Goal: Transaction & Acquisition: Book appointment/travel/reservation

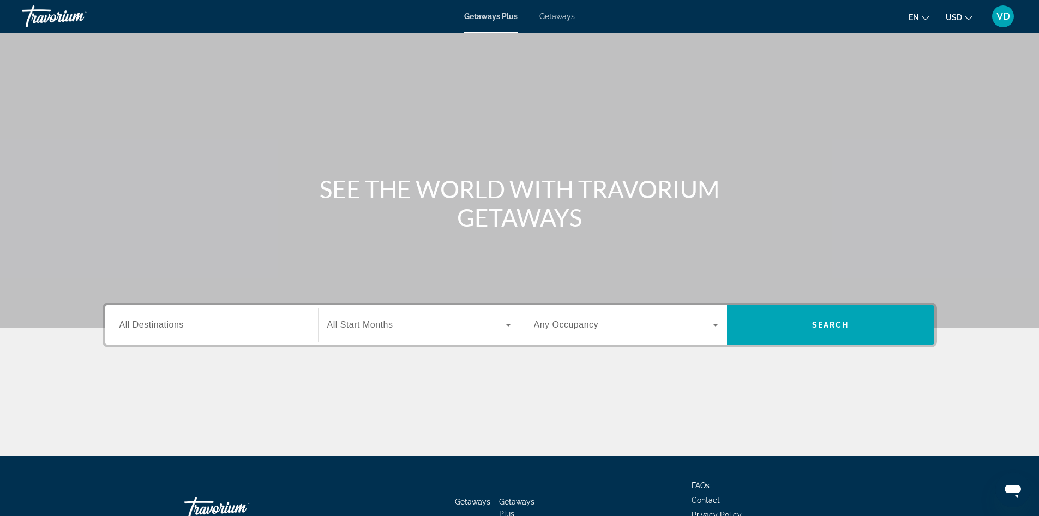
click at [207, 316] on div "Search widget" at bounding box center [211, 324] width 184 height 31
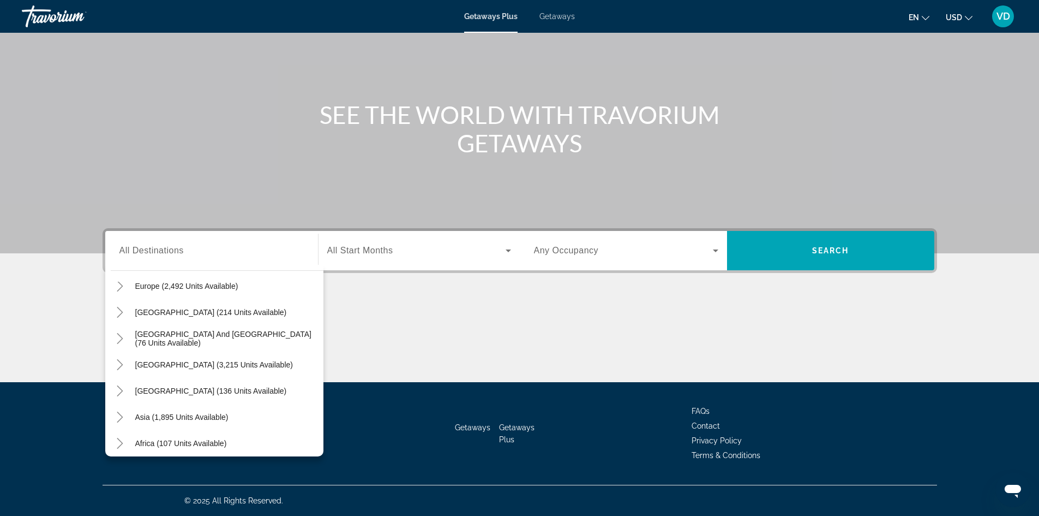
scroll to position [148, 0]
click at [571, 22] on div "Getaways Plus Getaways en English Español Français Italiano Português русский U…" at bounding box center [519, 16] width 1039 height 28
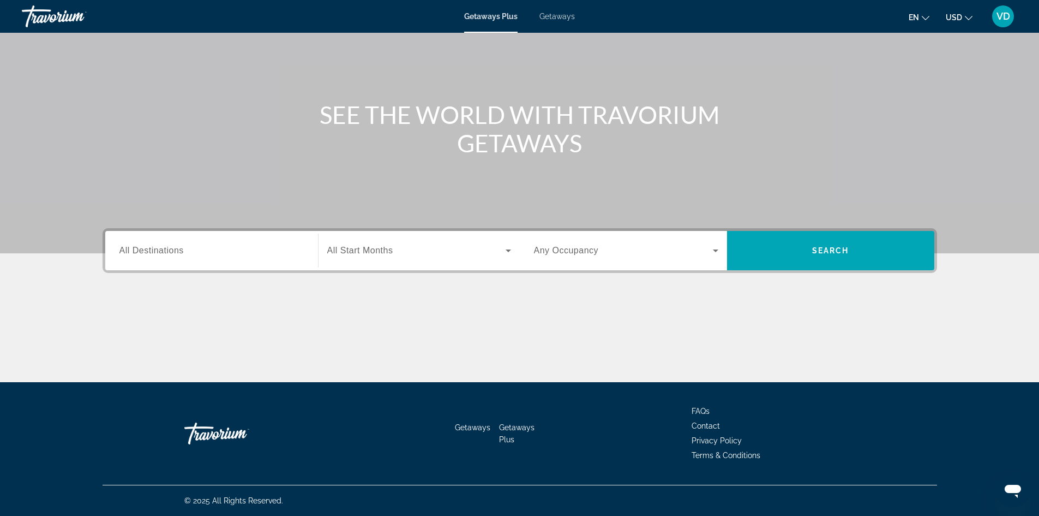
click at [562, 15] on span "Getaways" at bounding box center [557, 16] width 35 height 9
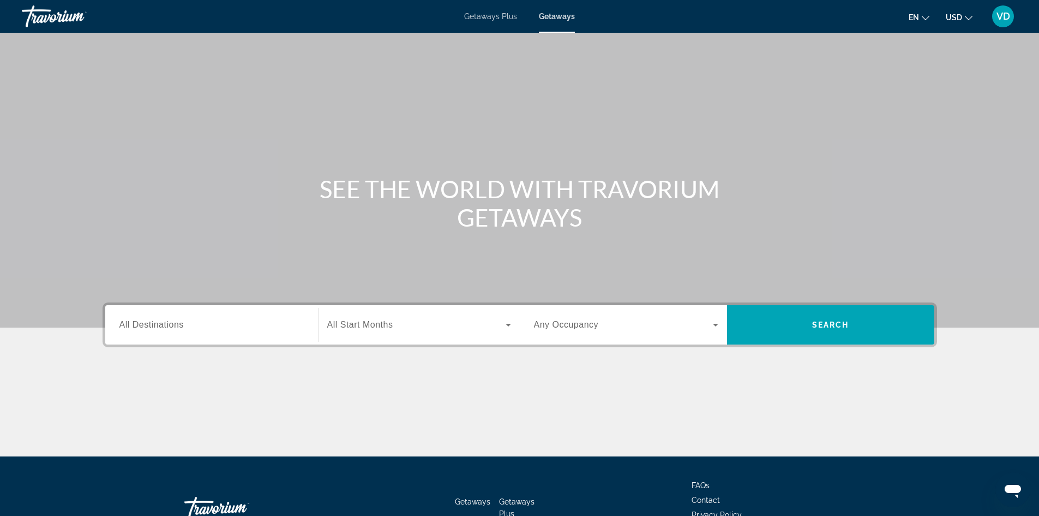
click at [159, 324] on span "All Destinations" at bounding box center [151, 324] width 64 height 9
click at [159, 324] on input "Destination All Destinations" at bounding box center [211, 325] width 184 height 13
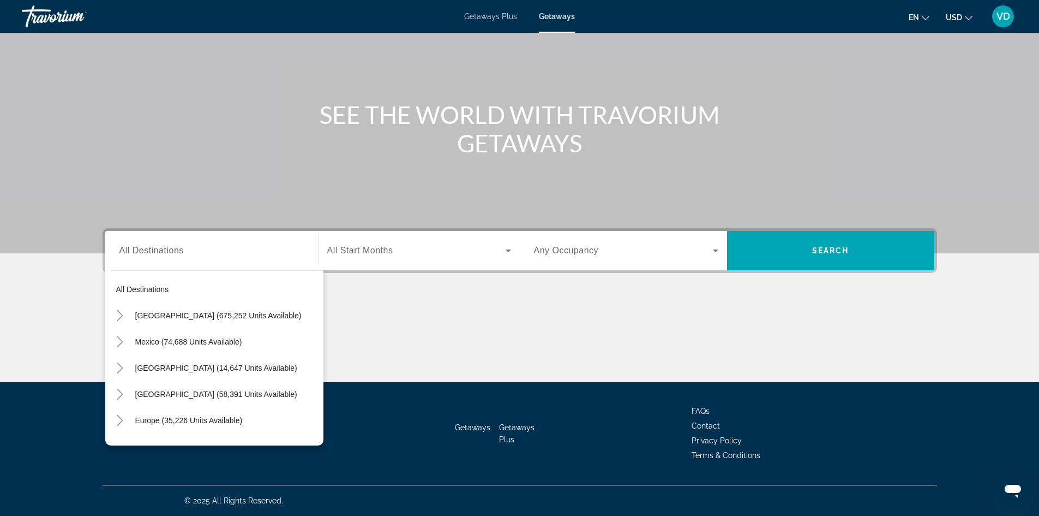
scroll to position [148, 0]
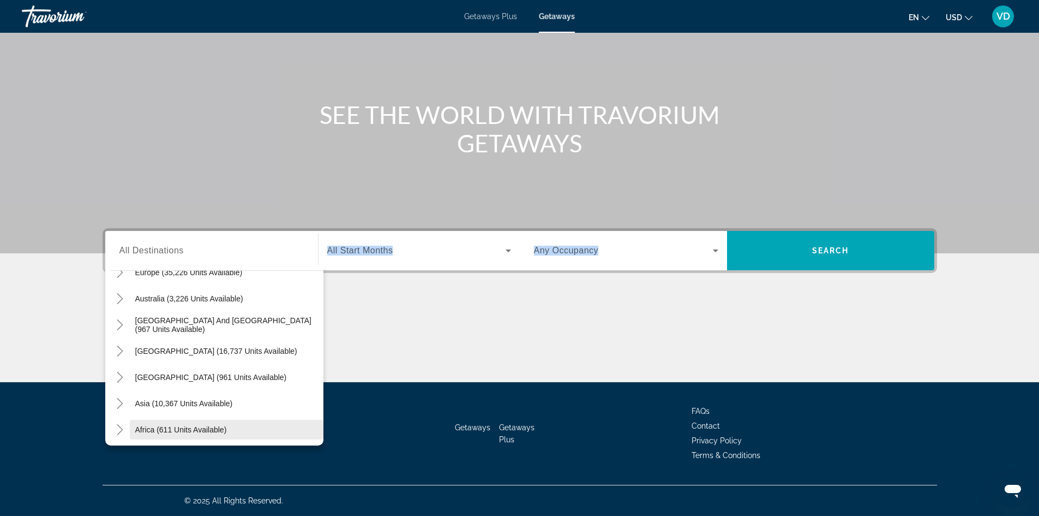
drag, startPoint x: 324, startPoint y: 425, endPoint x: 313, endPoint y: 427, distance: 11.6
click at [313, 427] on div "Skip to main content Getaways Plus Getaways en English Español Français Italian…" at bounding box center [519, 184] width 1039 height 516
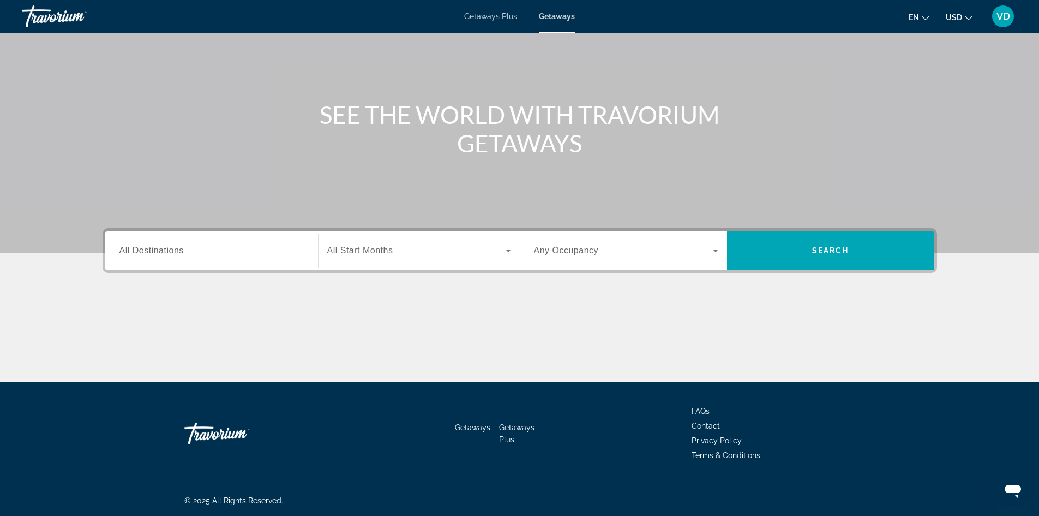
click at [216, 250] on input "Destination All Destinations" at bounding box center [211, 250] width 184 height 13
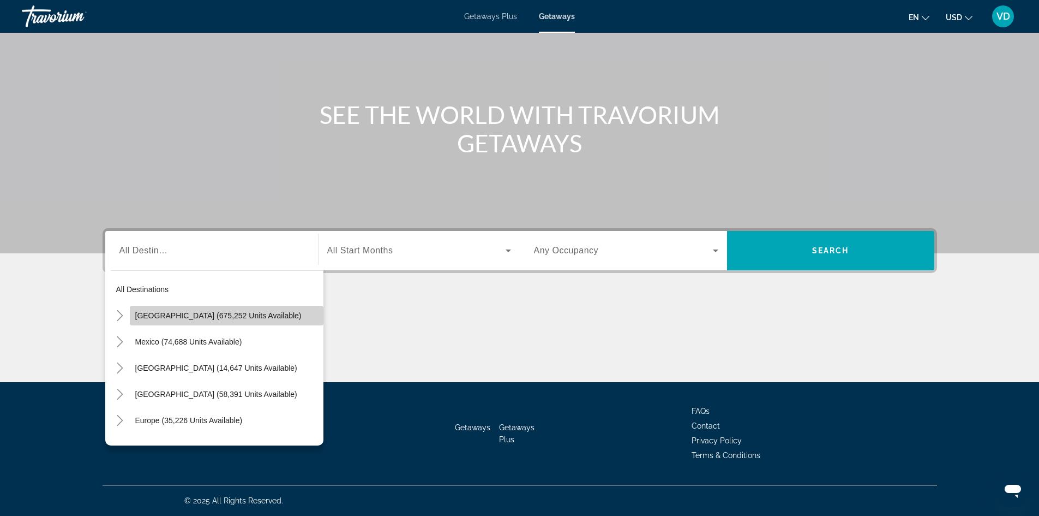
click at [272, 317] on span "Search widget" at bounding box center [227, 315] width 194 height 26
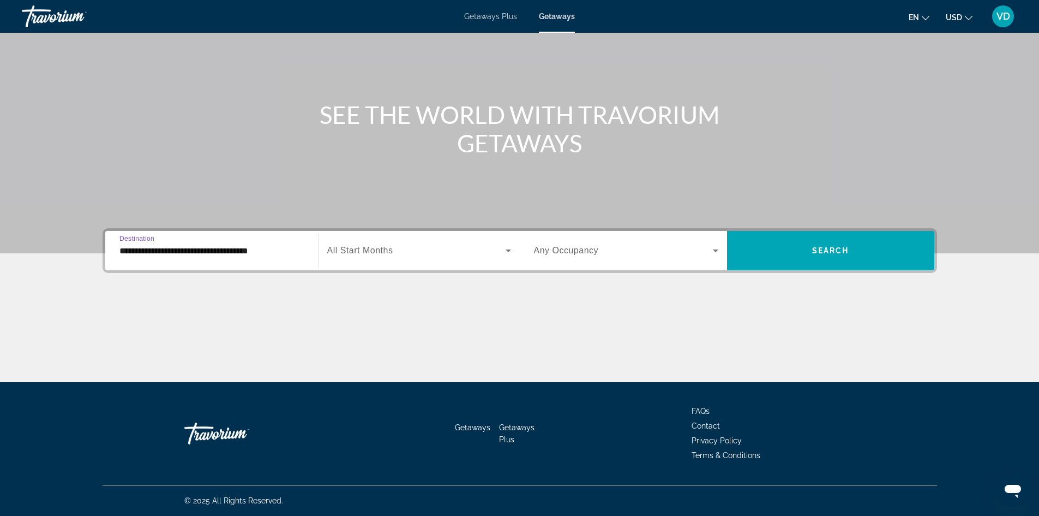
click at [216, 253] on input "**********" at bounding box center [211, 250] width 184 height 13
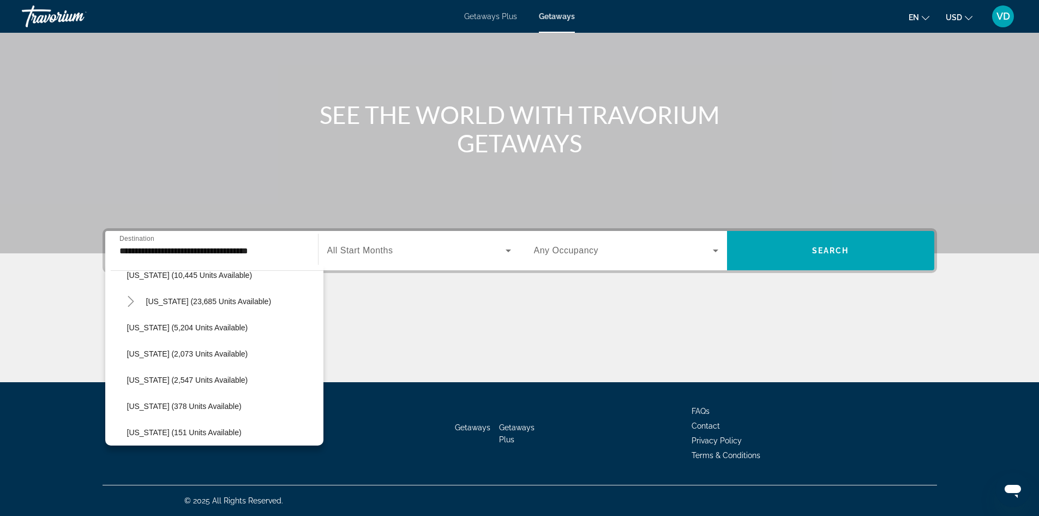
scroll to position [255, 0]
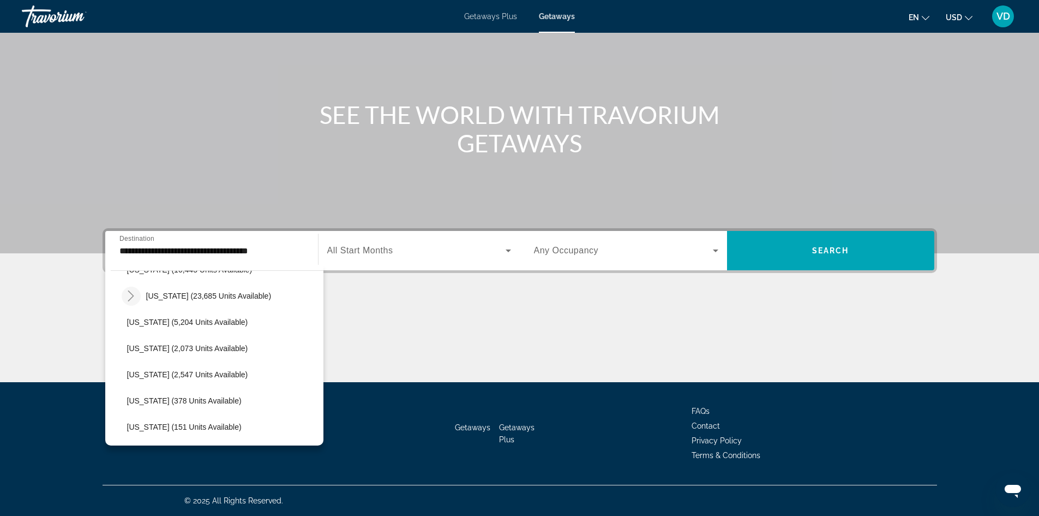
click at [135, 290] on icon "Toggle Hawaii (23,685 units available)" at bounding box center [130, 295] width 11 height 11
click at [175, 283] on span "Search widget" at bounding box center [232, 296] width 183 height 26
type input "**********"
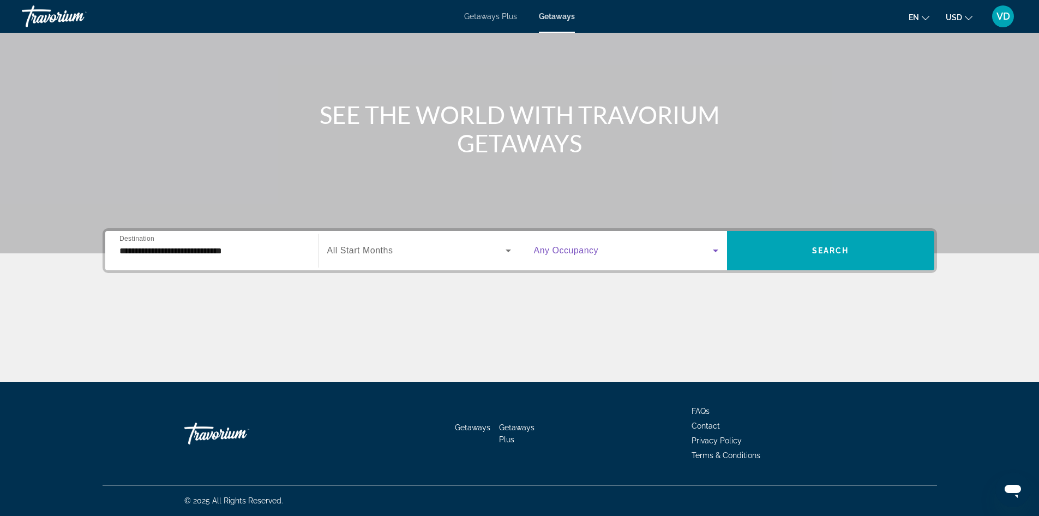
click at [646, 245] on span "Search widget" at bounding box center [623, 250] width 179 height 13
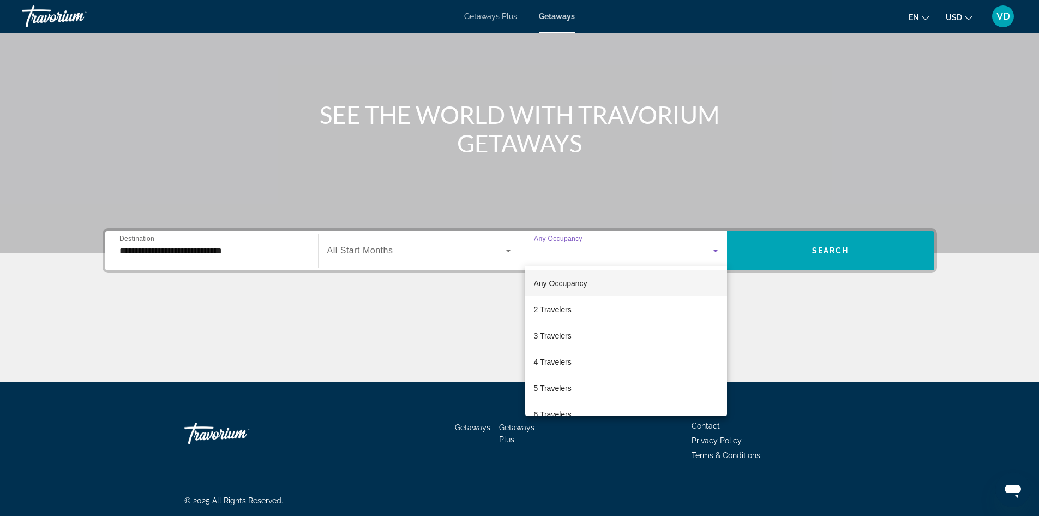
click at [646, 245] on div at bounding box center [519, 258] width 1039 height 516
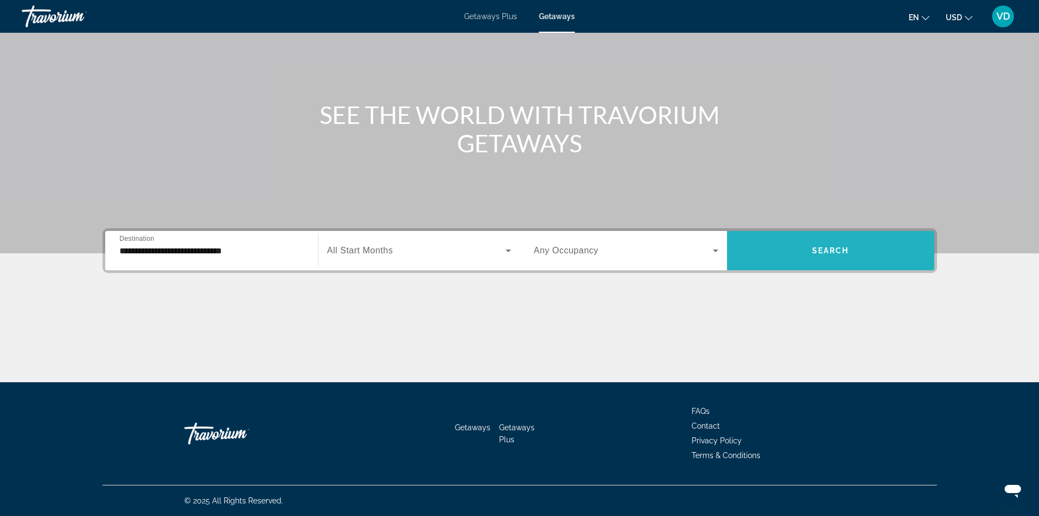
click at [801, 239] on span "Search widget" at bounding box center [830, 250] width 207 height 26
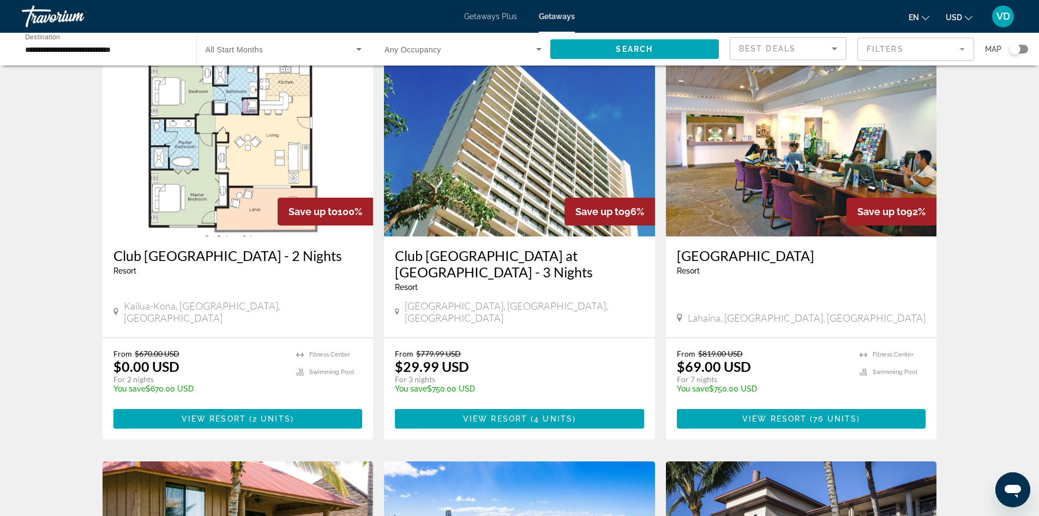
scroll to position [44, 0]
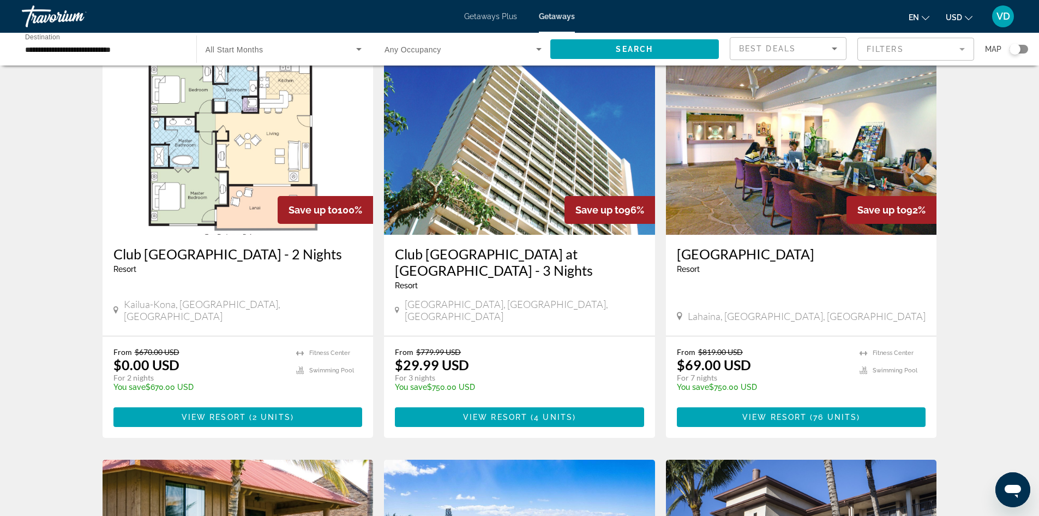
click at [922, 50] on mat-form-field "Filters" at bounding box center [916, 49] width 117 height 23
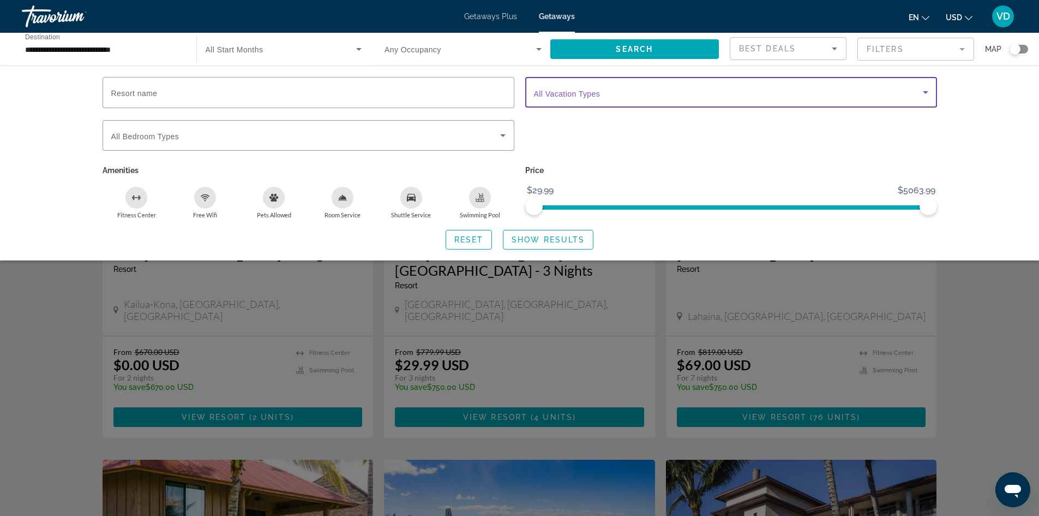
click at [847, 88] on span "Search widget" at bounding box center [728, 92] width 389 height 13
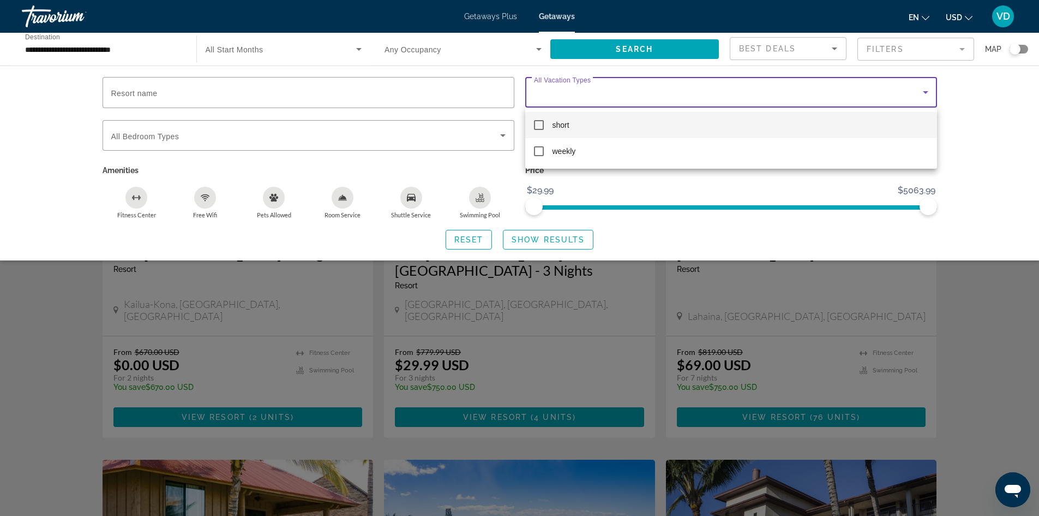
click at [847, 88] on div at bounding box center [519, 258] width 1039 height 516
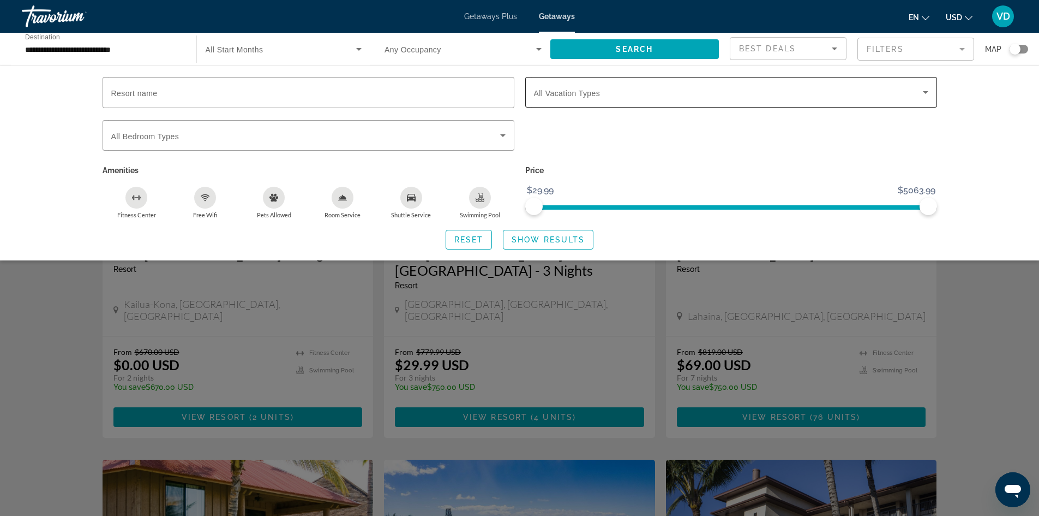
click at [589, 96] on span "All Vacation Types" at bounding box center [567, 93] width 67 height 9
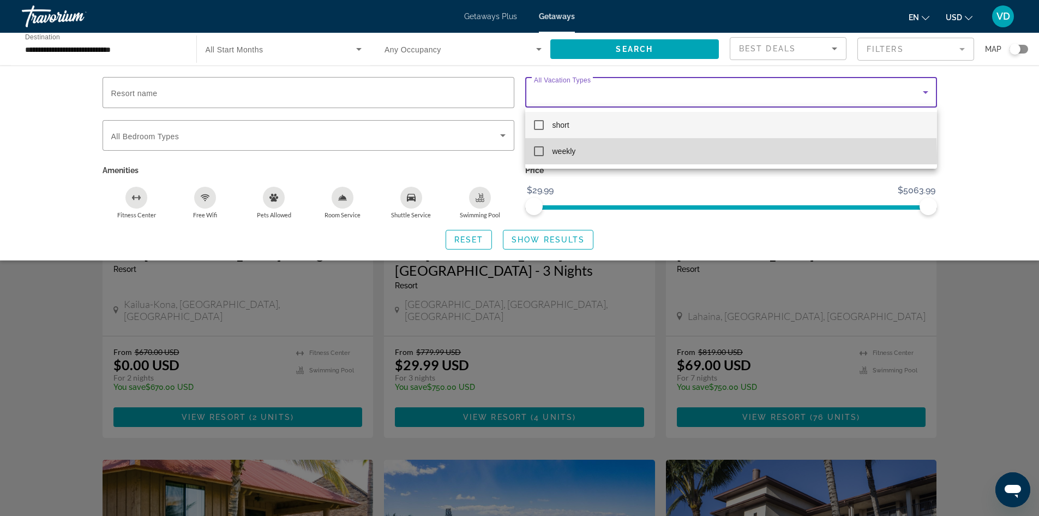
click at [542, 156] on mat-option "weekly" at bounding box center [731, 151] width 412 height 26
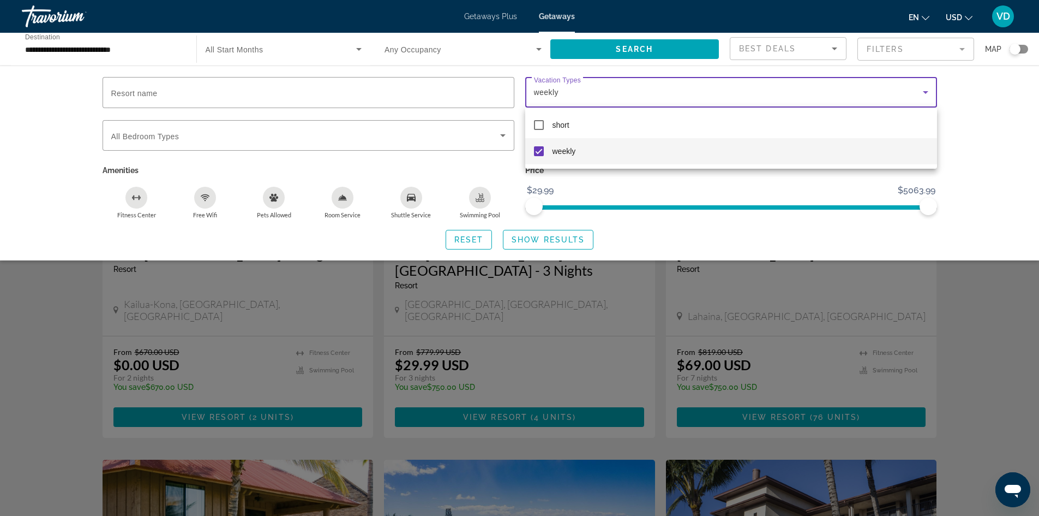
click at [339, 137] on div at bounding box center [519, 258] width 1039 height 516
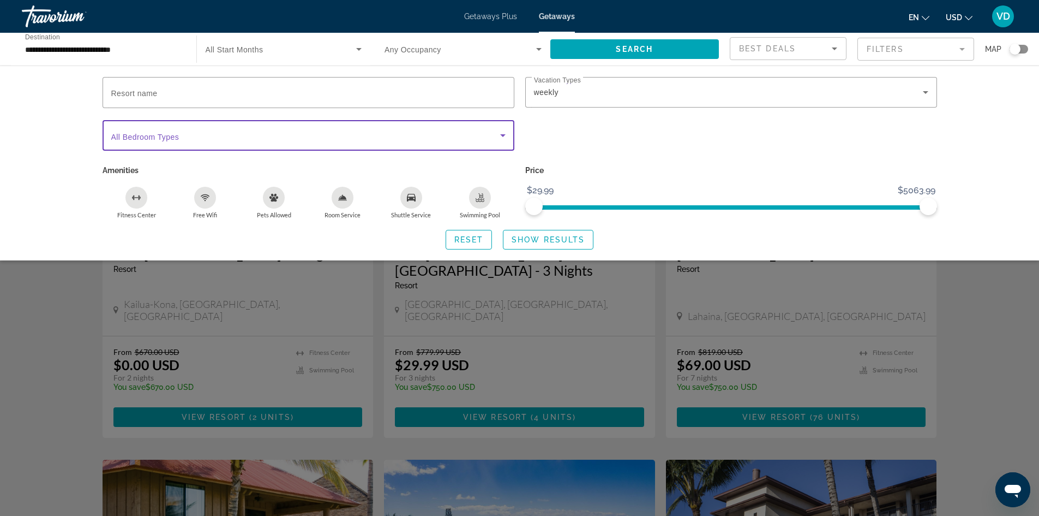
click at [339, 137] on span "Search widget" at bounding box center [305, 135] width 389 height 13
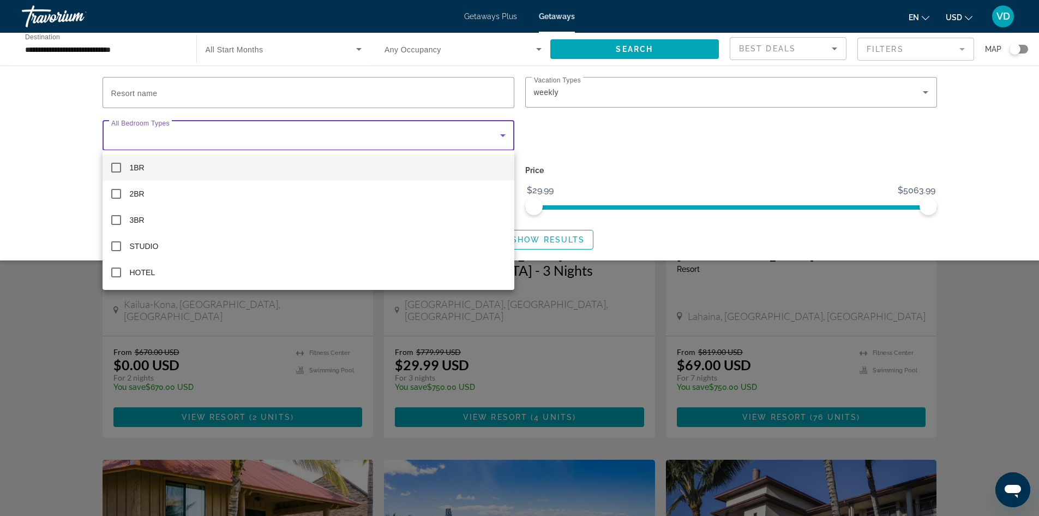
click at [277, 88] on div at bounding box center [519, 258] width 1039 height 516
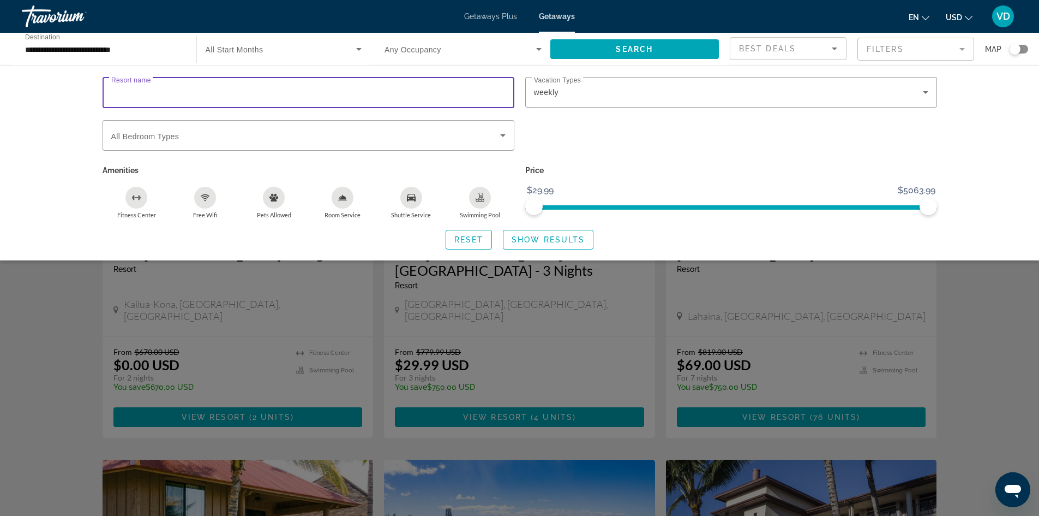
click at [277, 88] on input "Resort name" at bounding box center [308, 92] width 394 height 13
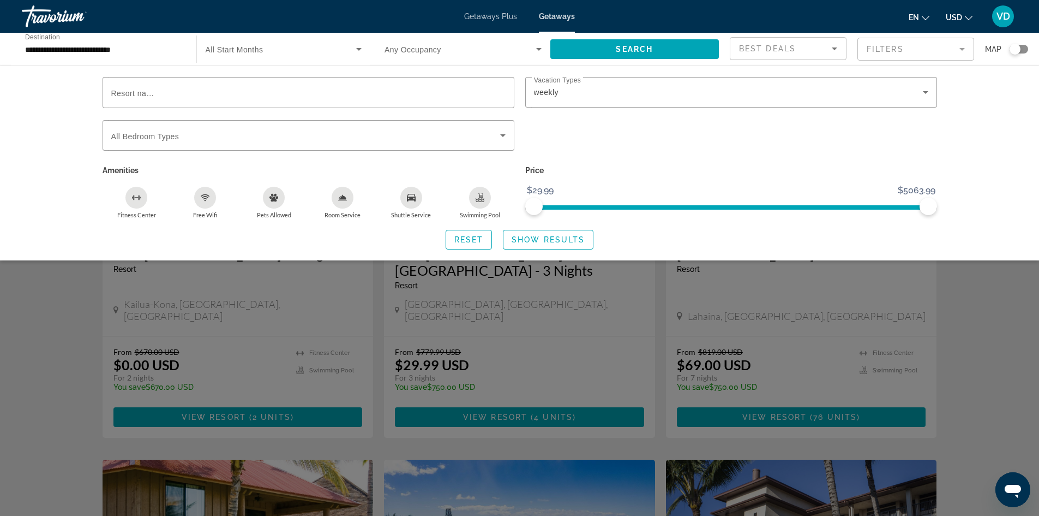
click at [85, 130] on div "Resort name Vacation Types All Vacation Types weekly Bedroom Types All Bedroom …" at bounding box center [520, 163] width 878 height 172
click at [983, 328] on div "Search widget" at bounding box center [519, 340] width 1039 height 352
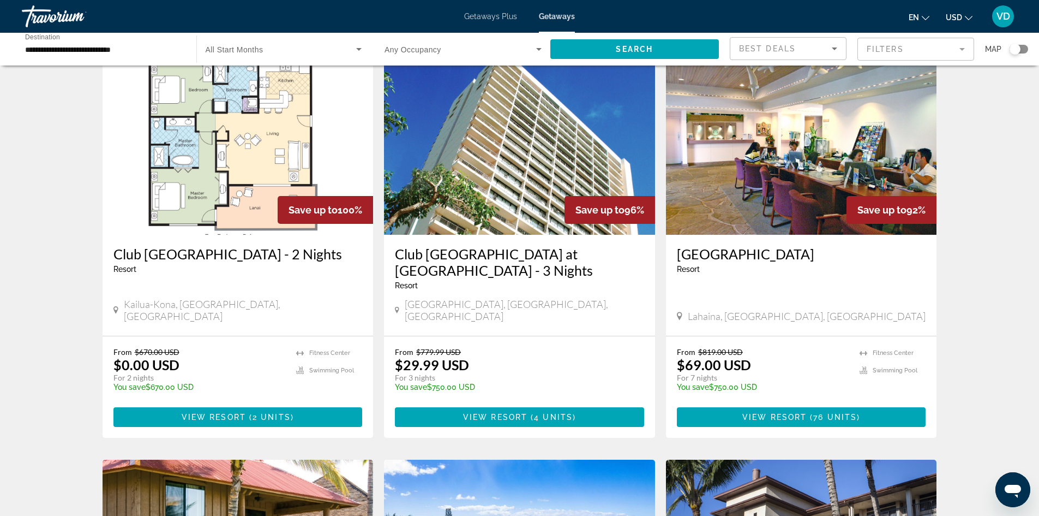
click at [884, 46] on mat-form-field "Filters" at bounding box center [916, 49] width 117 height 23
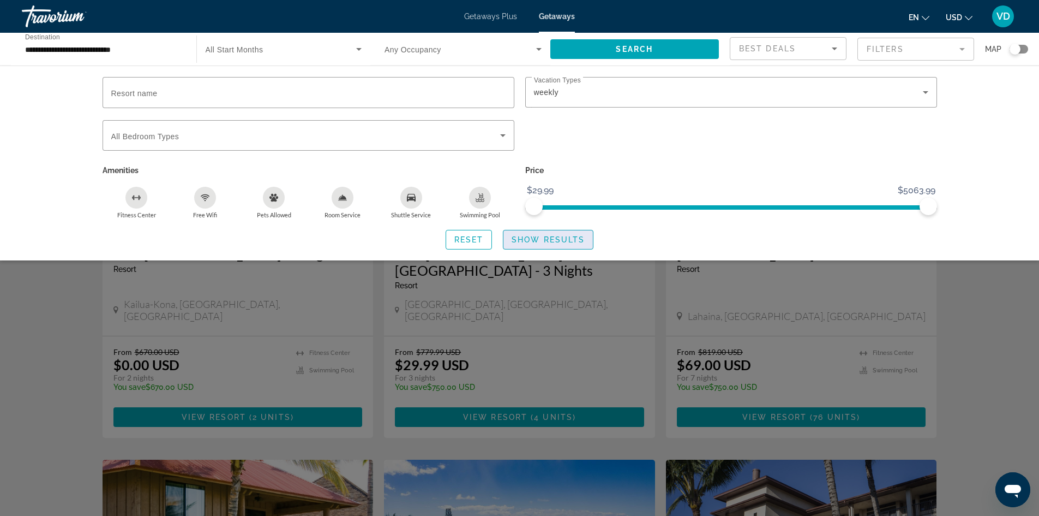
click at [538, 230] on span "Search widget" at bounding box center [548, 239] width 89 height 26
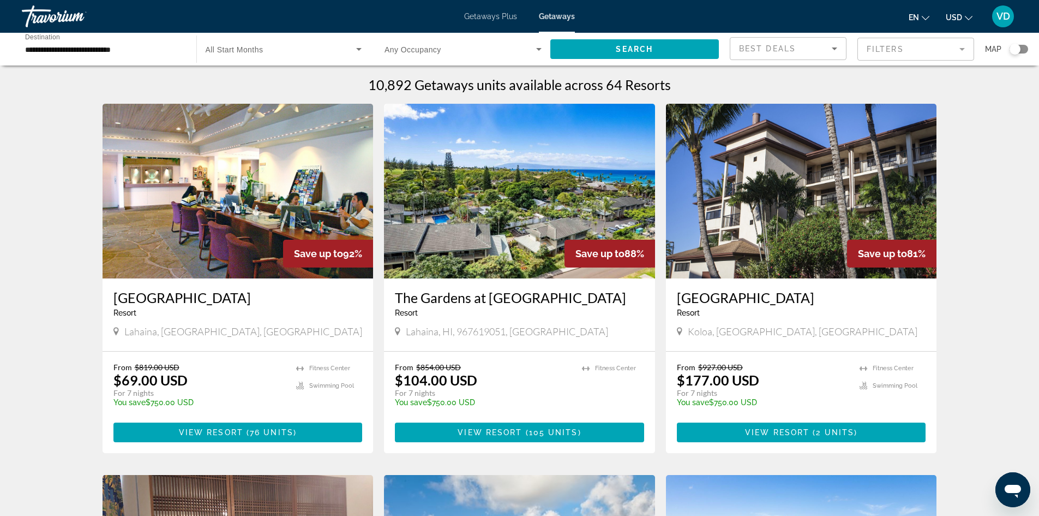
click at [204, 292] on h3 "Kahana Falls" at bounding box center [237, 297] width 249 height 16
click at [483, 424] on span "Main content" at bounding box center [519, 432] width 249 height 26
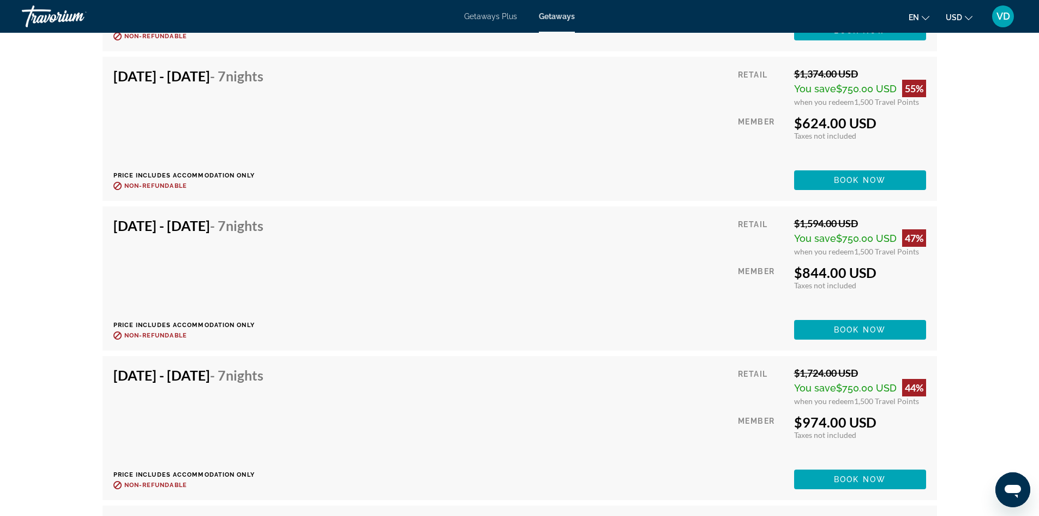
scroll to position [2051, 0]
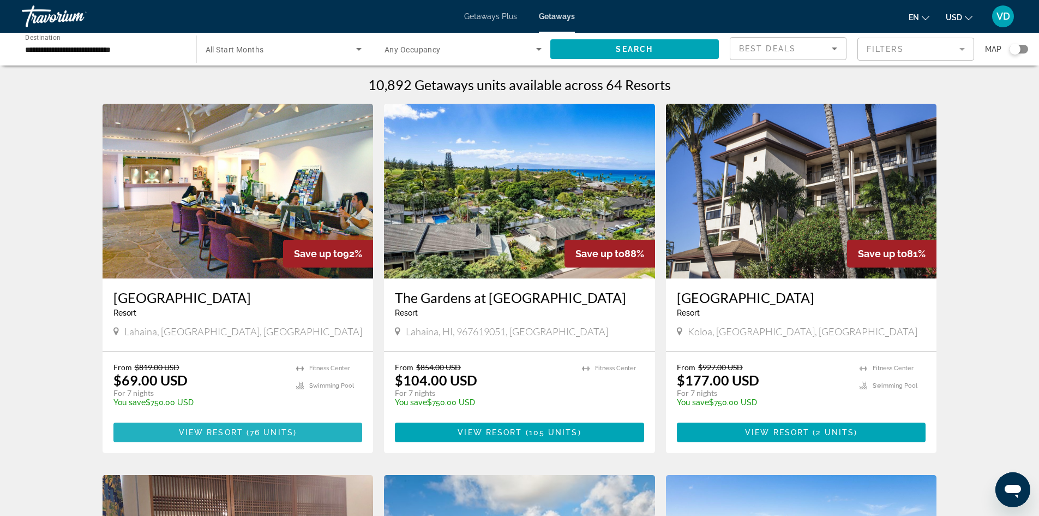
click at [318, 425] on span "Main content" at bounding box center [237, 432] width 249 height 26
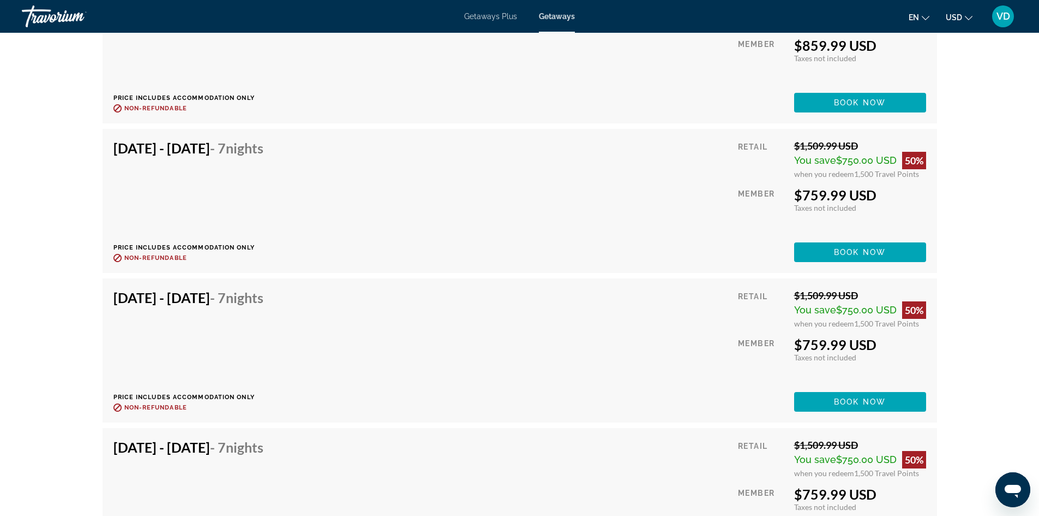
scroll to position [2435, 0]
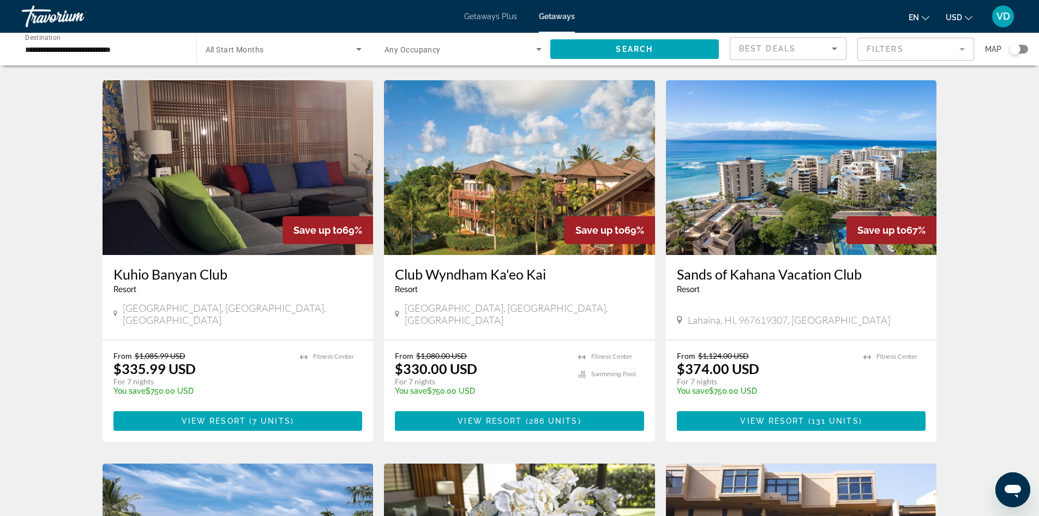
scroll to position [393, 0]
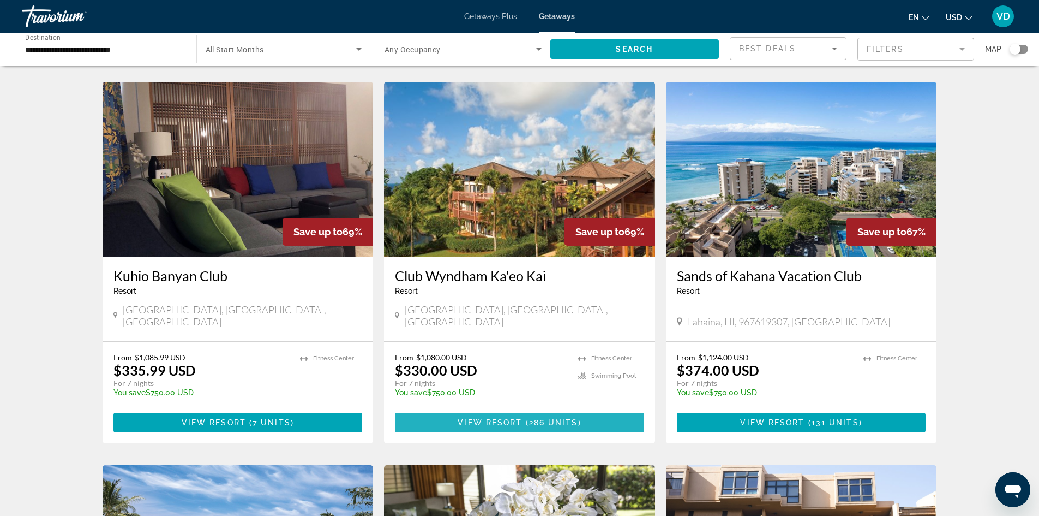
click at [513, 418] on span "View Resort" at bounding box center [490, 422] width 64 height 9
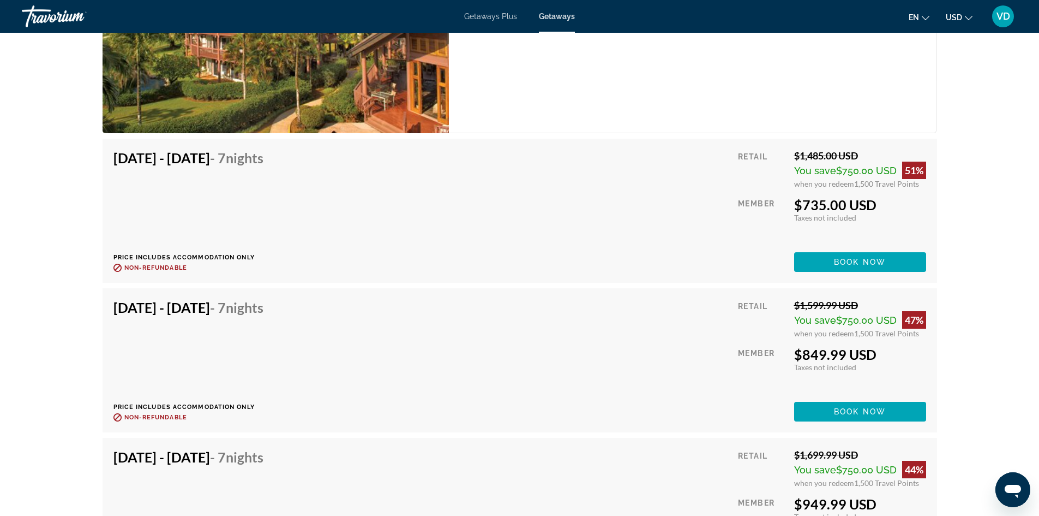
scroll to position [2539, 0]
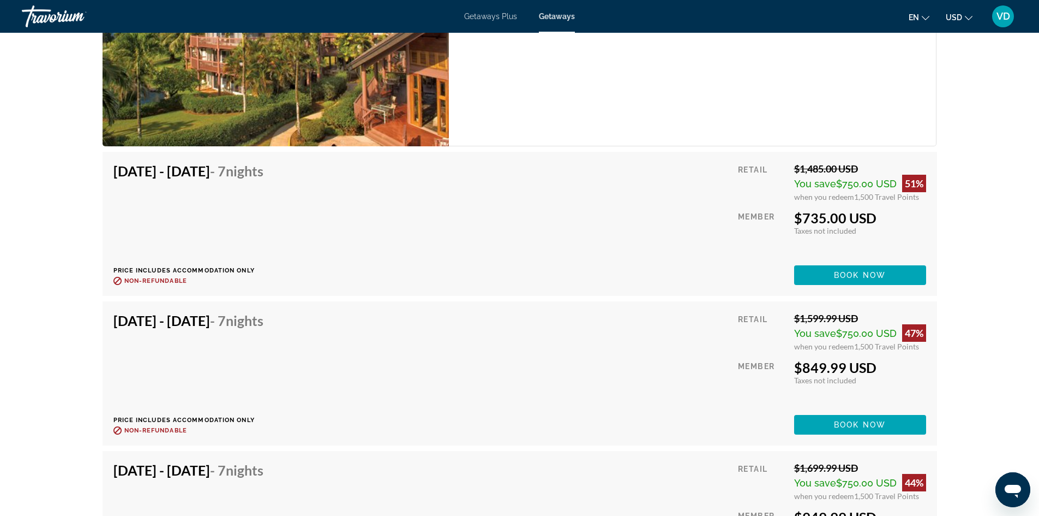
click at [682, 232] on div "Sep 12, 2025 - Sep 19, 2025 - 7 Nights Price includes accommodation only Refund…" at bounding box center [519, 224] width 813 height 122
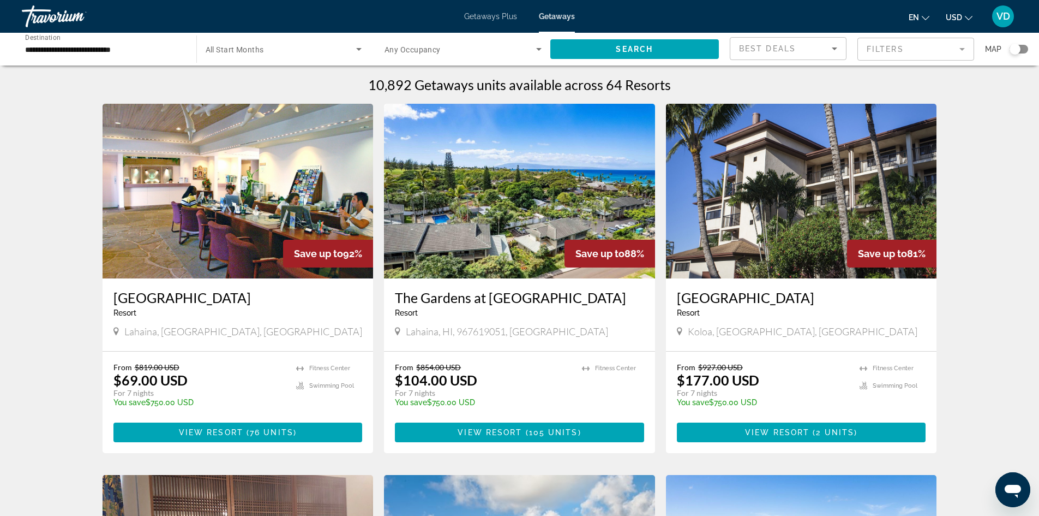
click at [82, 56] on div "**********" at bounding box center [103, 49] width 157 height 31
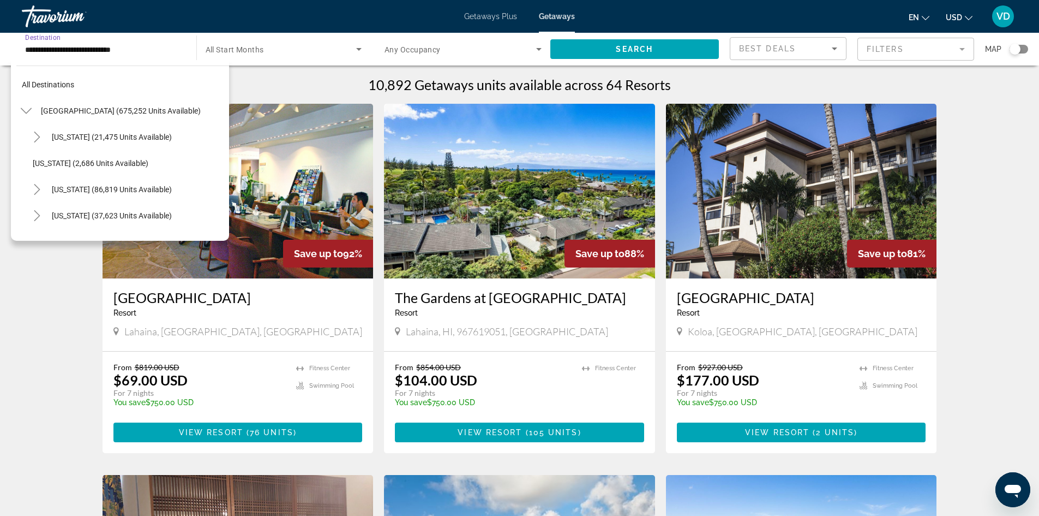
scroll to position [196, 0]
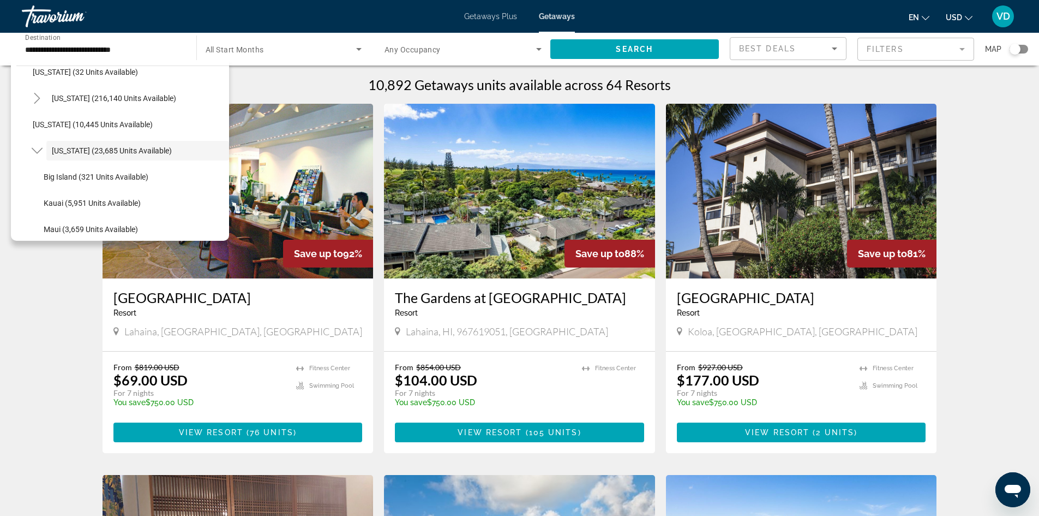
click at [67, 41] on div "**********" at bounding box center [103, 49] width 157 height 31
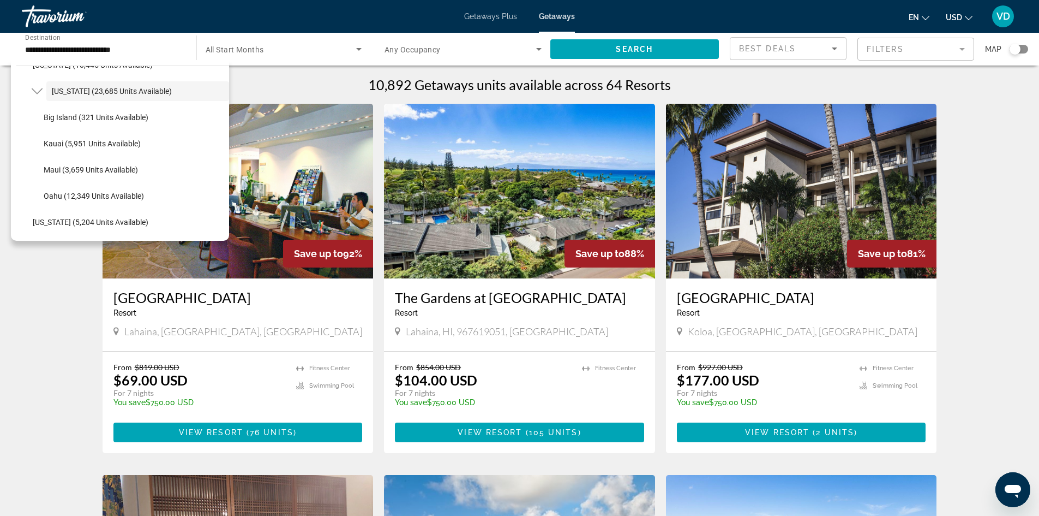
scroll to position [261, 0]
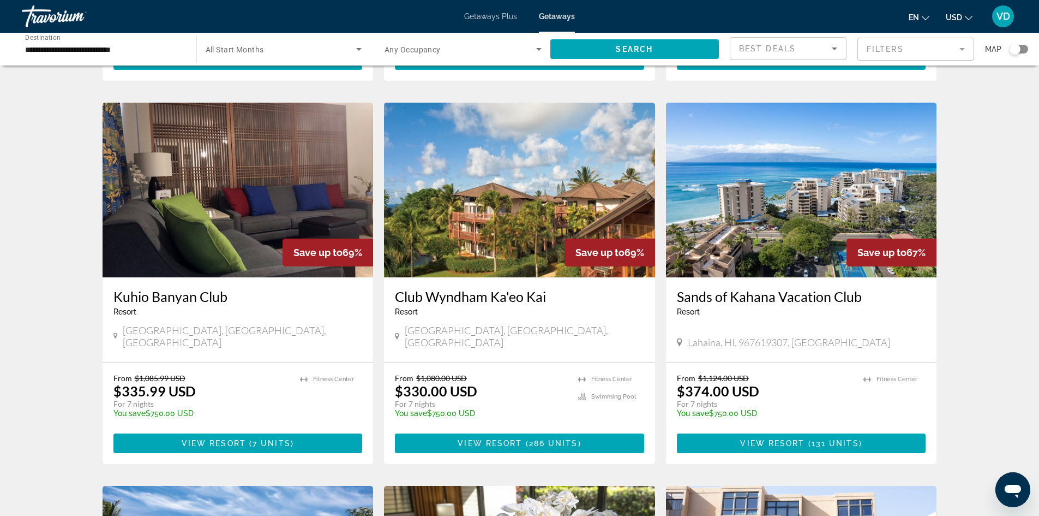
scroll to position [371, 0]
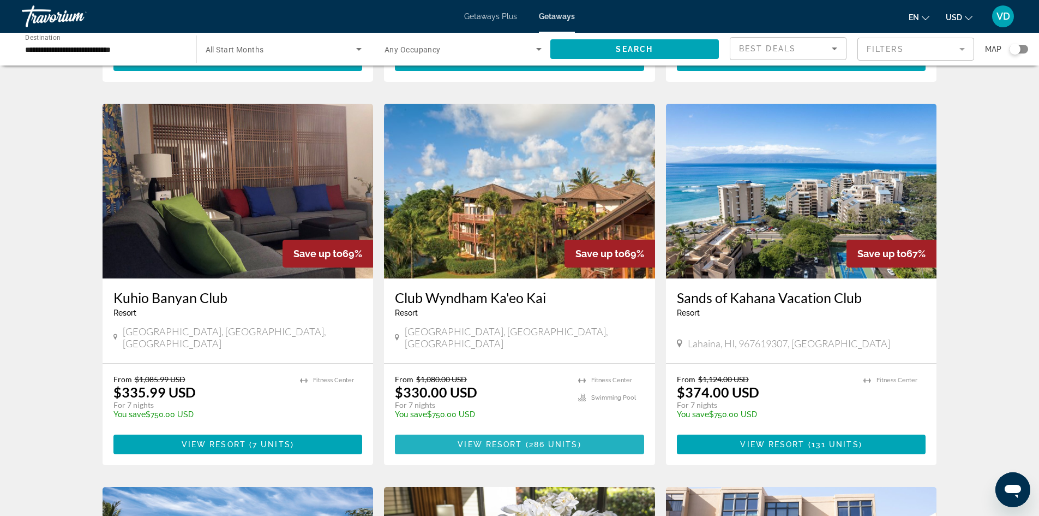
click at [507, 440] on span "View Resort" at bounding box center [490, 444] width 64 height 9
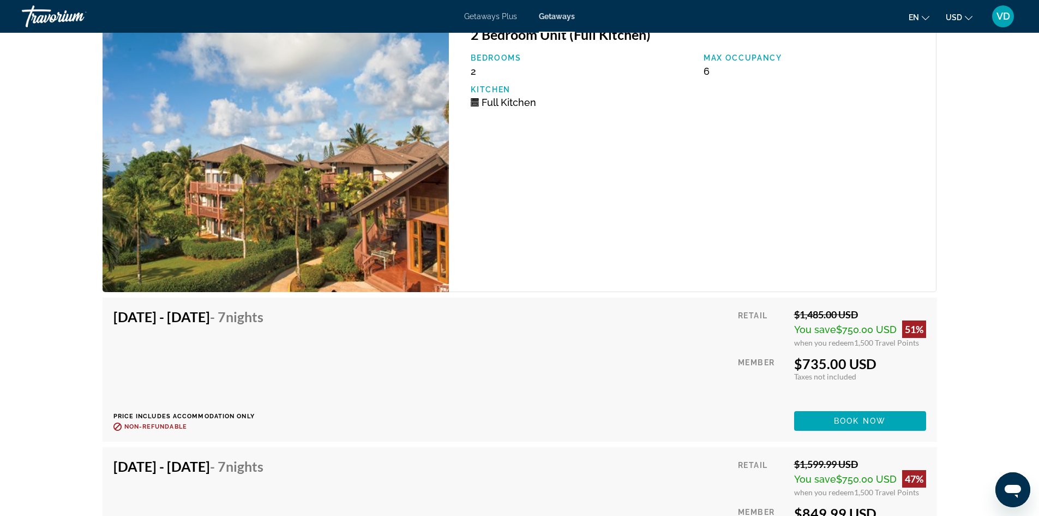
scroll to position [2335, 0]
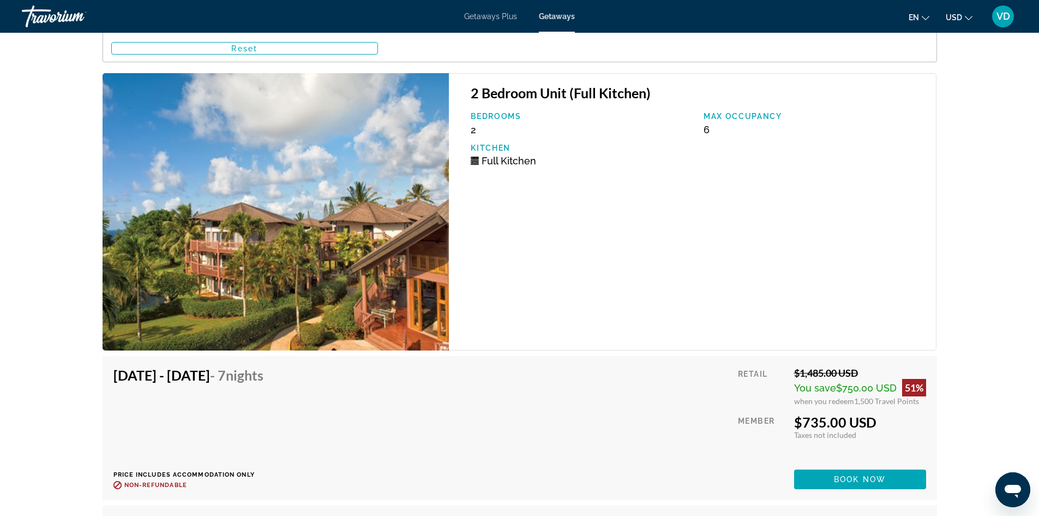
click at [228, 240] on img "Main content" at bounding box center [276, 212] width 347 height 278
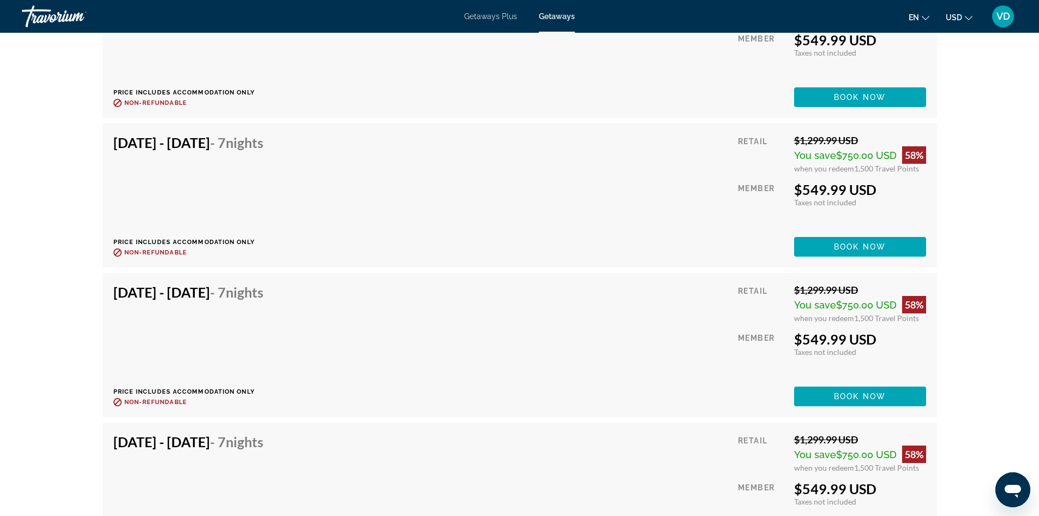
scroll to position [12566, 0]
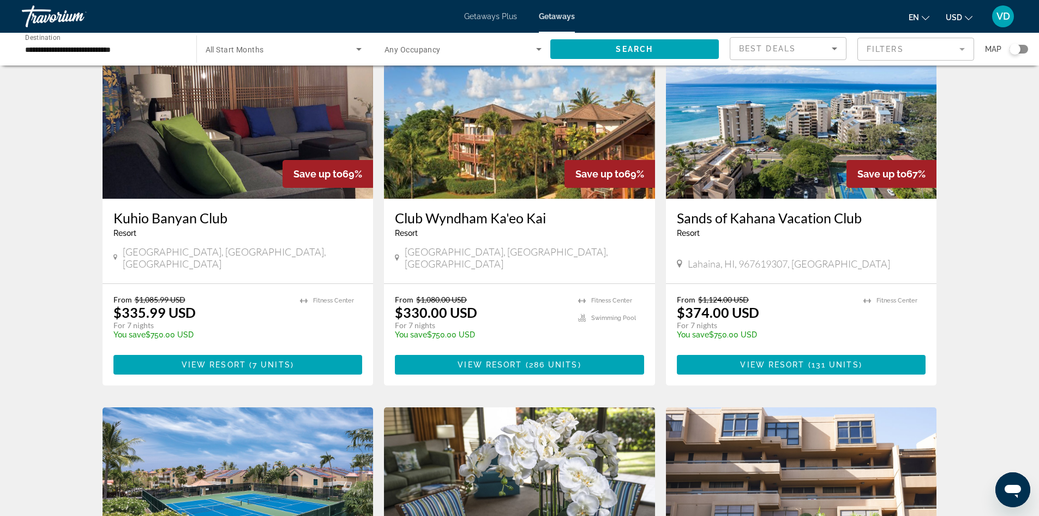
scroll to position [901, 0]
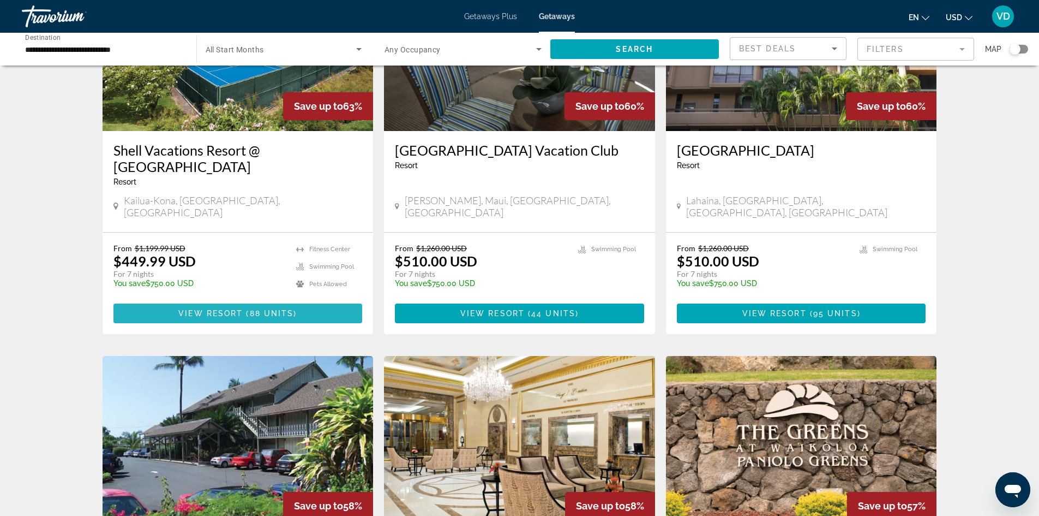
click at [242, 309] on span "View Resort" at bounding box center [210, 313] width 64 height 9
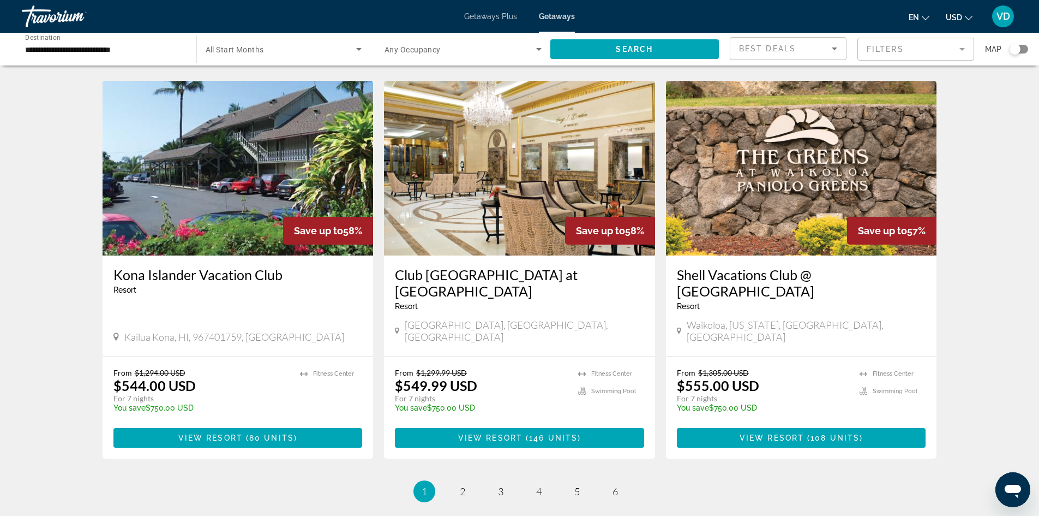
scroll to position [1178, 0]
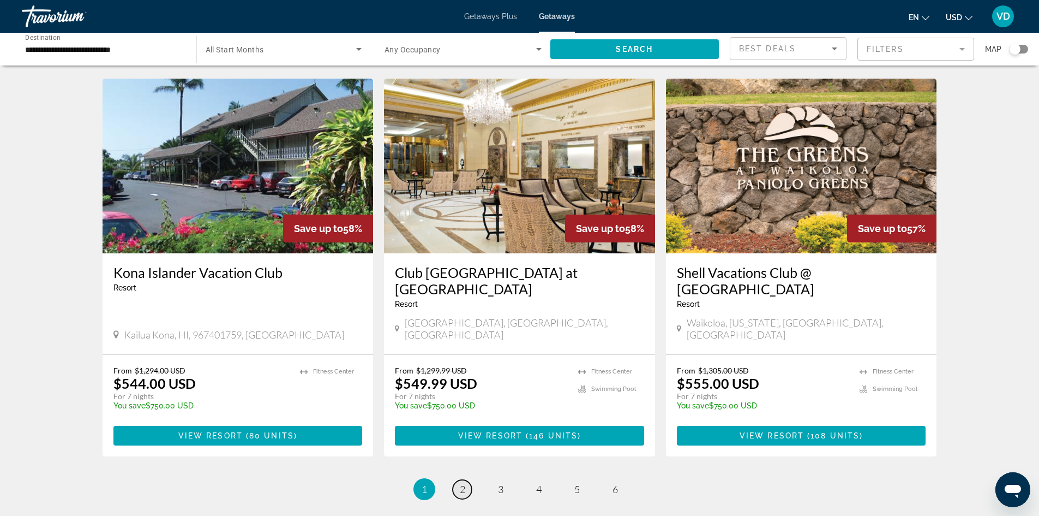
click at [460, 483] on span "2" at bounding box center [462, 489] width 5 height 12
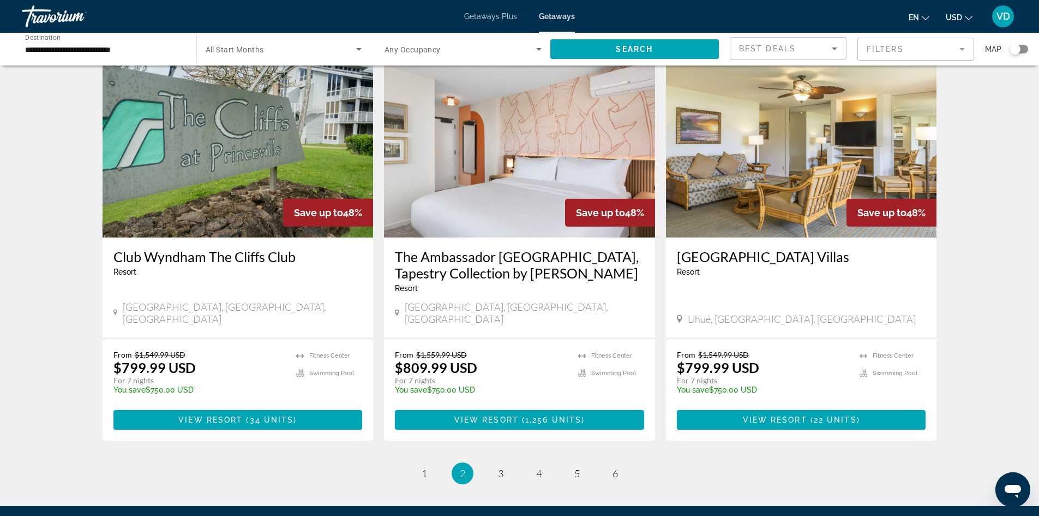
scroll to position [1282, 0]
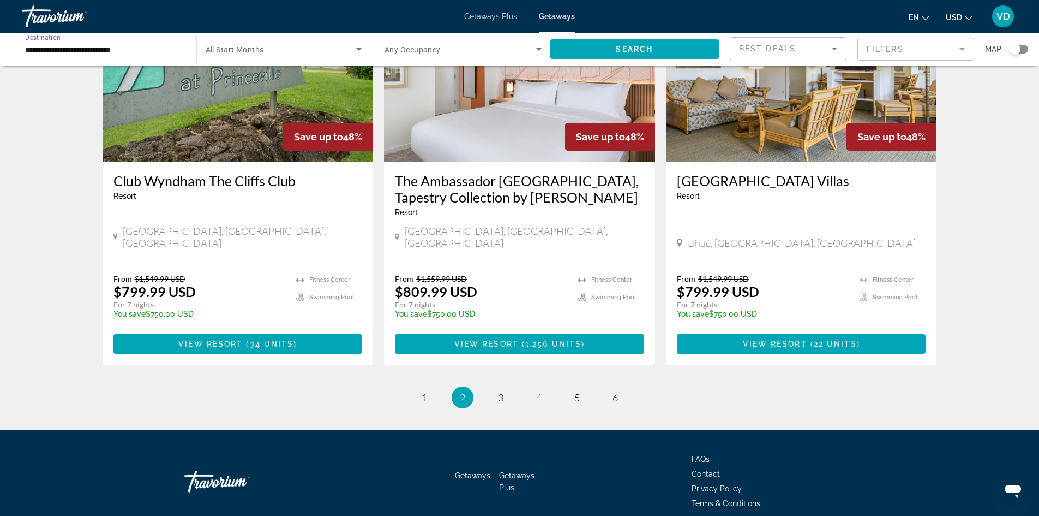
click at [107, 47] on input "**********" at bounding box center [103, 49] width 157 height 13
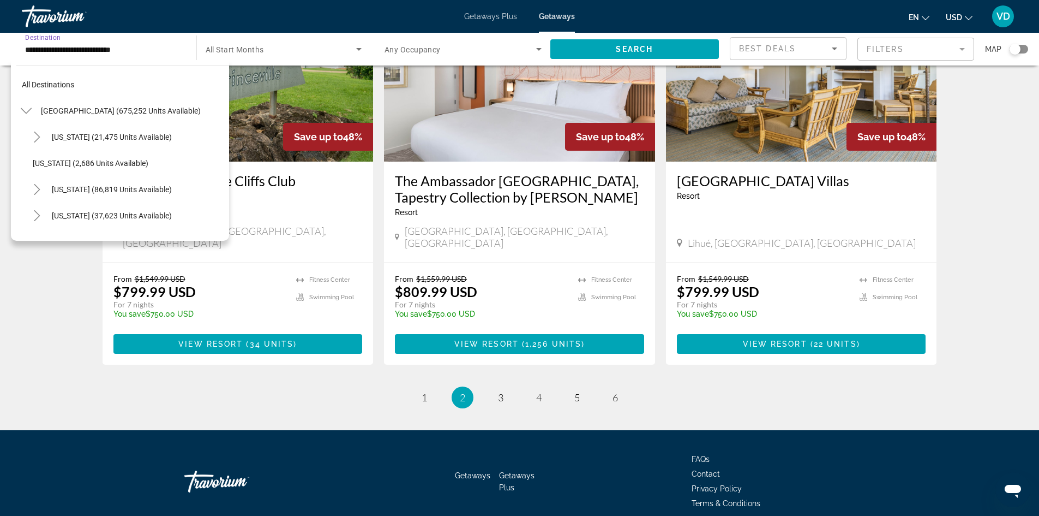
scroll to position [196, 0]
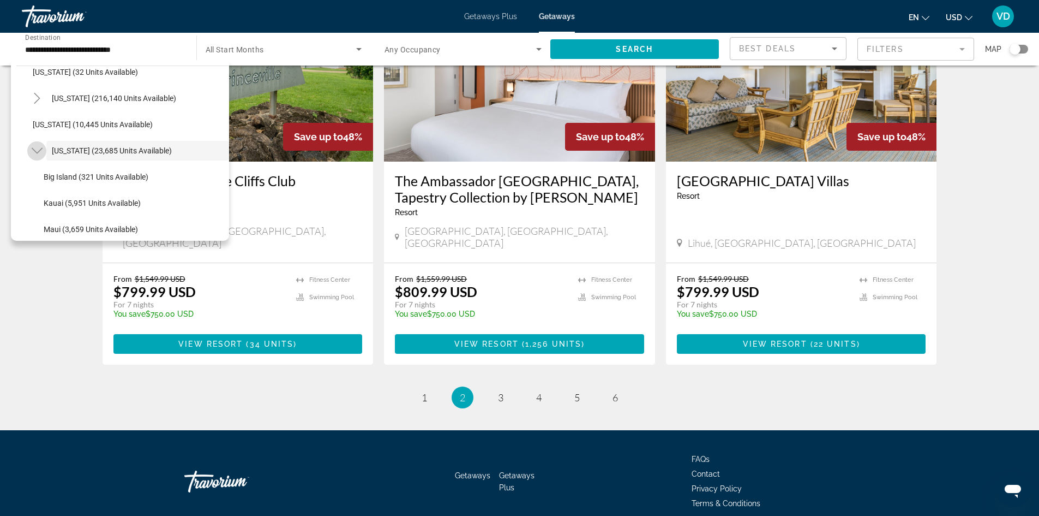
click at [38, 150] on icon "Toggle Hawaii (23,685 units available)" at bounding box center [37, 150] width 11 height 11
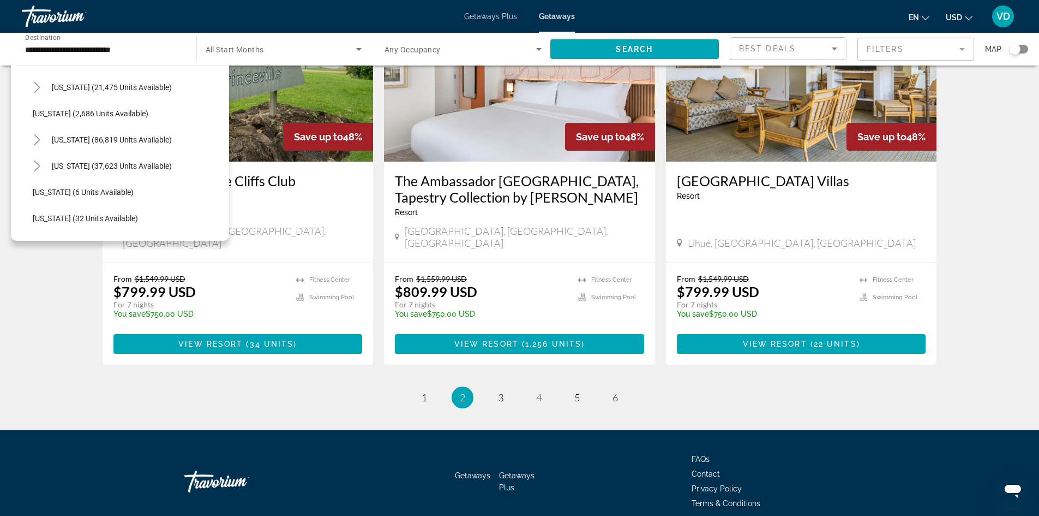
scroll to position [48, 0]
click at [52, 53] on input "**********" at bounding box center [103, 49] width 157 height 13
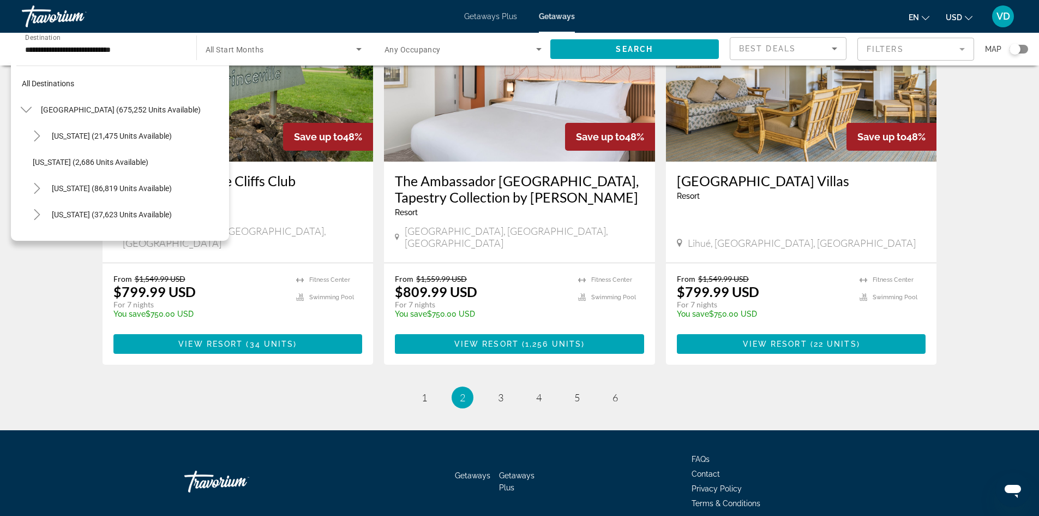
scroll to position [0, 0]
click at [83, 79] on span "Search widget" at bounding box center [122, 84] width 213 height 26
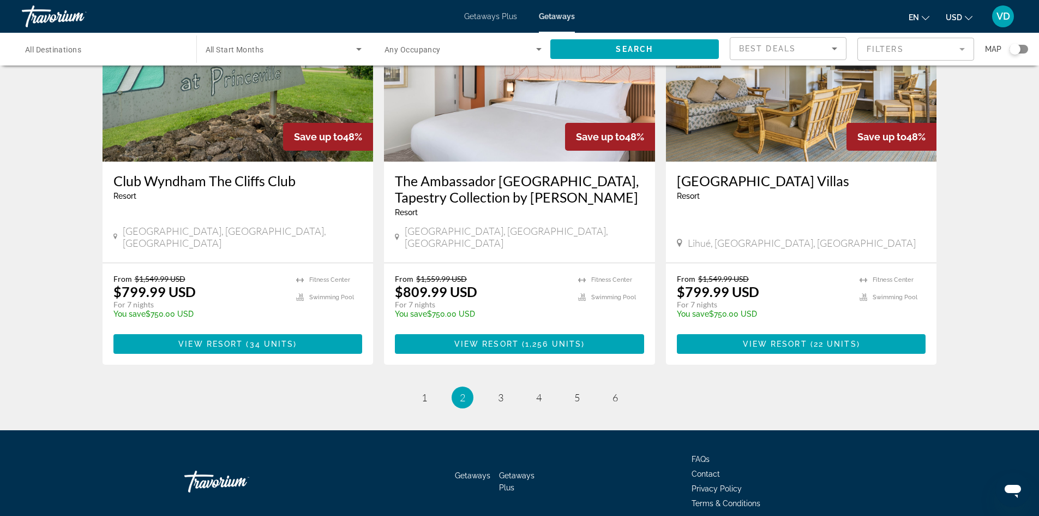
drag, startPoint x: 77, startPoint y: 66, endPoint x: 79, endPoint y: 44, distance: 22.4
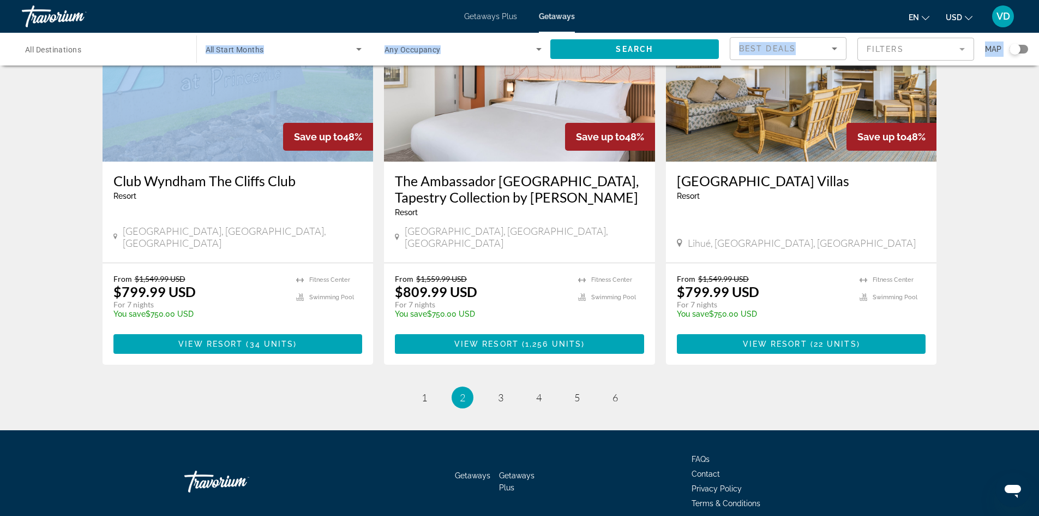
click at [79, 44] on input "Destination All Destinations" at bounding box center [103, 49] width 157 height 13
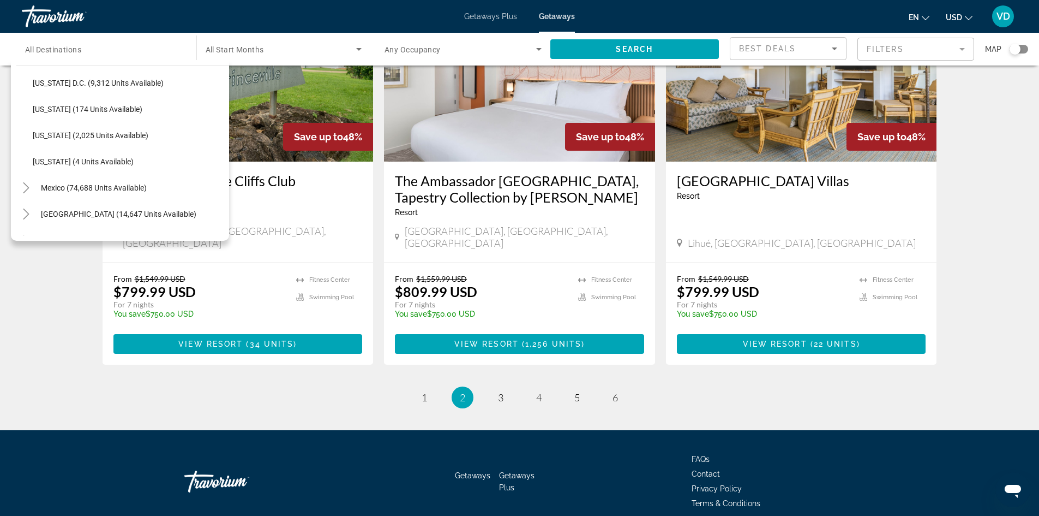
scroll to position [1133, 0]
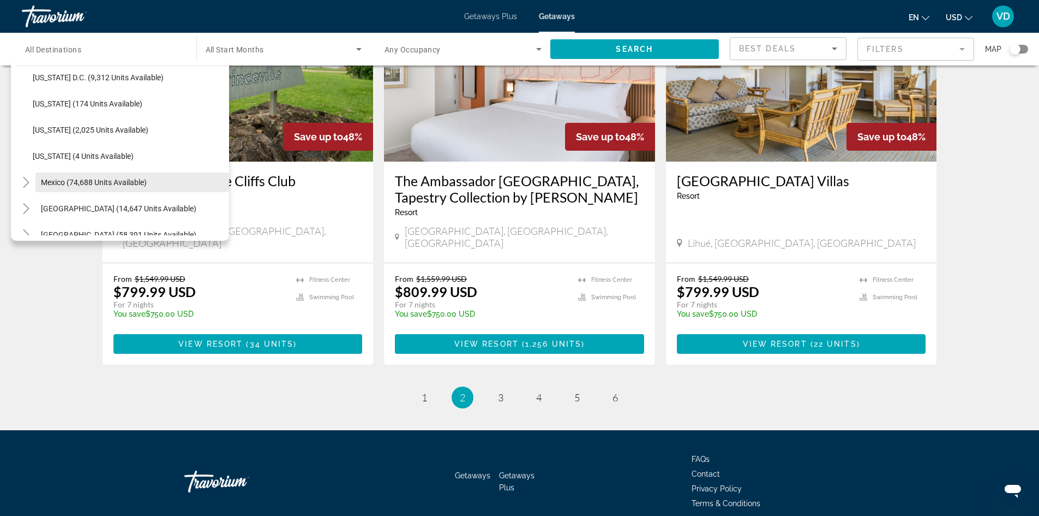
click at [98, 189] on span "Search widget" at bounding box center [132, 182] width 194 height 26
type input "**********"
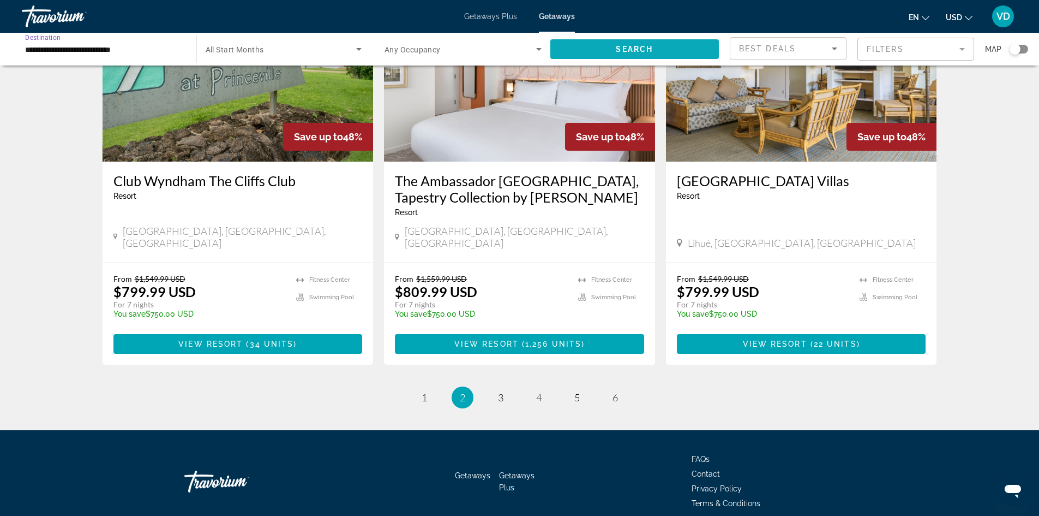
click at [690, 52] on span "Search widget" at bounding box center [634, 49] width 169 height 26
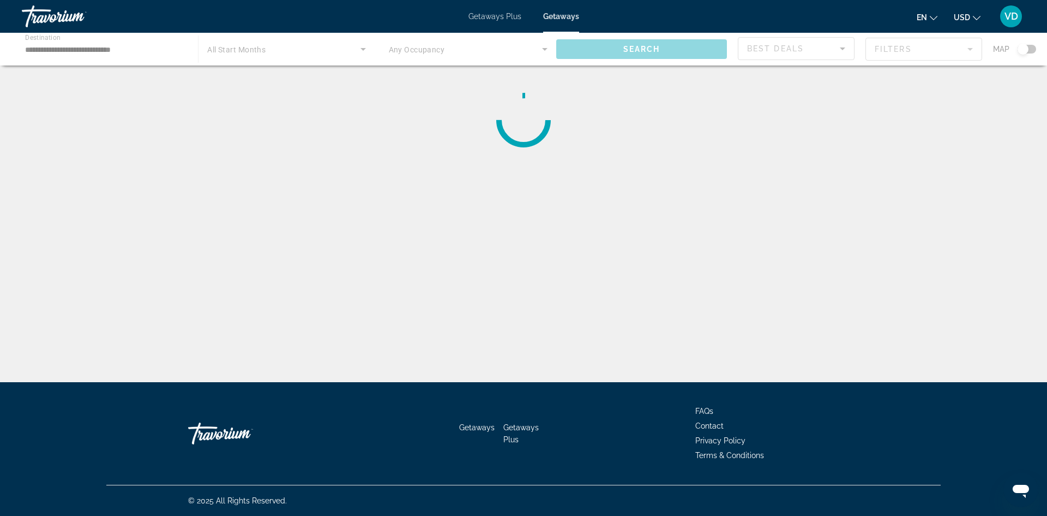
click at [556, 39] on button "Search" at bounding box center [641, 49] width 171 height 20
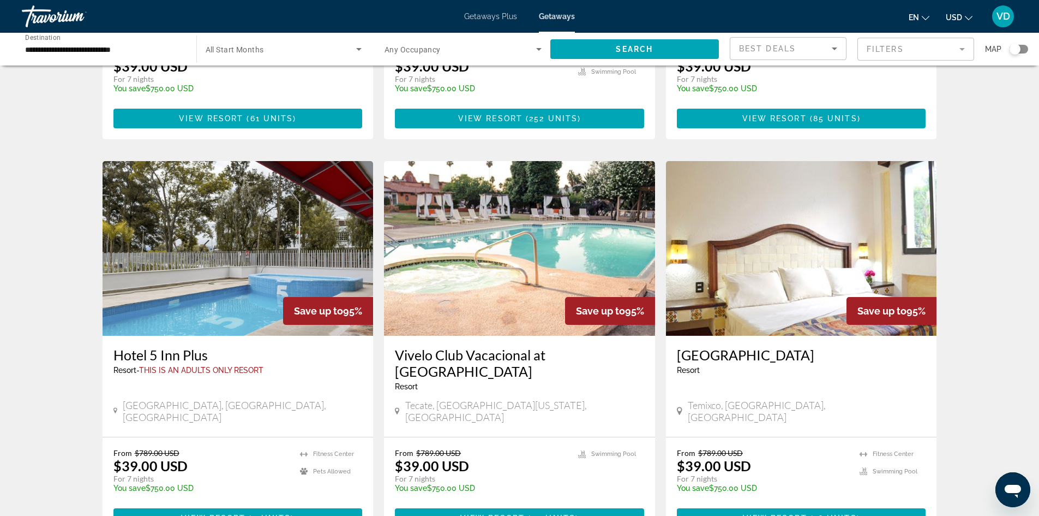
scroll to position [1157, 0]
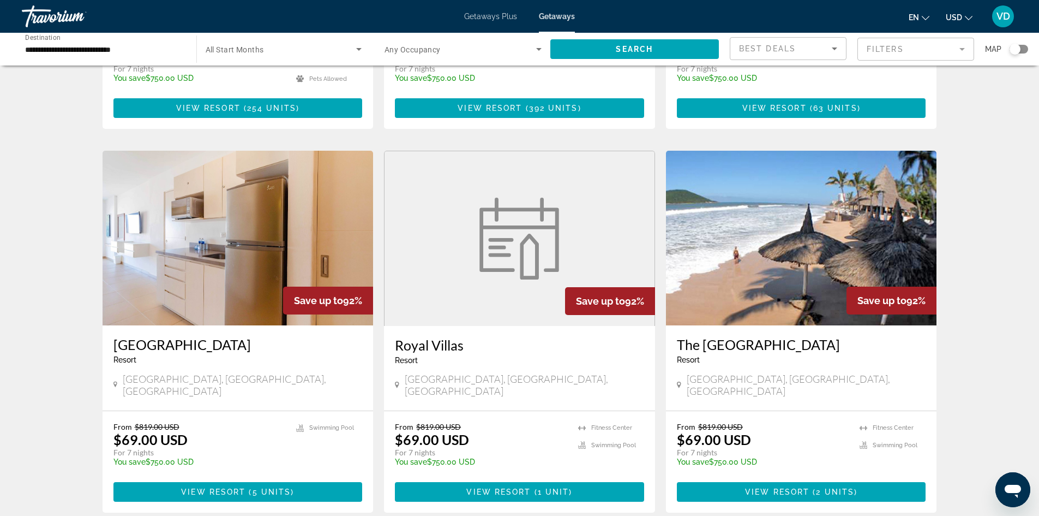
scroll to position [1157, 0]
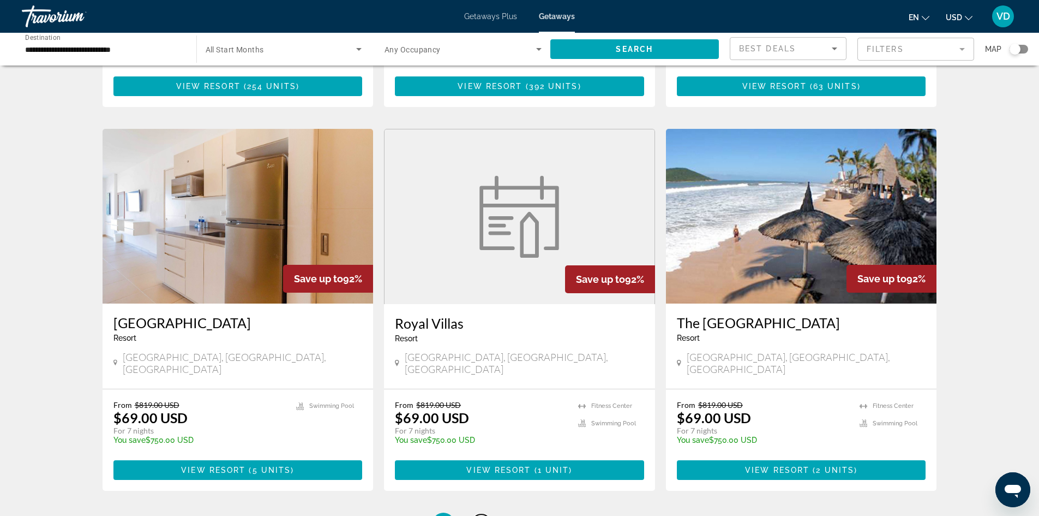
click at [486, 514] on link "page 3" at bounding box center [481, 523] width 19 height 19
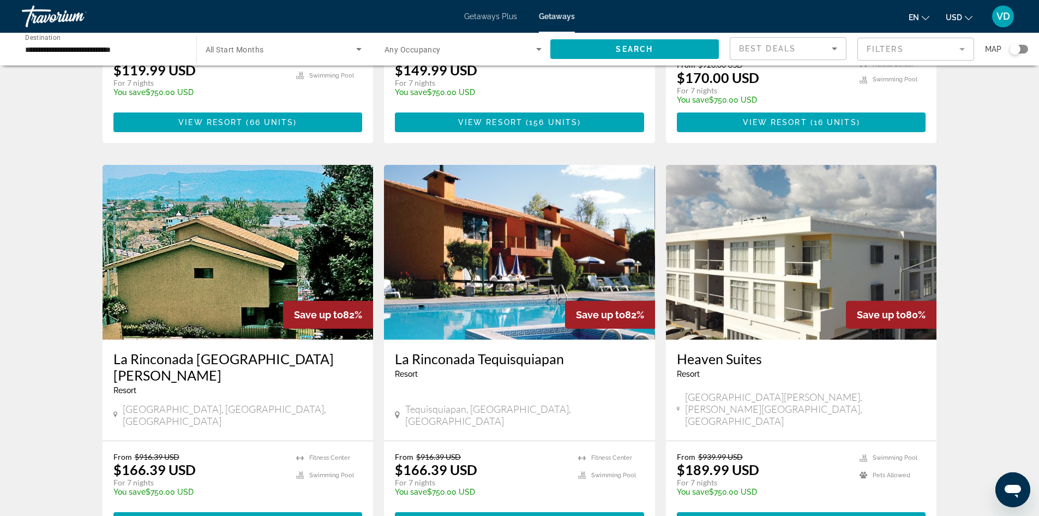
scroll to position [1135, 0]
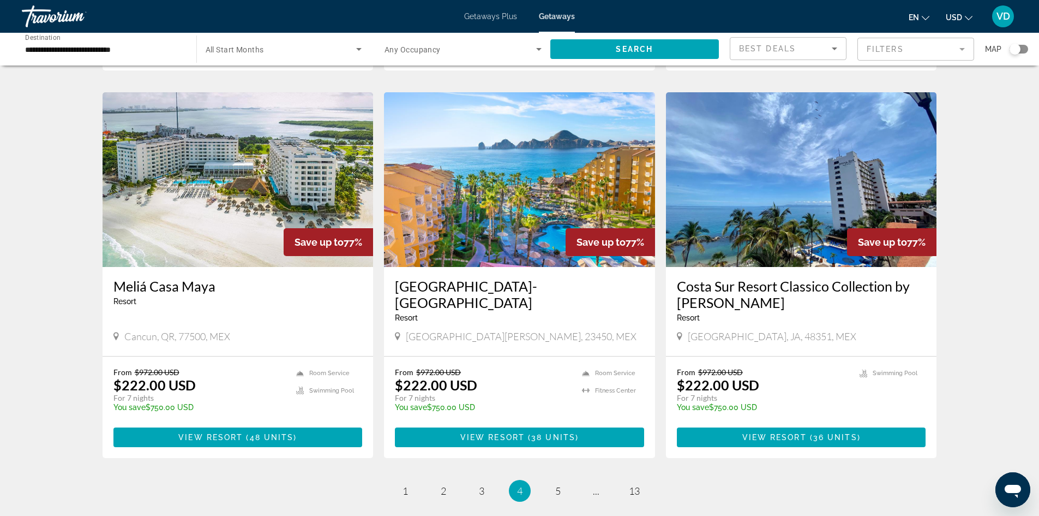
scroll to position [1178, 0]
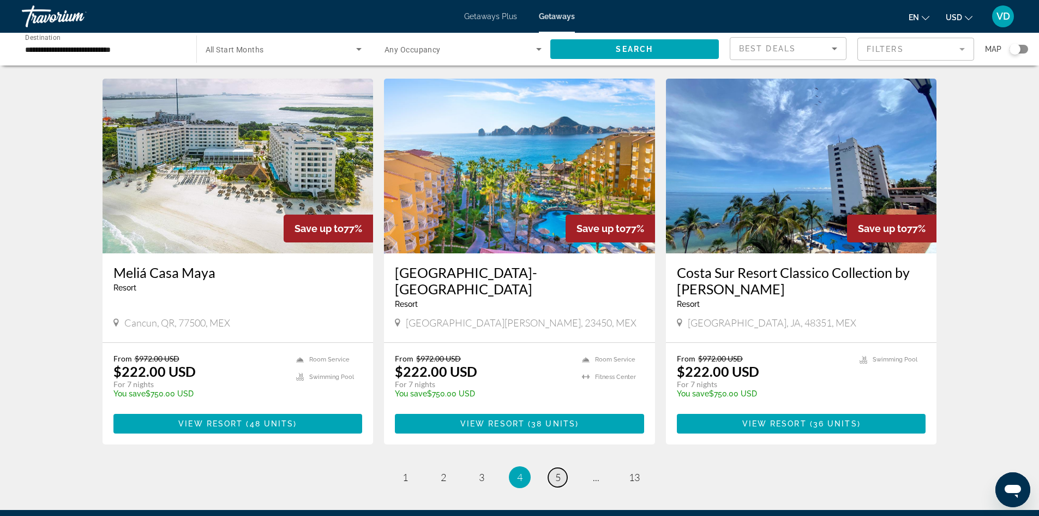
click at [555, 471] on span "5" at bounding box center [557, 477] width 5 height 12
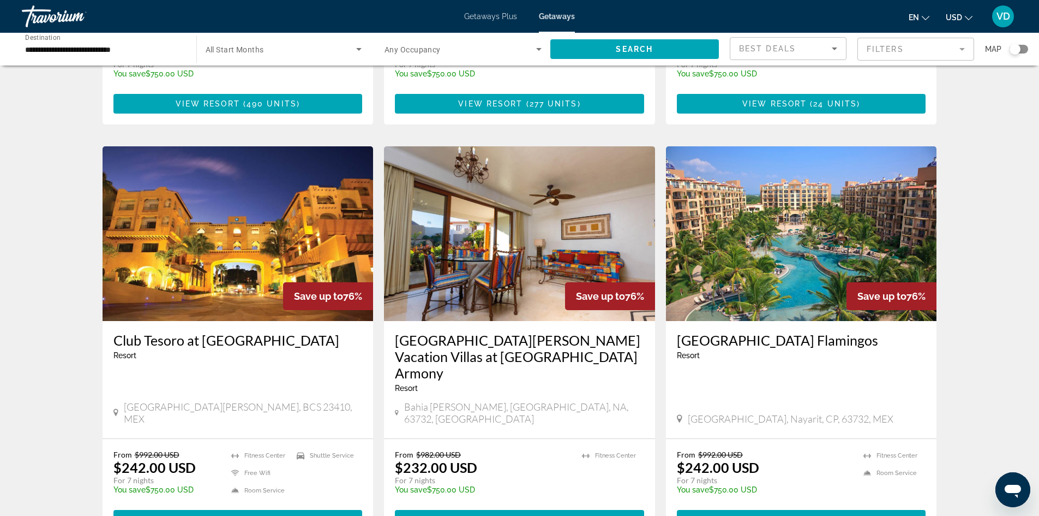
scroll to position [349, 0]
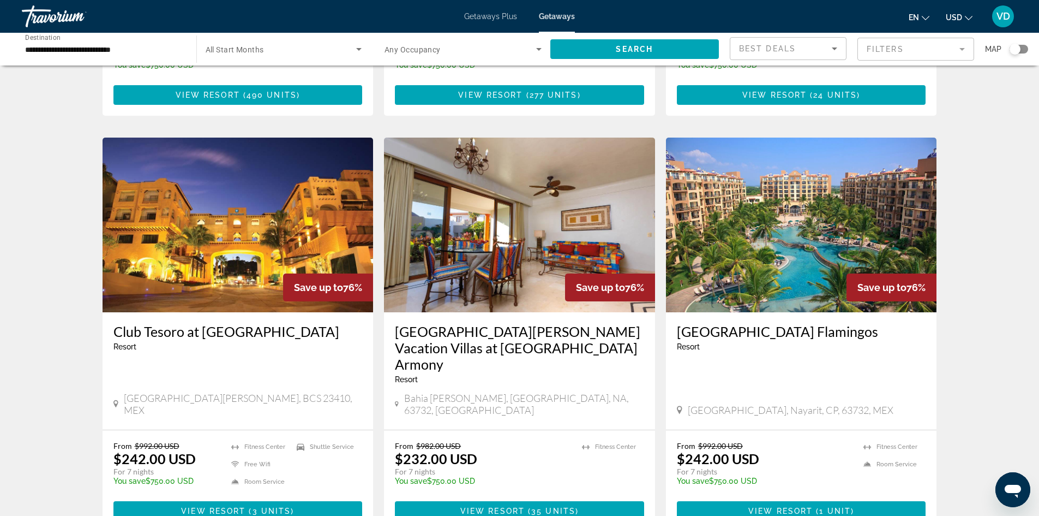
click at [900, 49] on mat-form-field "Filters" at bounding box center [916, 49] width 117 height 23
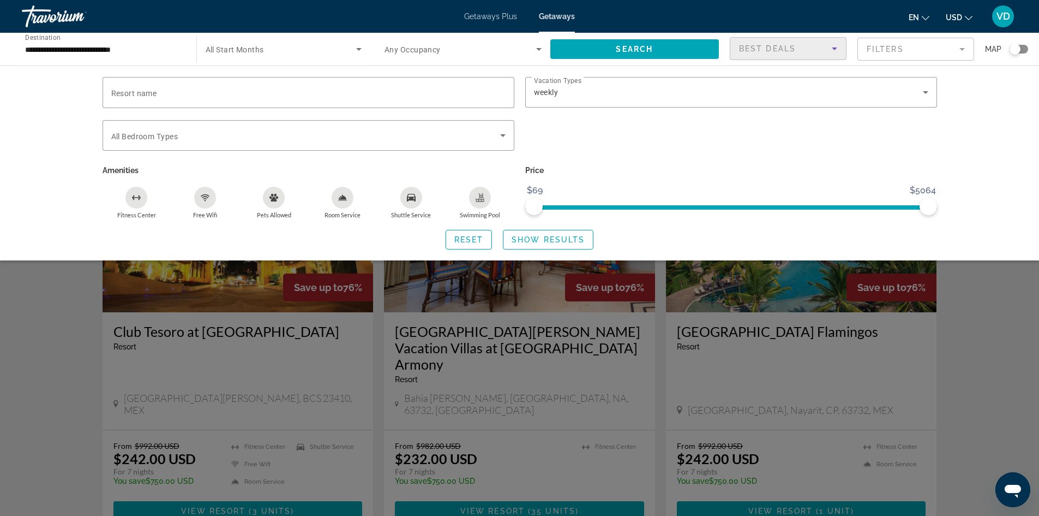
click at [755, 44] on span "Best Deals" at bounding box center [767, 48] width 57 height 9
click at [755, 44] on div at bounding box center [519, 258] width 1039 height 516
click at [1019, 284] on div "Search widget" at bounding box center [519, 340] width 1039 height 352
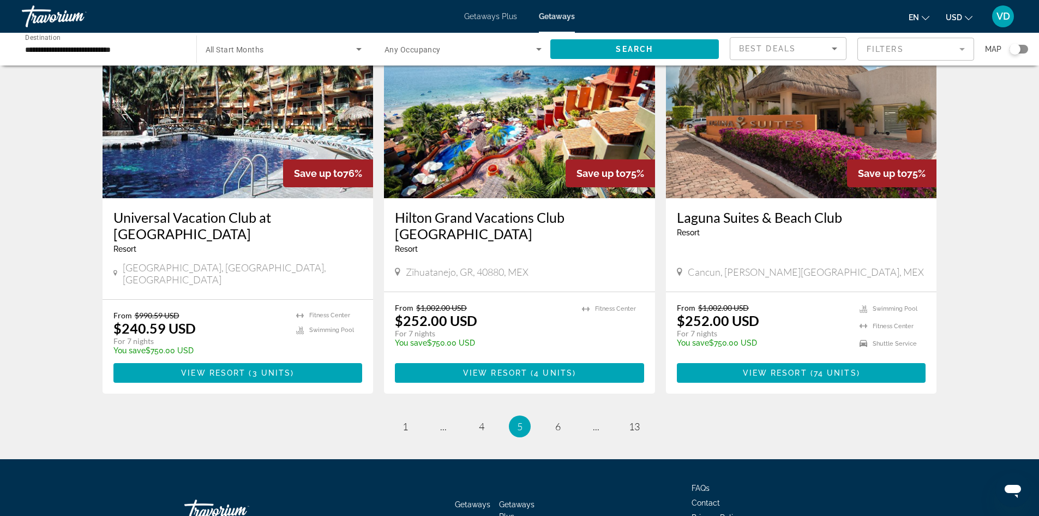
scroll to position [1275, 0]
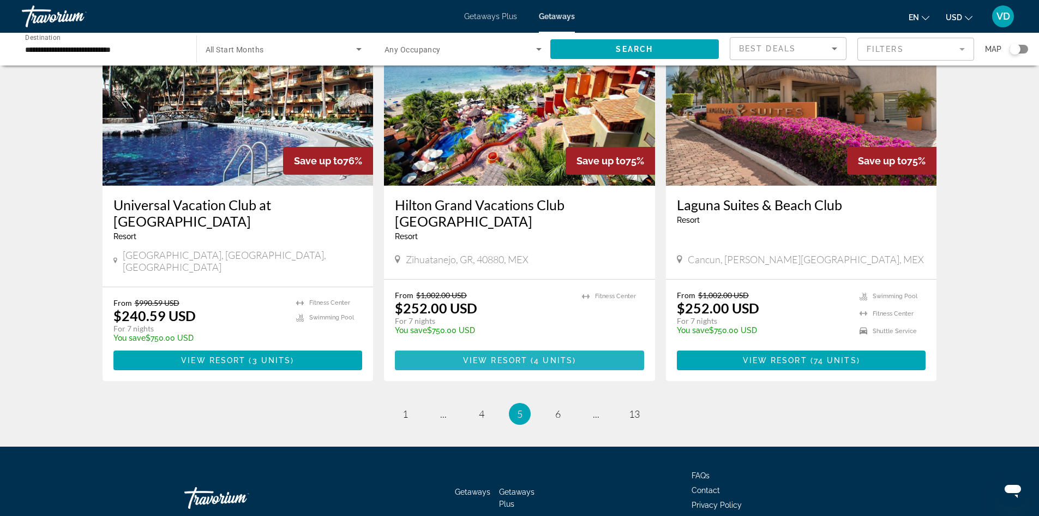
click at [537, 356] on span "4 units" at bounding box center [553, 360] width 39 height 9
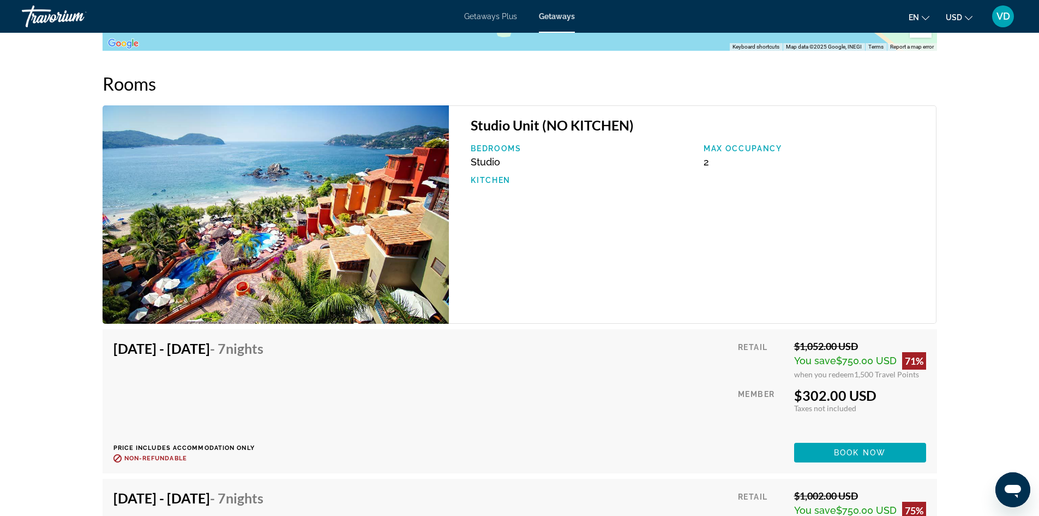
scroll to position [1549, 0]
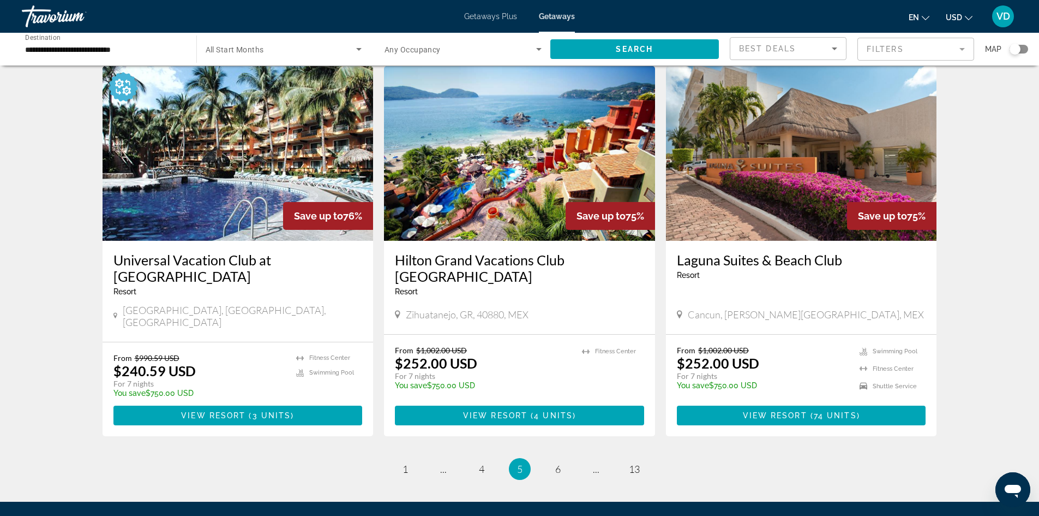
scroll to position [1222, 0]
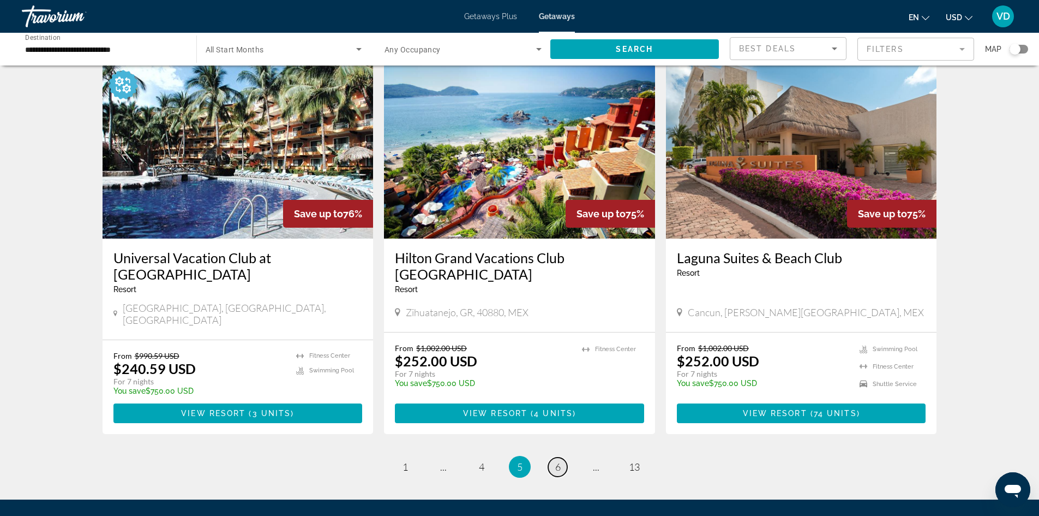
click at [562, 457] on link "page 6" at bounding box center [557, 466] width 19 height 19
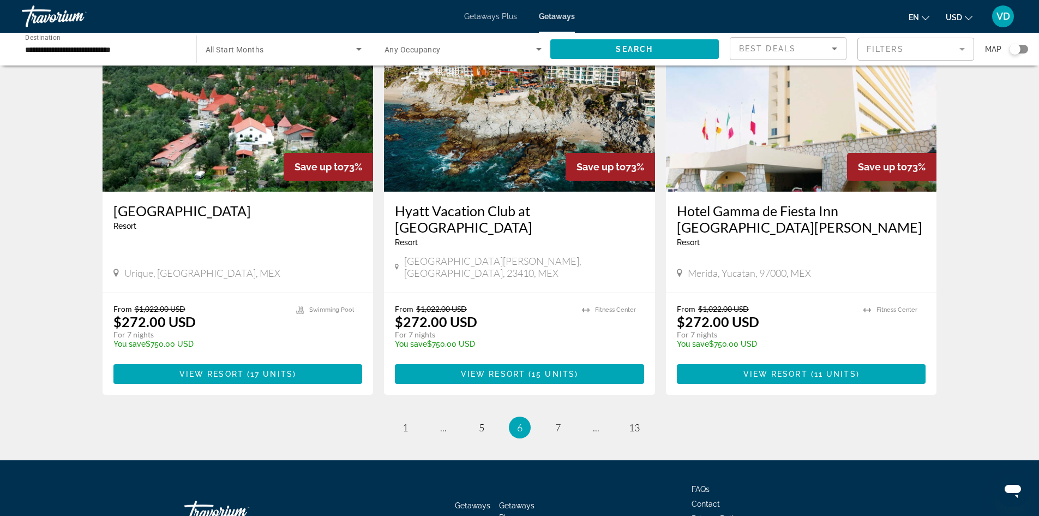
scroll to position [1298, 0]
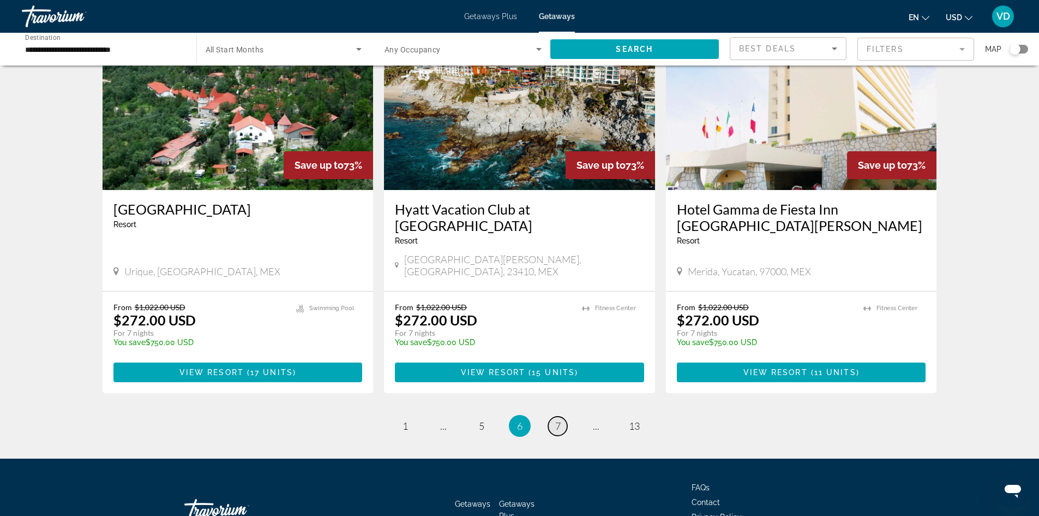
click at [550, 416] on link "page 7" at bounding box center [557, 425] width 19 height 19
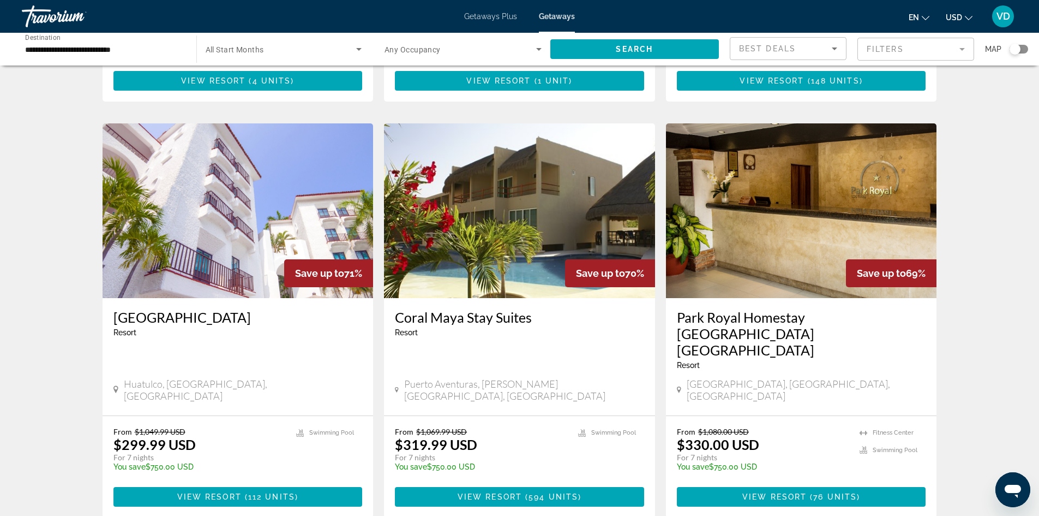
scroll to position [1244, 0]
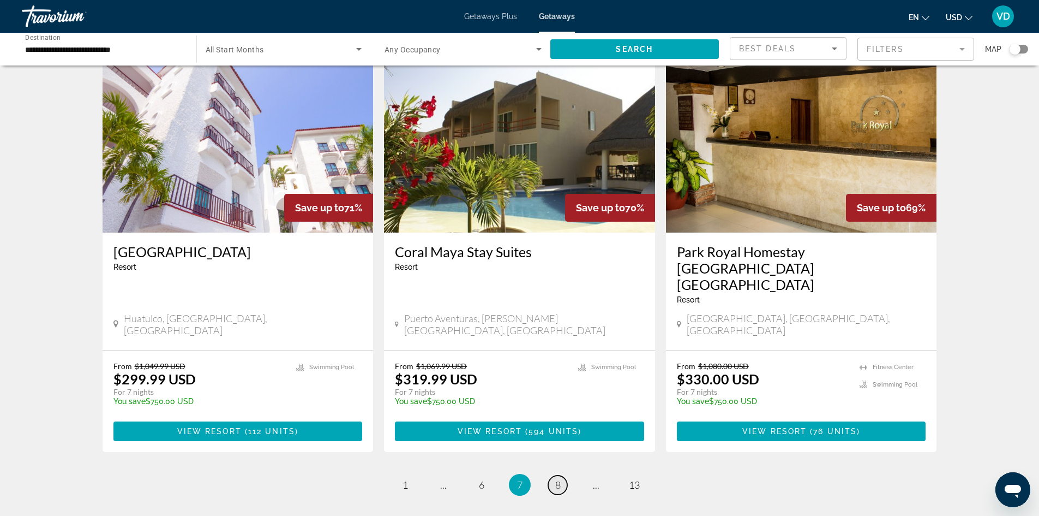
click at [555, 478] on span "8" at bounding box center [557, 484] width 5 height 12
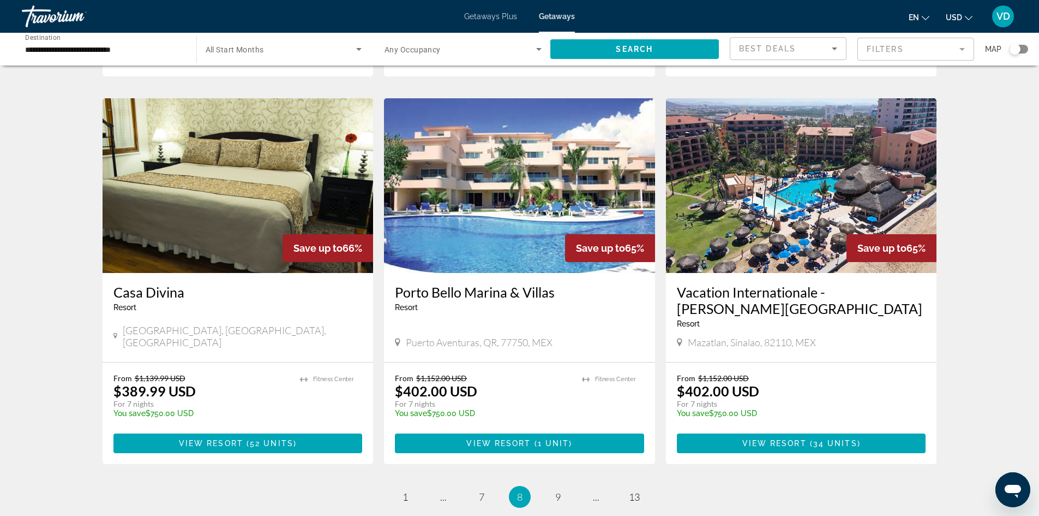
scroll to position [1222, 0]
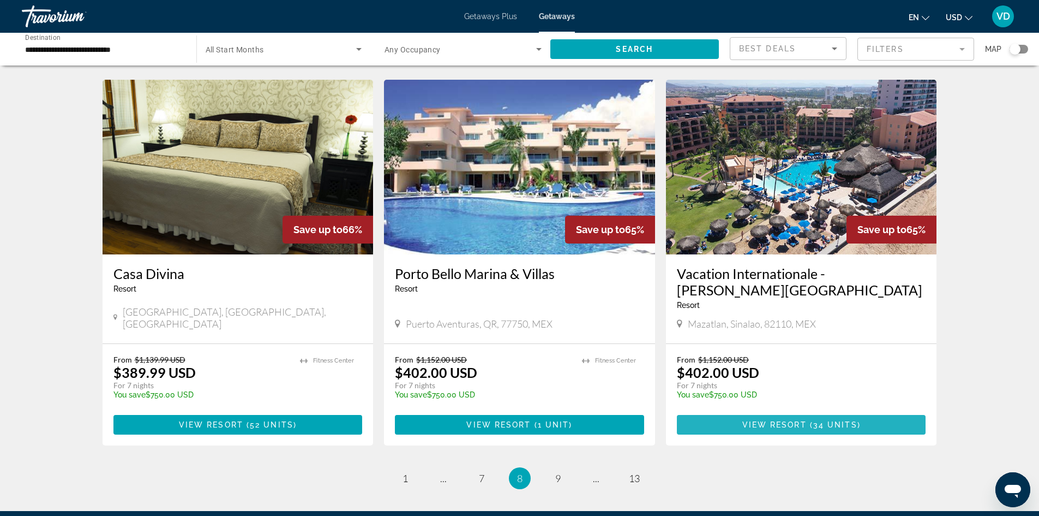
click at [864, 411] on span "Main content" at bounding box center [801, 424] width 249 height 26
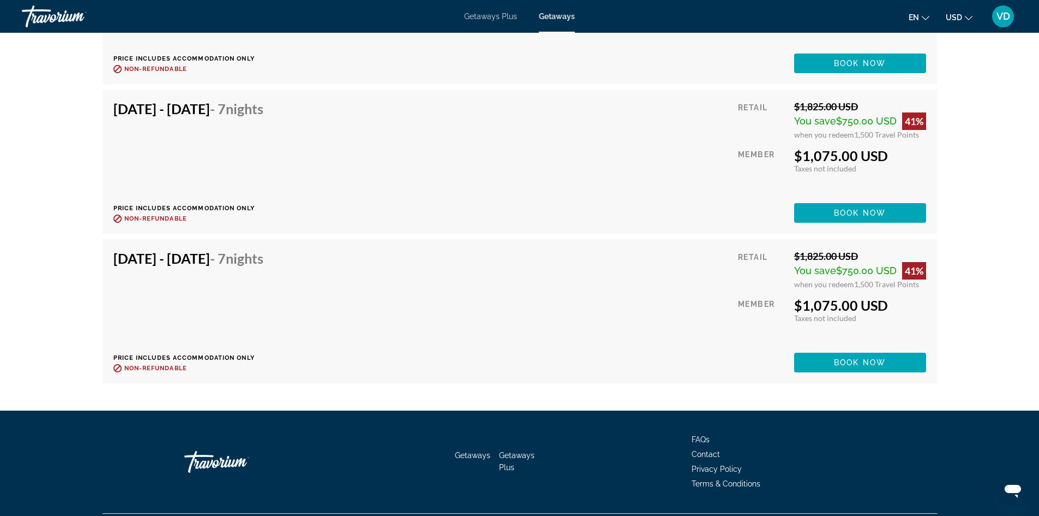
scroll to position [4525, 0]
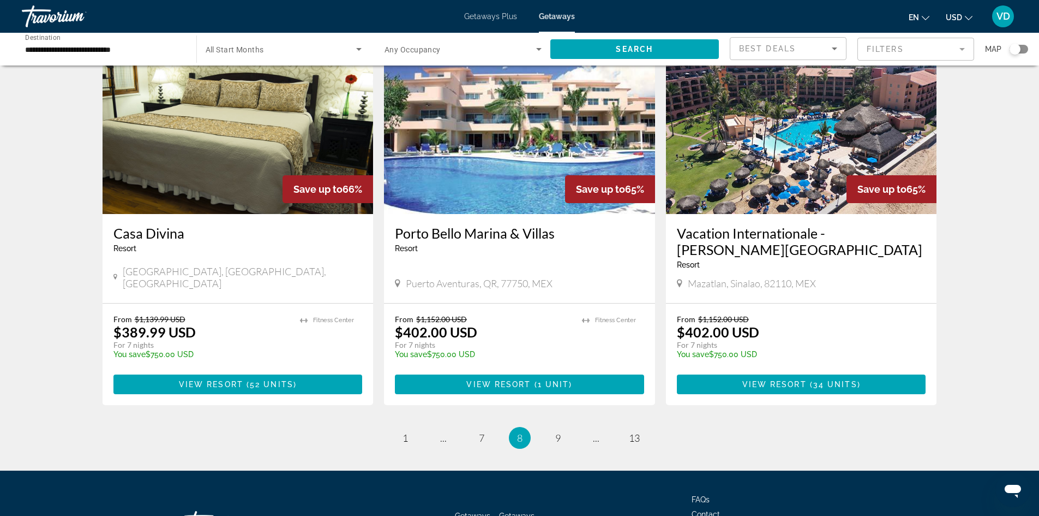
scroll to position [1266, 0]
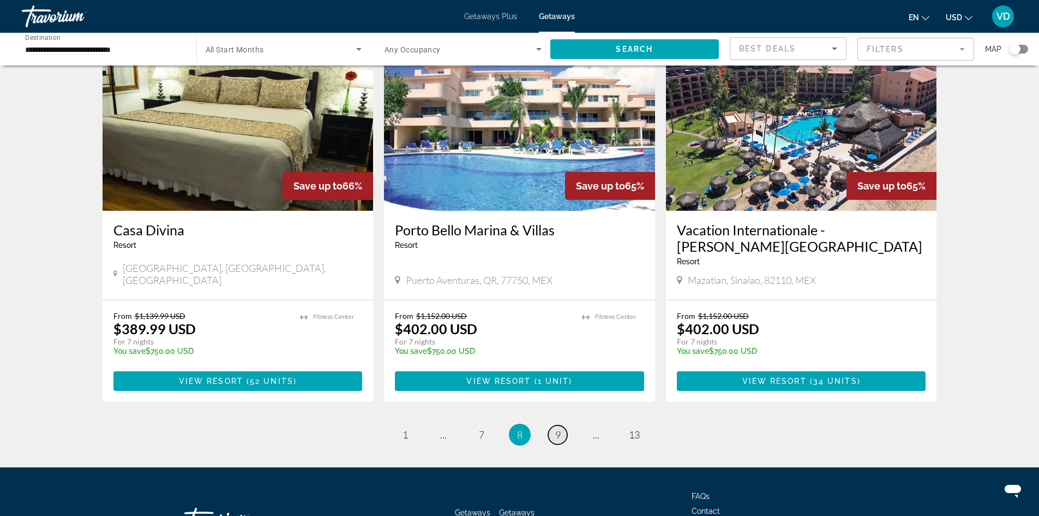
click at [555, 425] on link "page 9" at bounding box center [557, 434] width 19 height 19
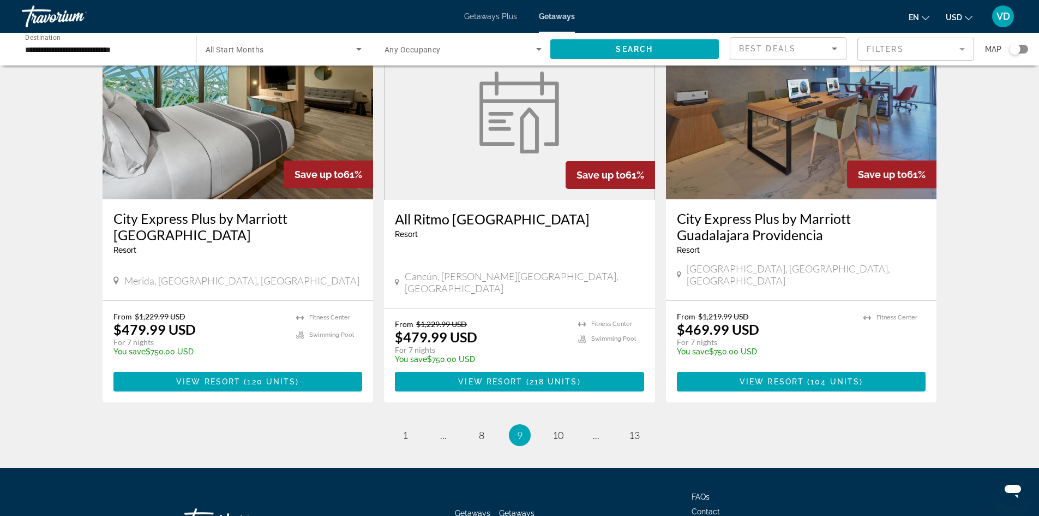
scroll to position [1266, 0]
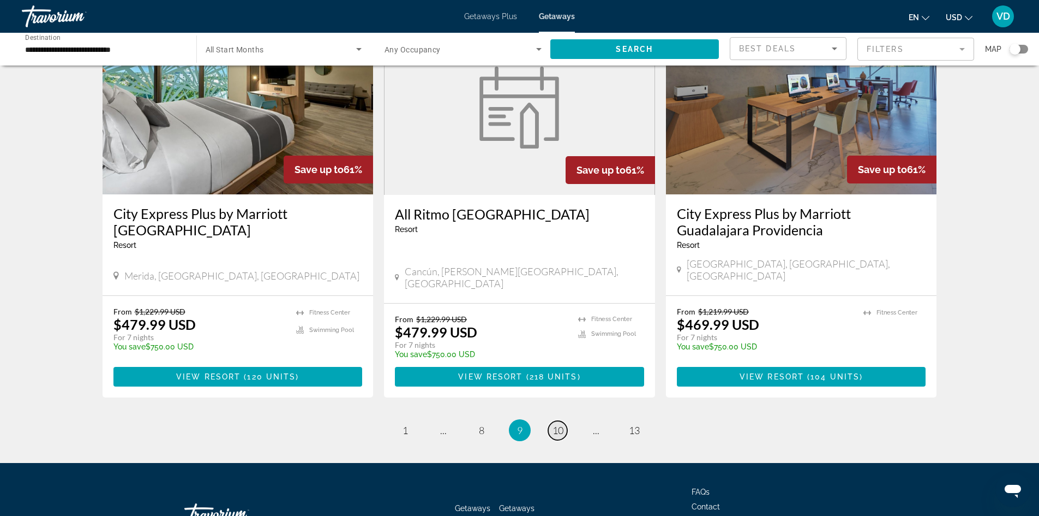
click at [565, 421] on link "page 10" at bounding box center [557, 430] width 19 height 19
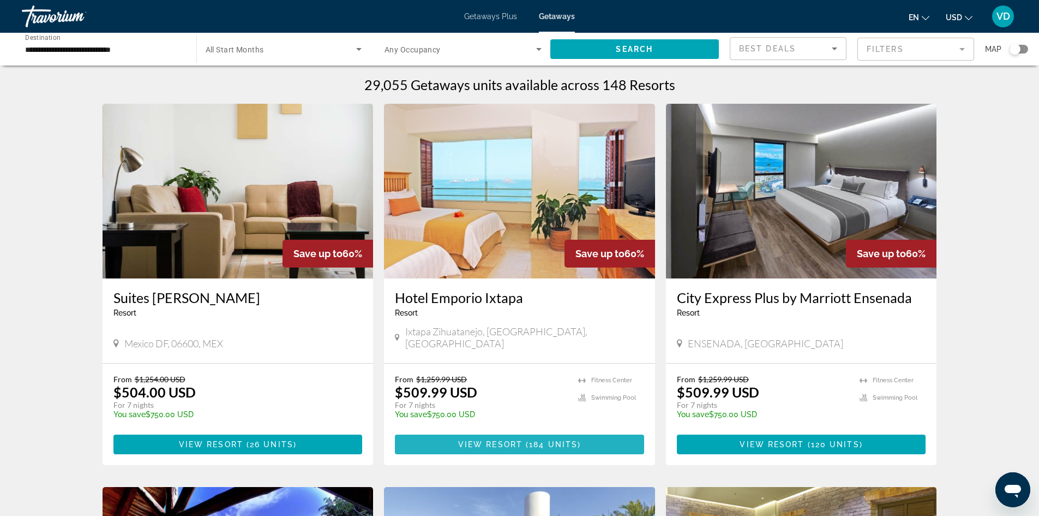
click at [535, 440] on span "184 units" at bounding box center [553, 444] width 49 height 9
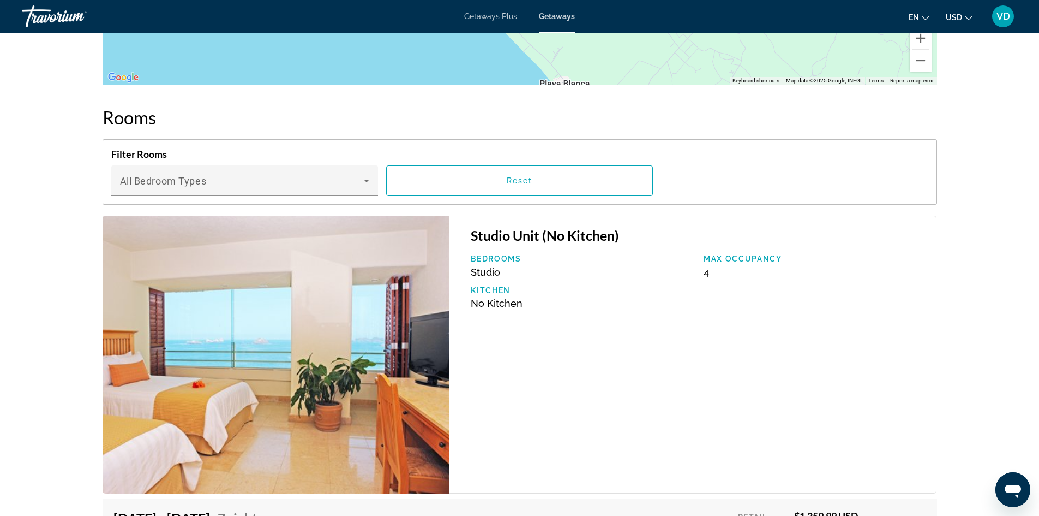
scroll to position [1774, 0]
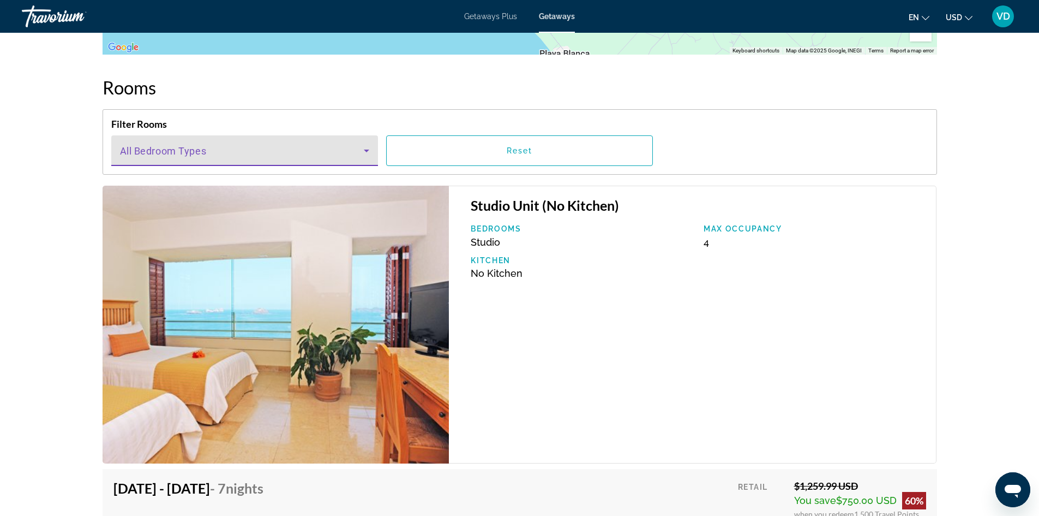
click at [310, 154] on span "Main content" at bounding box center [242, 154] width 244 height 13
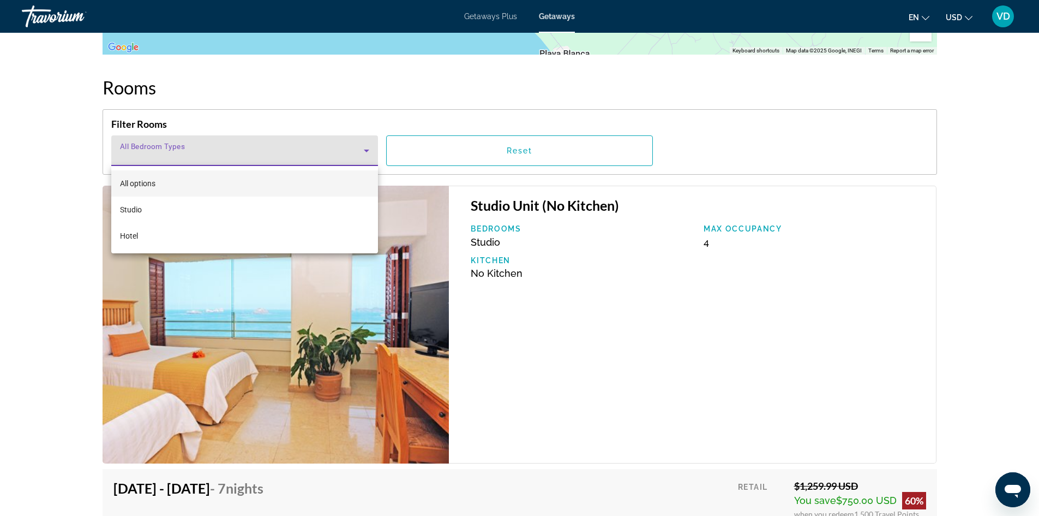
click at [310, 154] on div at bounding box center [519, 258] width 1039 height 516
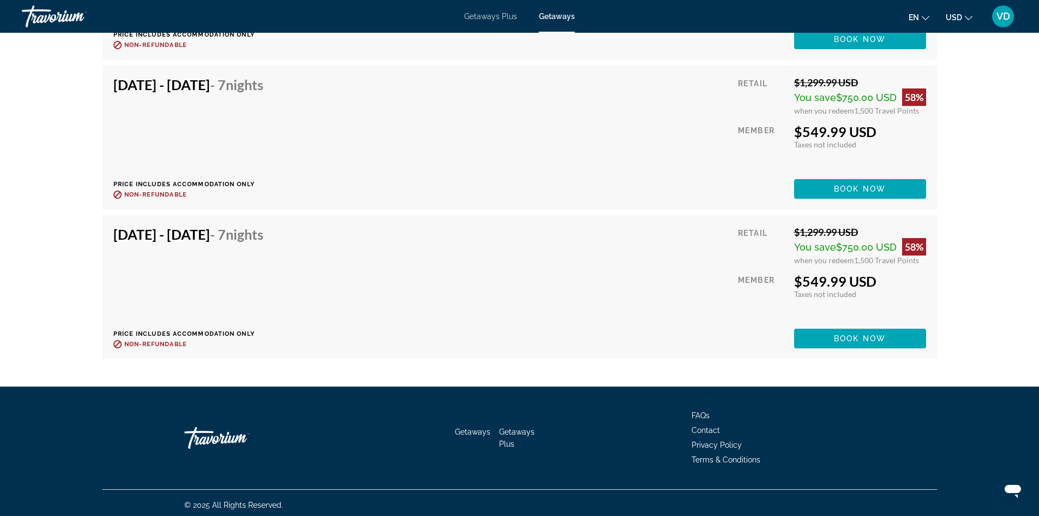
scroll to position [9063, 0]
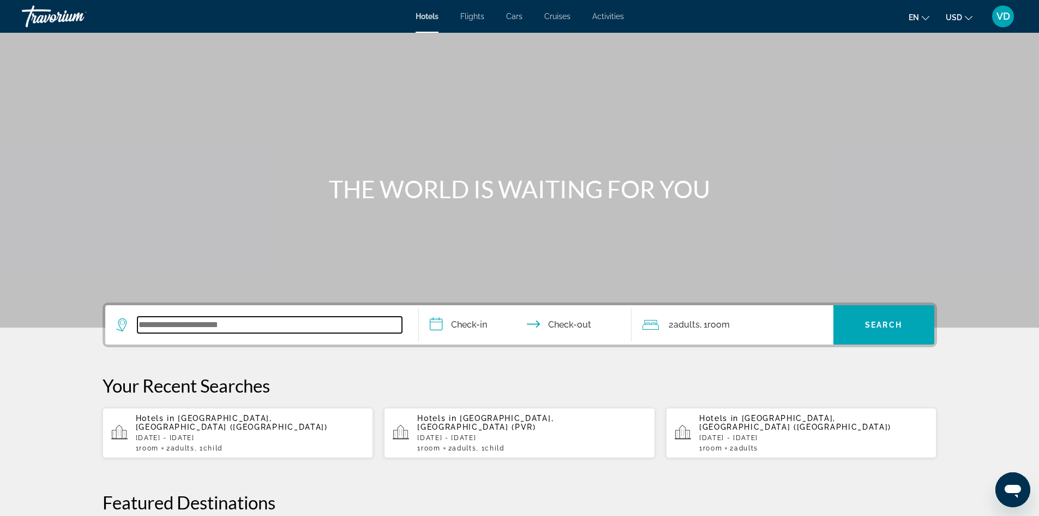
click at [212, 316] on input "Search widget" at bounding box center [269, 324] width 265 height 16
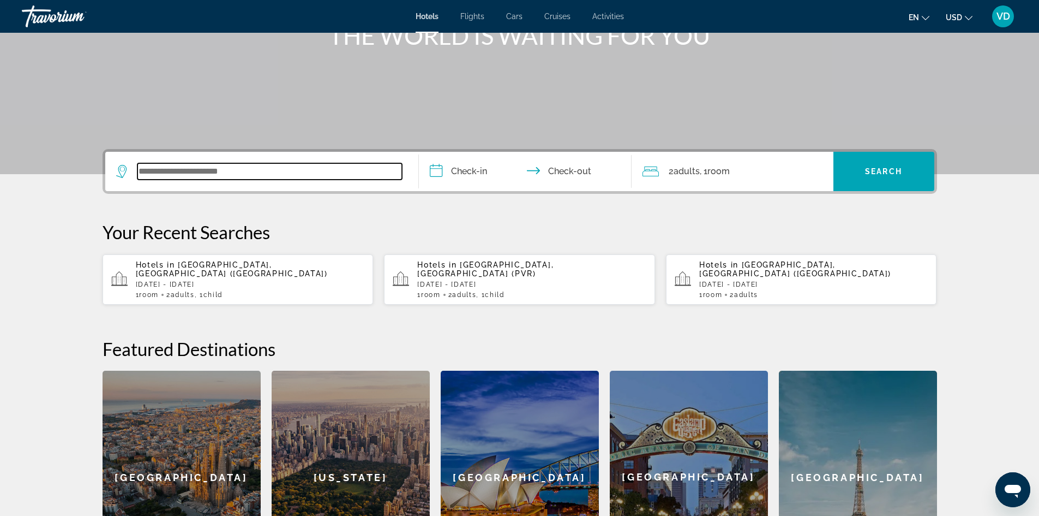
scroll to position [267, 0]
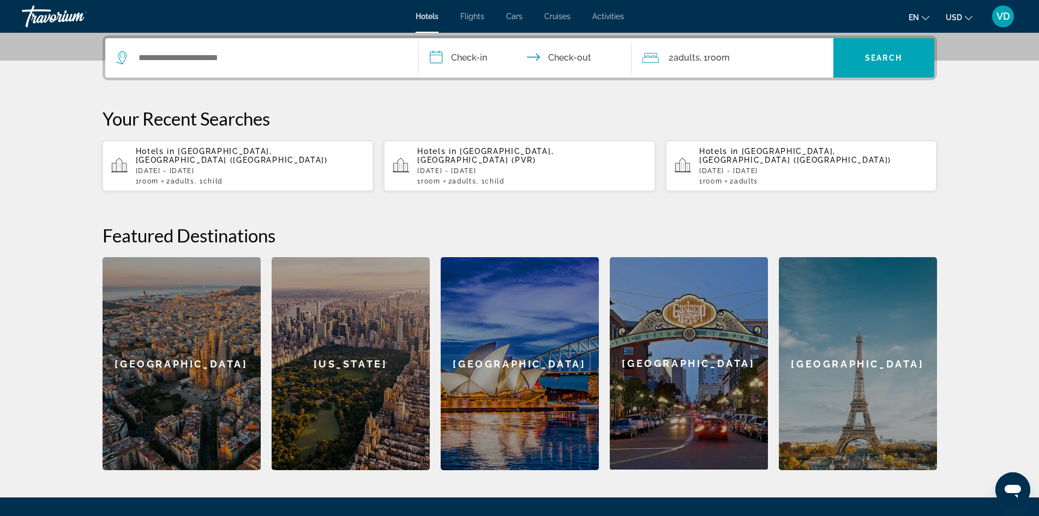
click at [193, 287] on div "[GEOGRAPHIC_DATA]" at bounding box center [182, 363] width 158 height 213
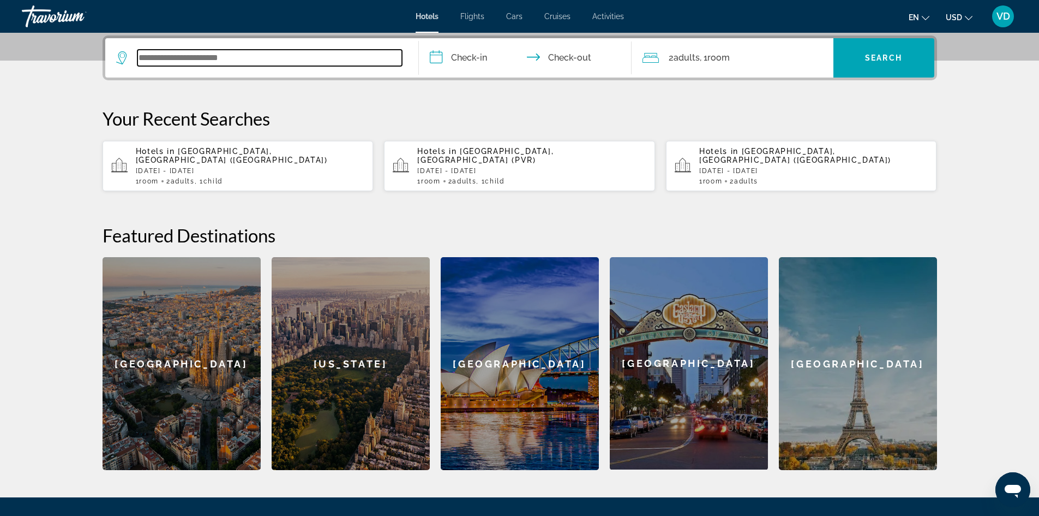
click at [273, 58] on input "Search widget" at bounding box center [269, 58] width 265 height 16
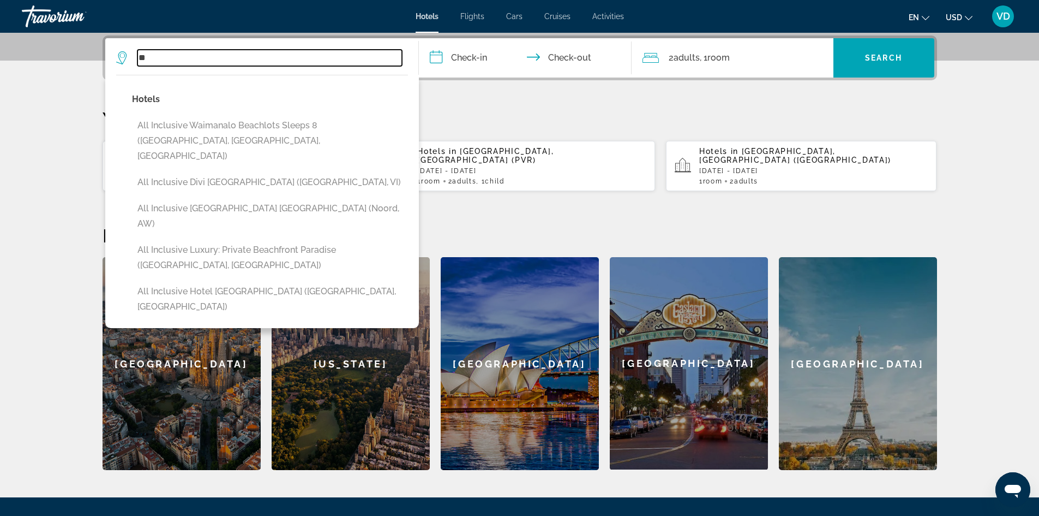
type input "*"
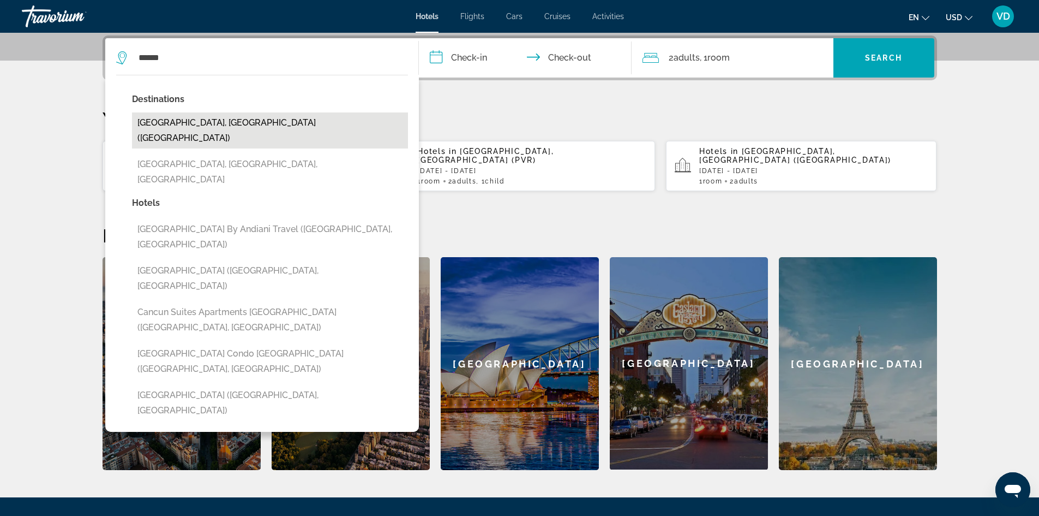
click at [201, 118] on button "[GEOGRAPHIC_DATA], [GEOGRAPHIC_DATA] ([GEOGRAPHIC_DATA])" at bounding box center [270, 130] width 276 height 36
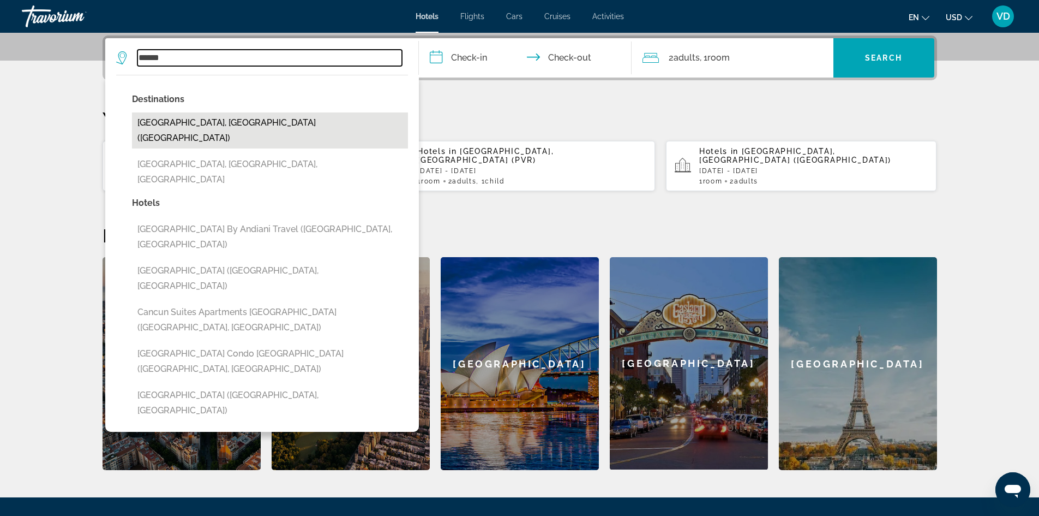
type input "**********"
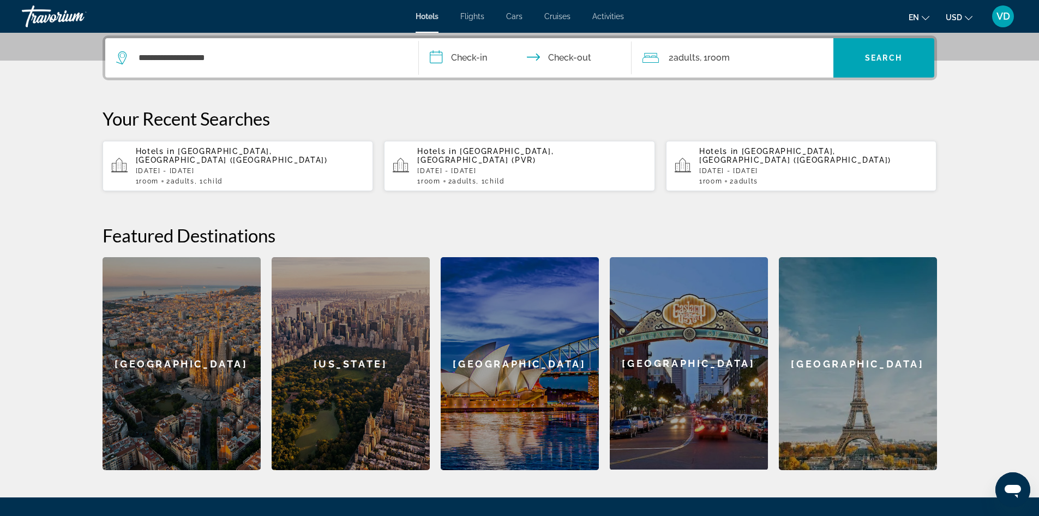
click at [472, 62] on input "**********" at bounding box center [527, 59] width 217 height 43
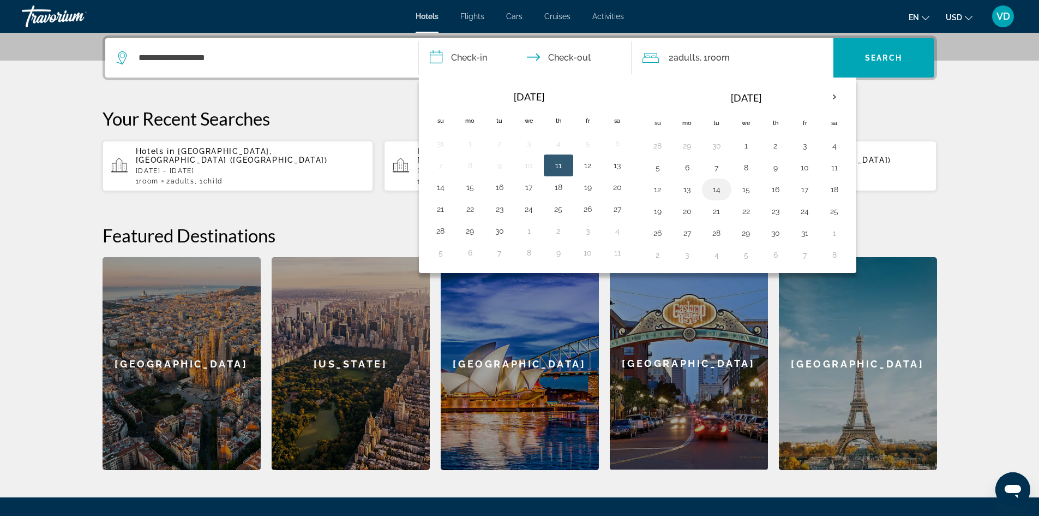
click at [704, 191] on td "14" at bounding box center [716, 189] width 29 height 22
click at [713, 189] on button "14" at bounding box center [716, 189] width 17 height 15
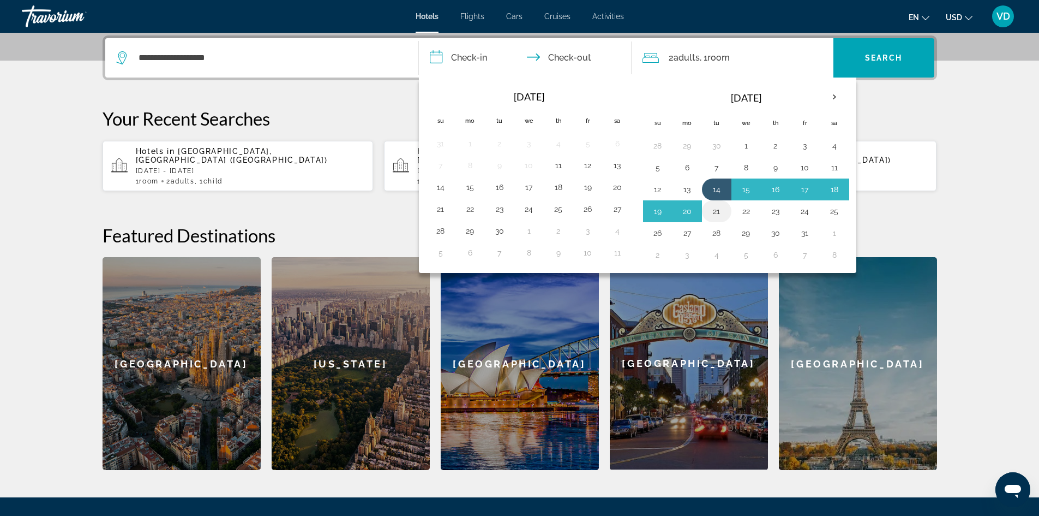
click at [715, 206] on button "21" at bounding box center [716, 210] width 17 height 15
type input "**********"
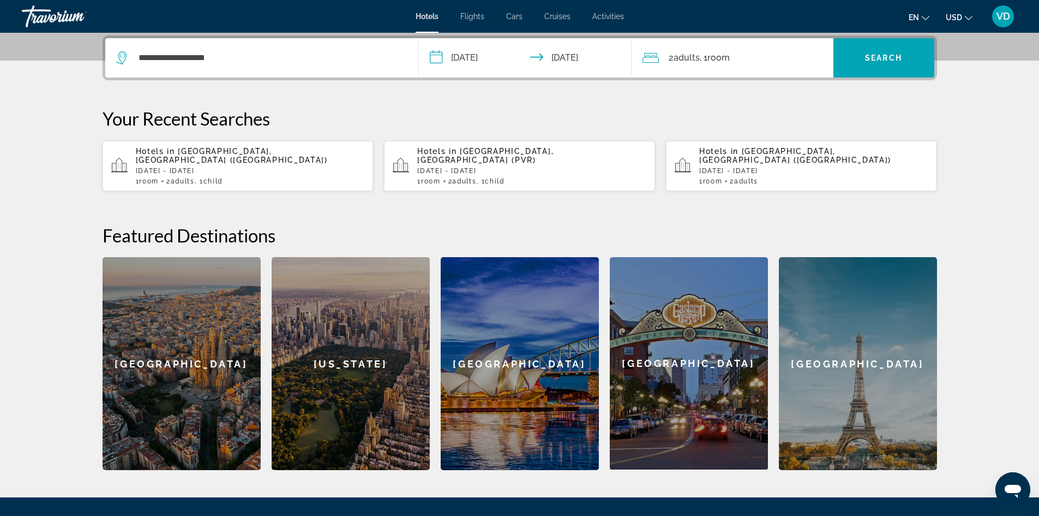
click at [722, 62] on span "Room" at bounding box center [719, 57] width 22 height 10
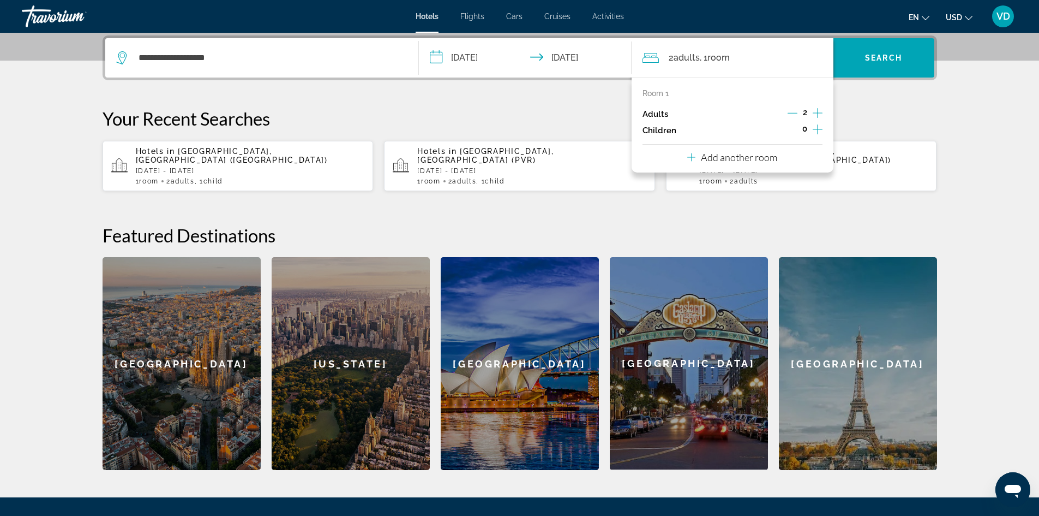
click at [813, 134] on icon "Increment children" at bounding box center [818, 129] width 10 height 13
click at [796, 130] on icon "Decrement children" at bounding box center [793, 129] width 10 height 10
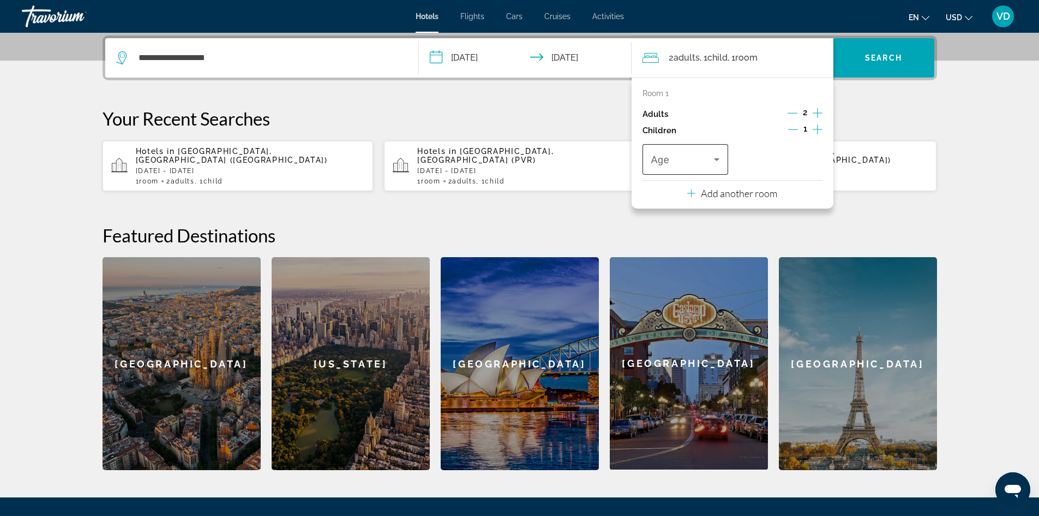
click at [724, 152] on div "Age" at bounding box center [686, 159] width 86 height 31
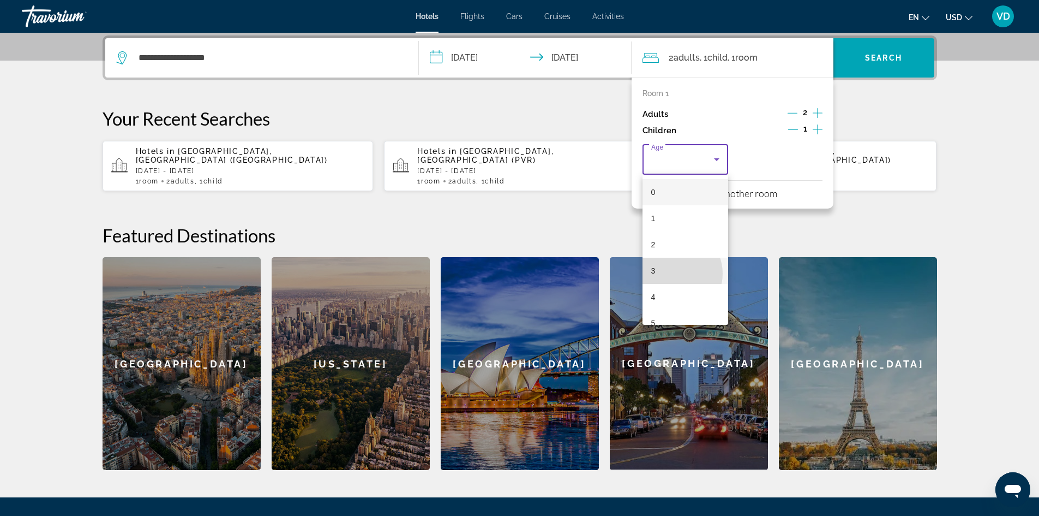
click at [674, 273] on mat-option "3" at bounding box center [686, 270] width 86 height 26
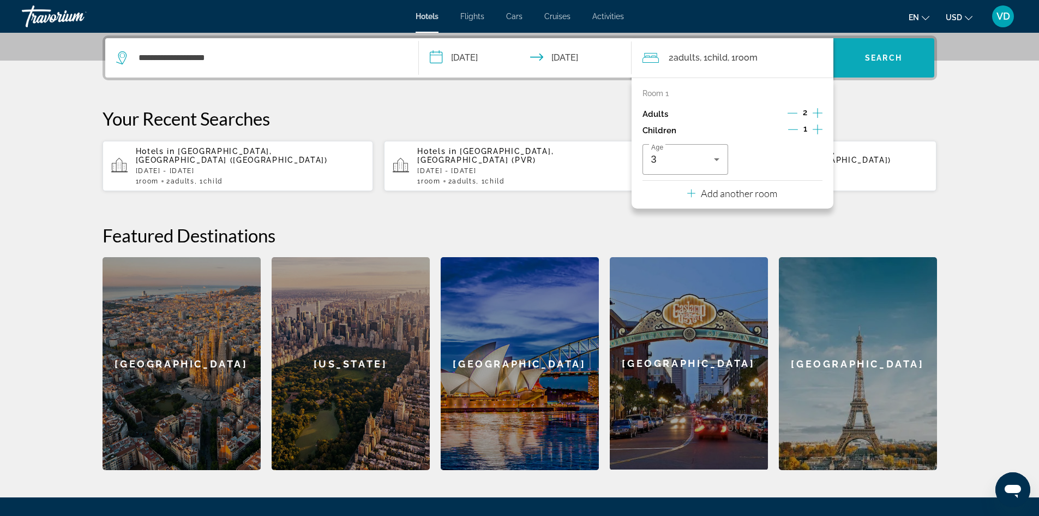
click at [866, 61] on span "Search" at bounding box center [883, 57] width 37 height 9
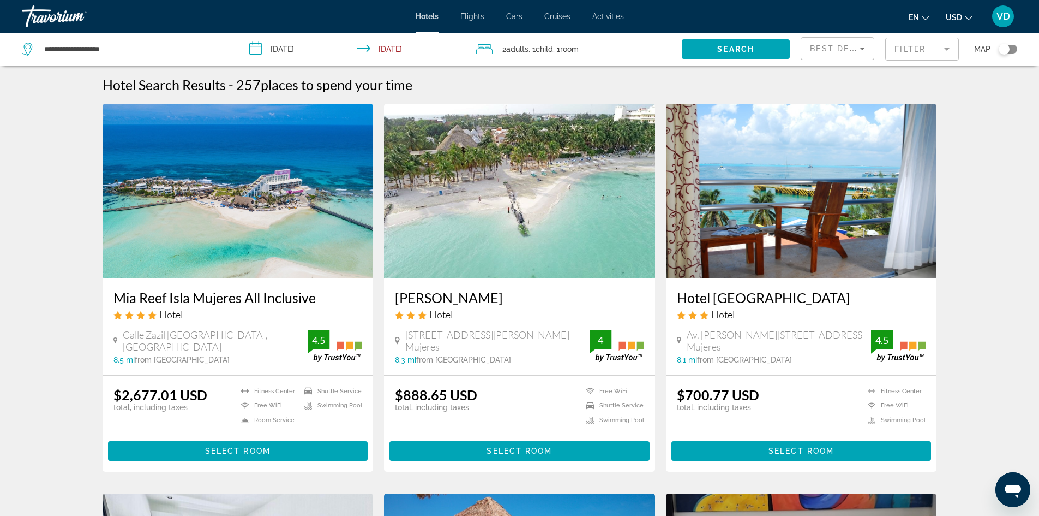
click at [907, 52] on mat-form-field "Filter" at bounding box center [922, 49] width 74 height 23
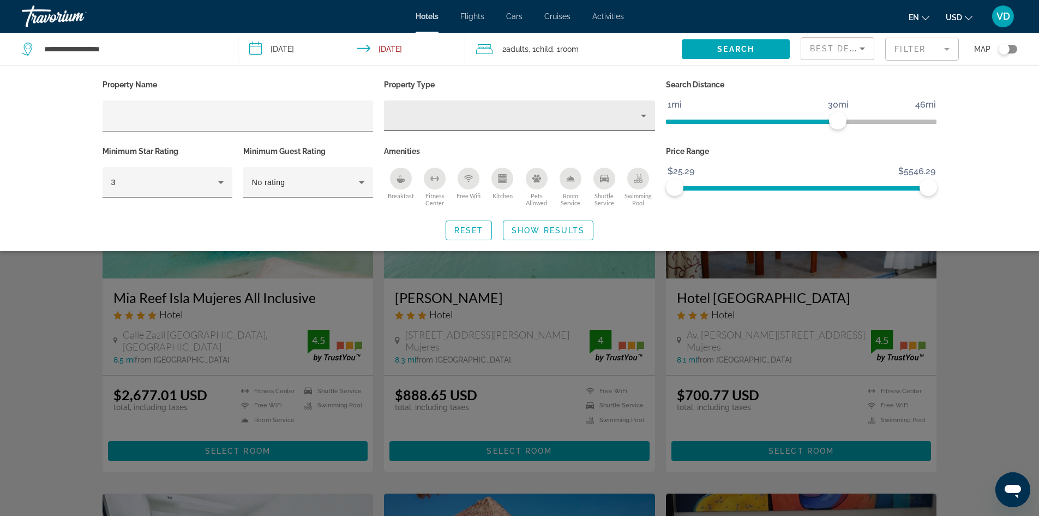
click at [513, 123] on div "Hotel Filters" at bounding box center [520, 115] width 254 height 31
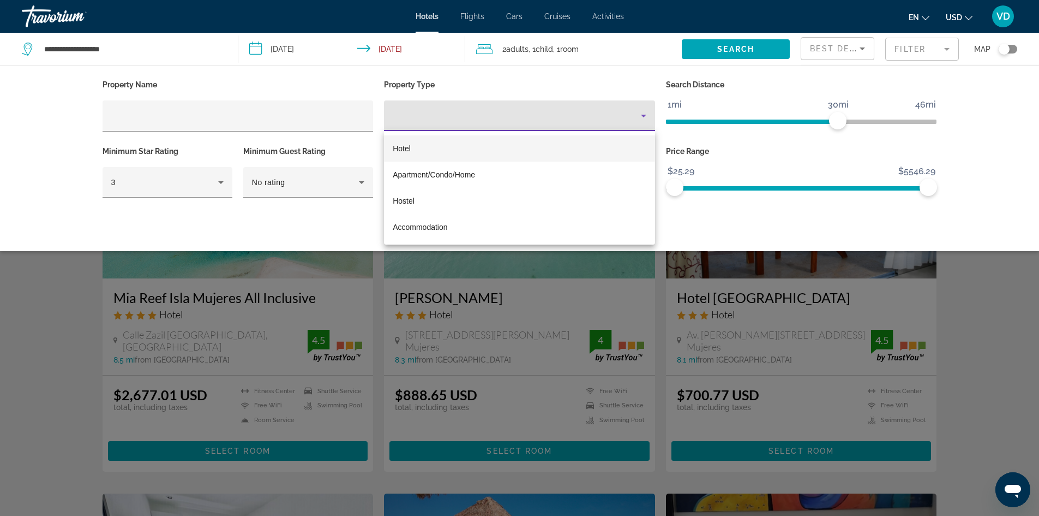
click at [513, 123] on div at bounding box center [519, 258] width 1039 height 516
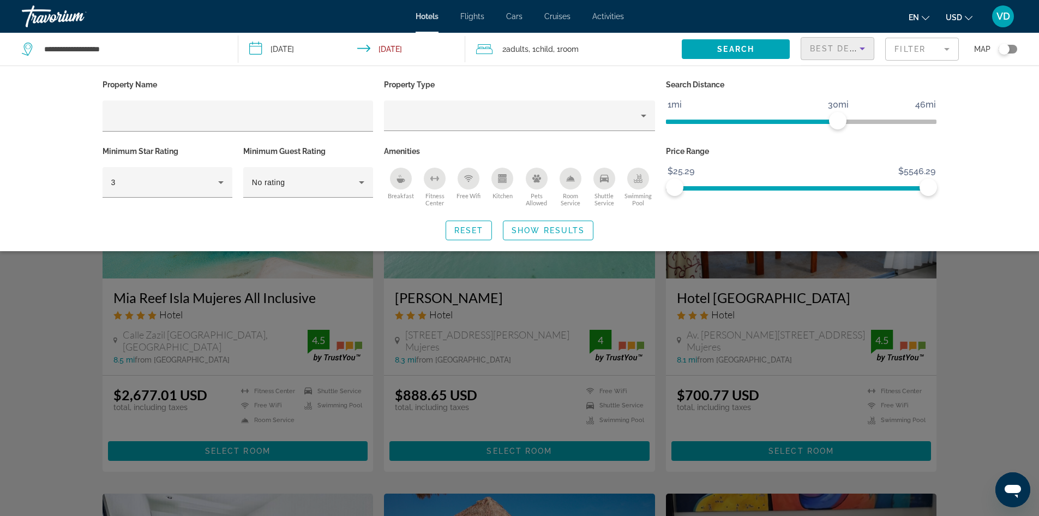
click at [843, 47] on span "Best Deals" at bounding box center [838, 48] width 57 height 9
click at [843, 47] on div at bounding box center [519, 258] width 1039 height 516
click at [919, 47] on mat-form-field "Filter" at bounding box center [922, 49] width 74 height 23
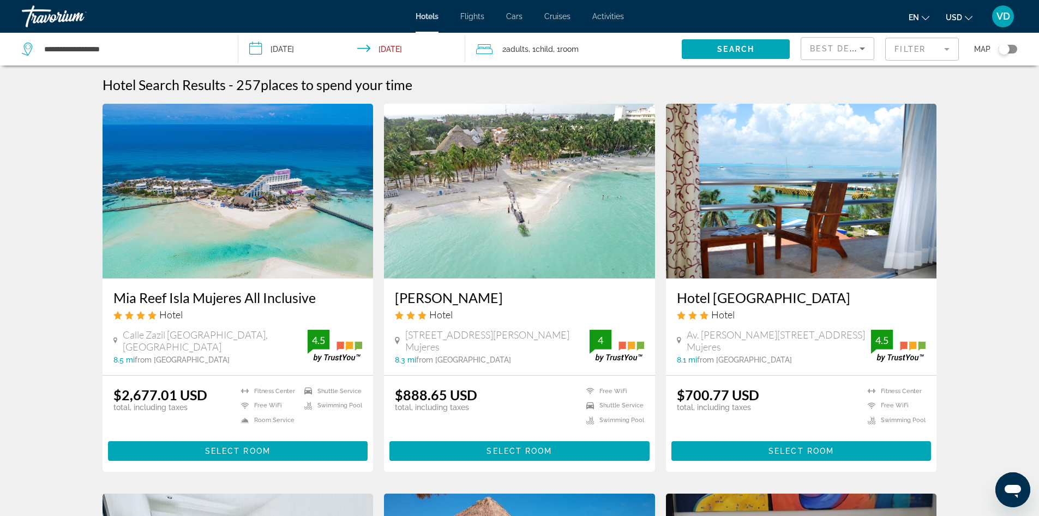
click at [919, 47] on mat-form-field "Filter" at bounding box center [922, 49] width 74 height 23
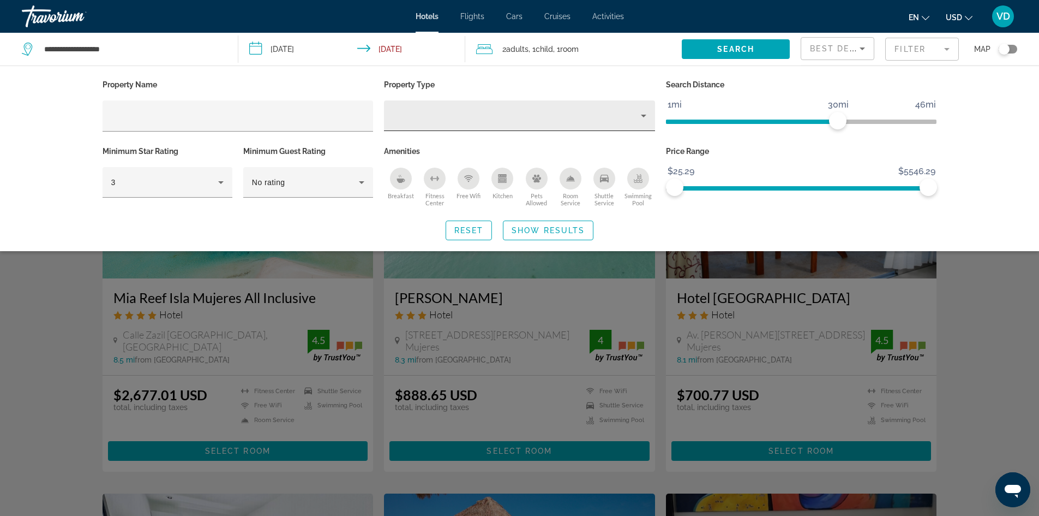
click at [411, 124] on div "Hotel Filters" at bounding box center [520, 115] width 254 height 31
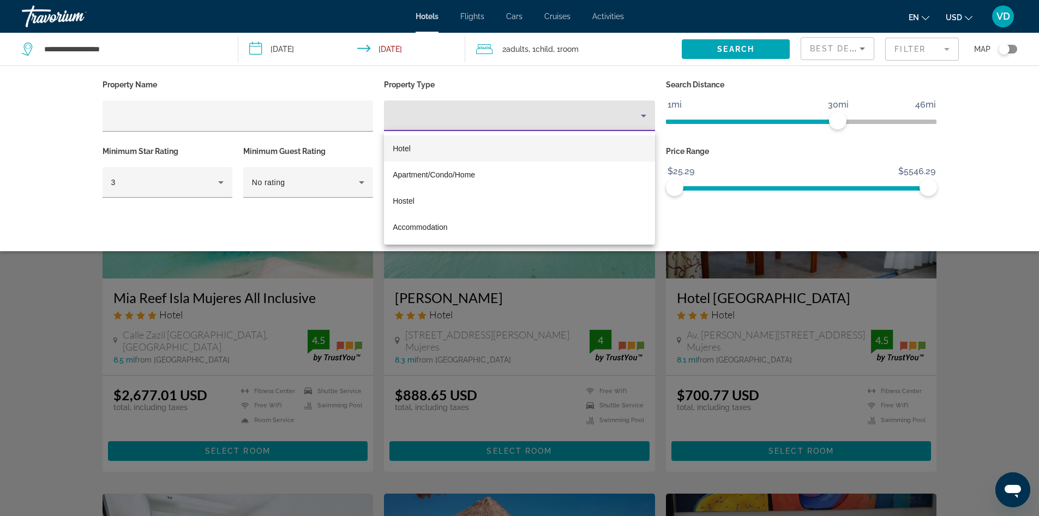
click at [438, 115] on div at bounding box center [519, 258] width 1039 height 516
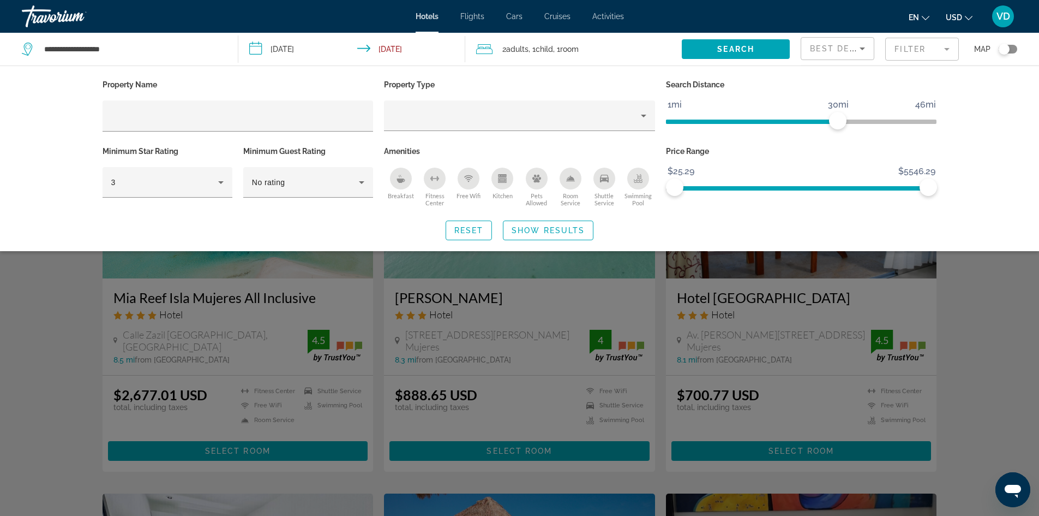
click at [1000, 288] on div "Search widget" at bounding box center [519, 340] width 1039 height 352
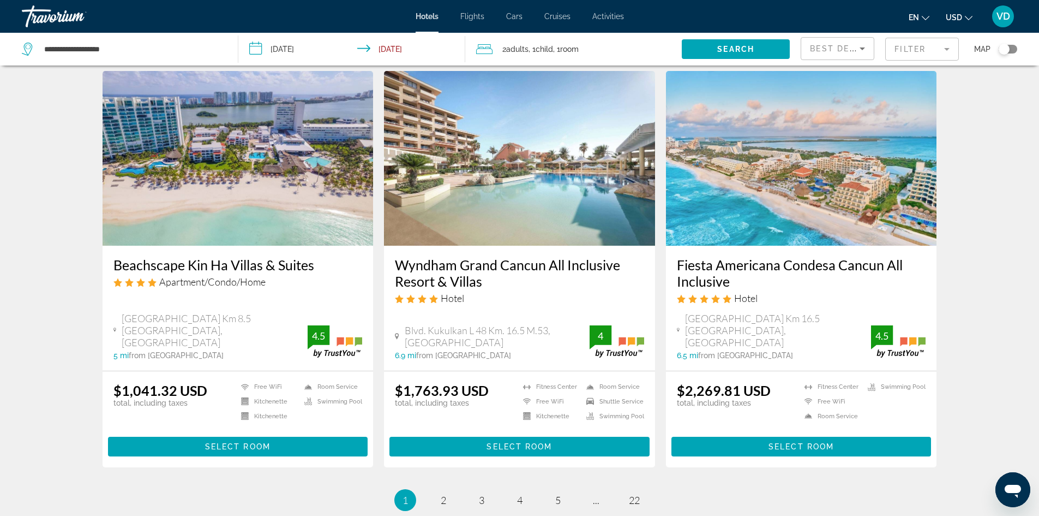
scroll to position [1222, 0]
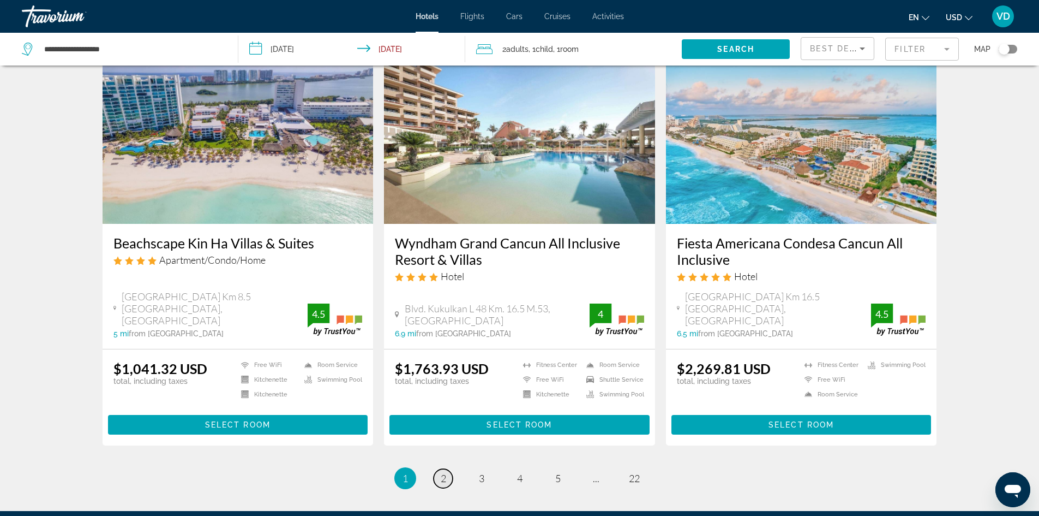
click at [448, 487] on link "page 2" at bounding box center [443, 478] width 19 height 19
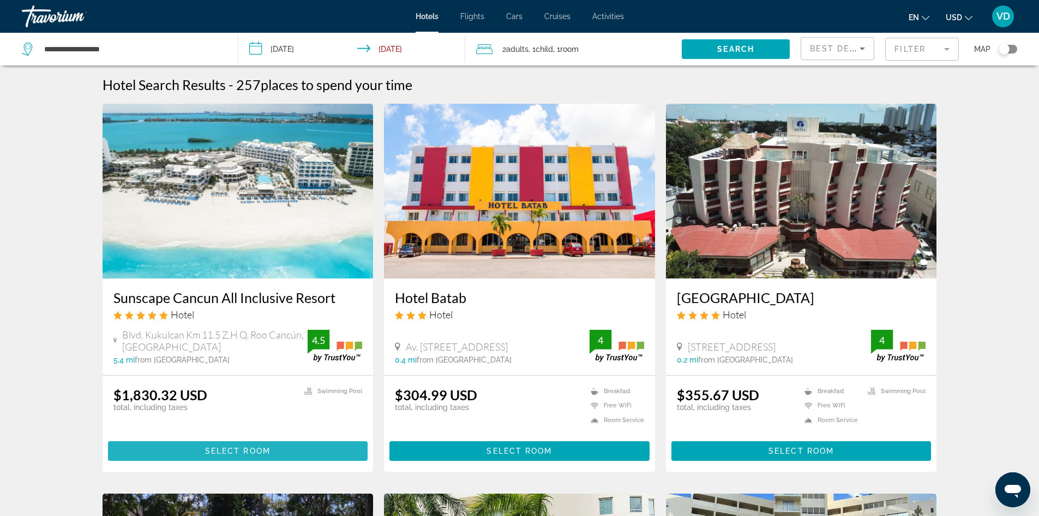
click at [225, 444] on span "Main content" at bounding box center [238, 451] width 260 height 26
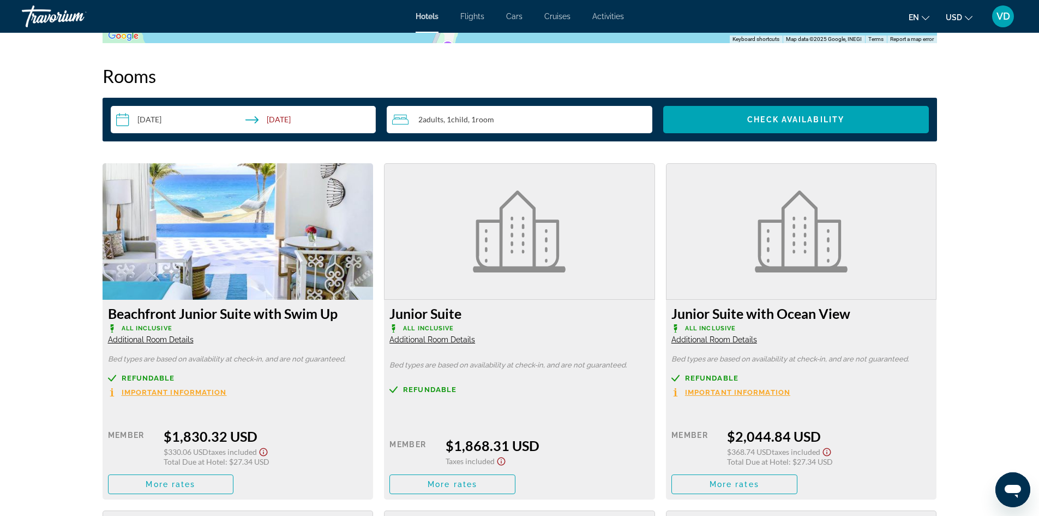
scroll to position [1347, 0]
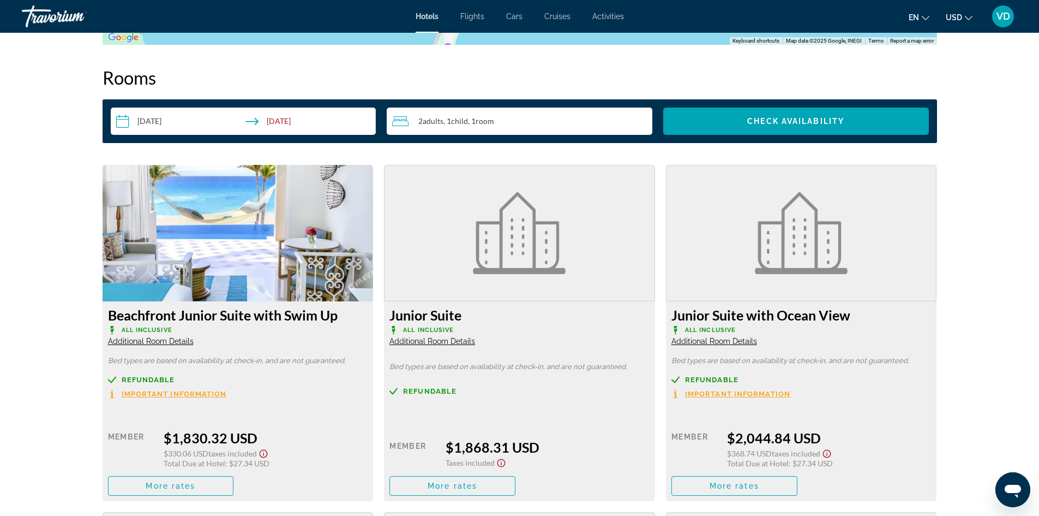
click at [273, 250] on img "Main content" at bounding box center [238, 233] width 271 height 136
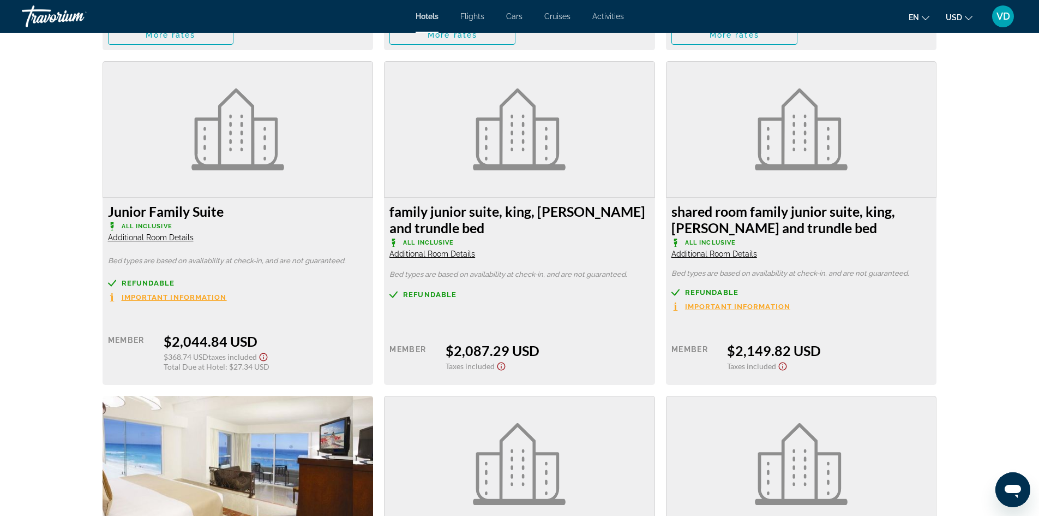
scroll to position [2248, 0]
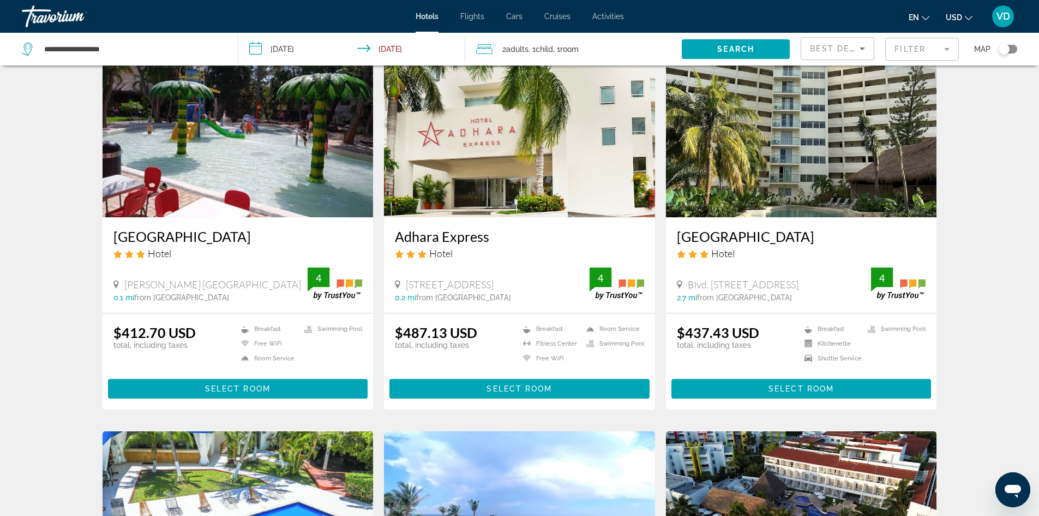
scroll to position [901, 0]
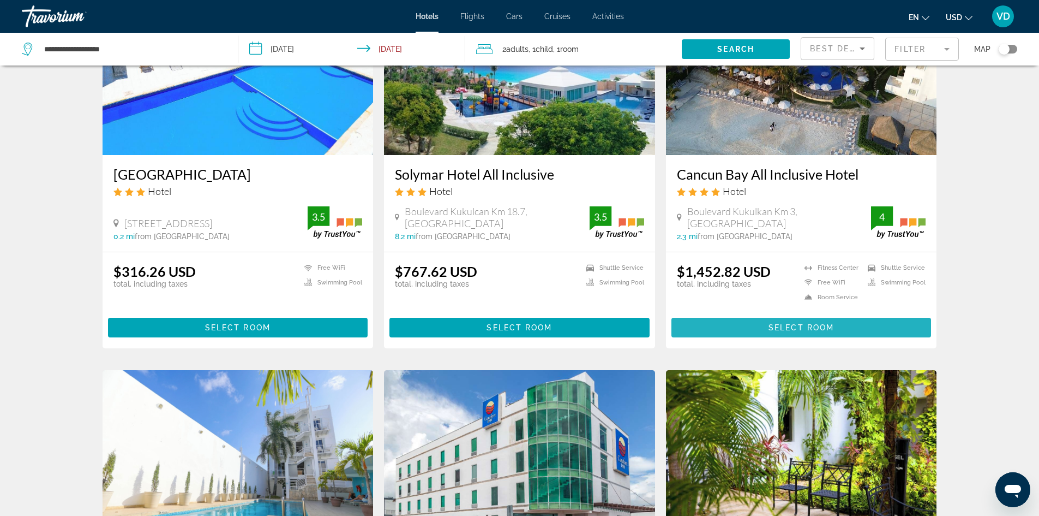
click at [736, 340] on span "Main content" at bounding box center [802, 327] width 260 height 26
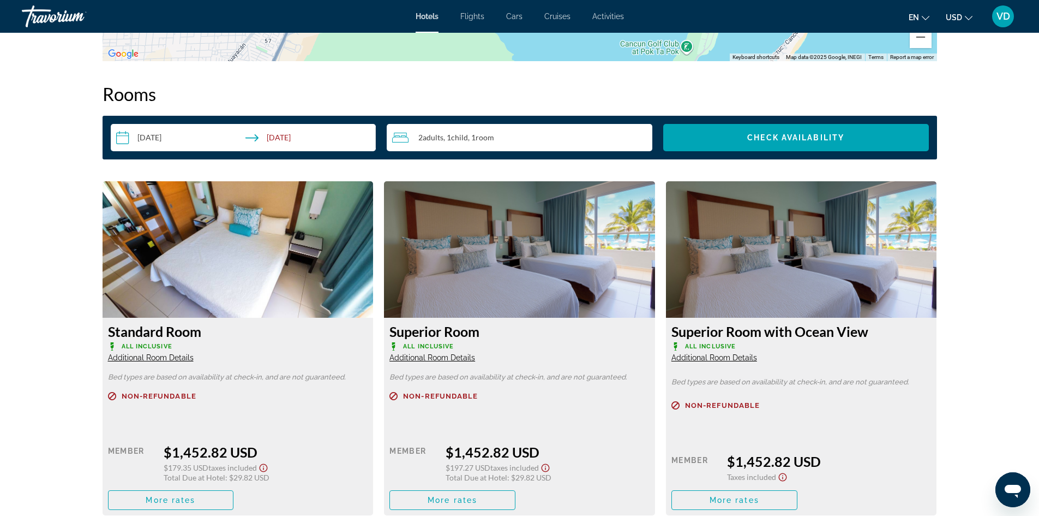
scroll to position [1362, 0]
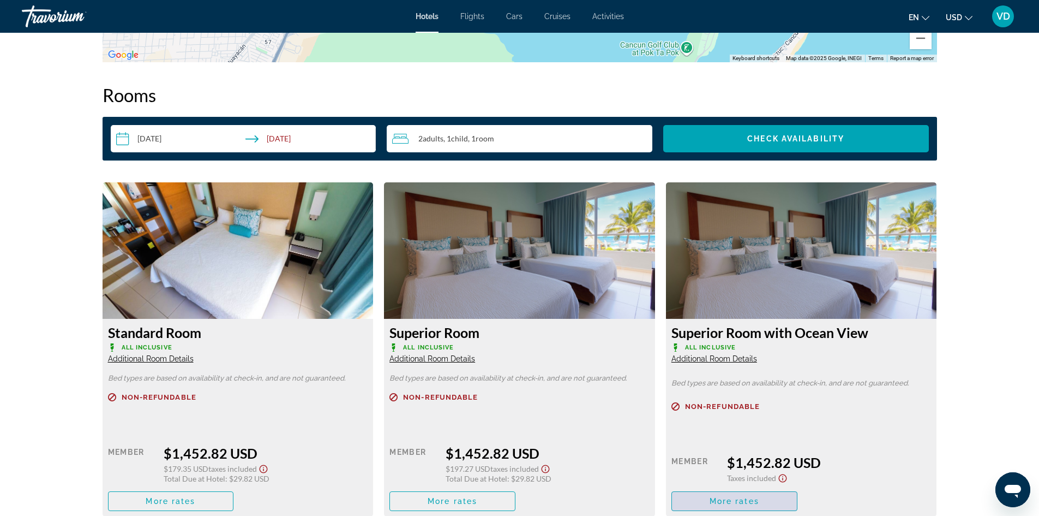
click at [751, 499] on span "More rates" at bounding box center [735, 500] width 50 height 9
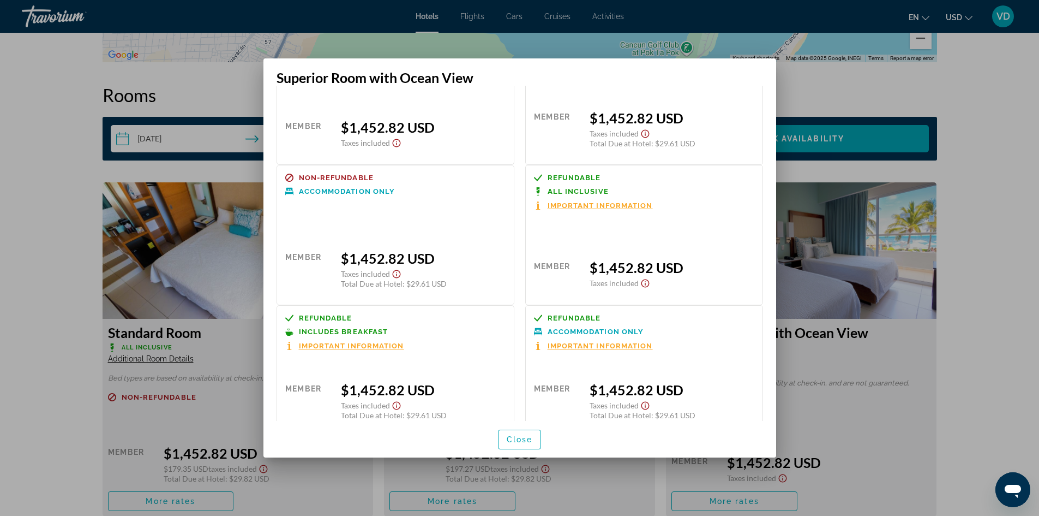
scroll to position [99, 0]
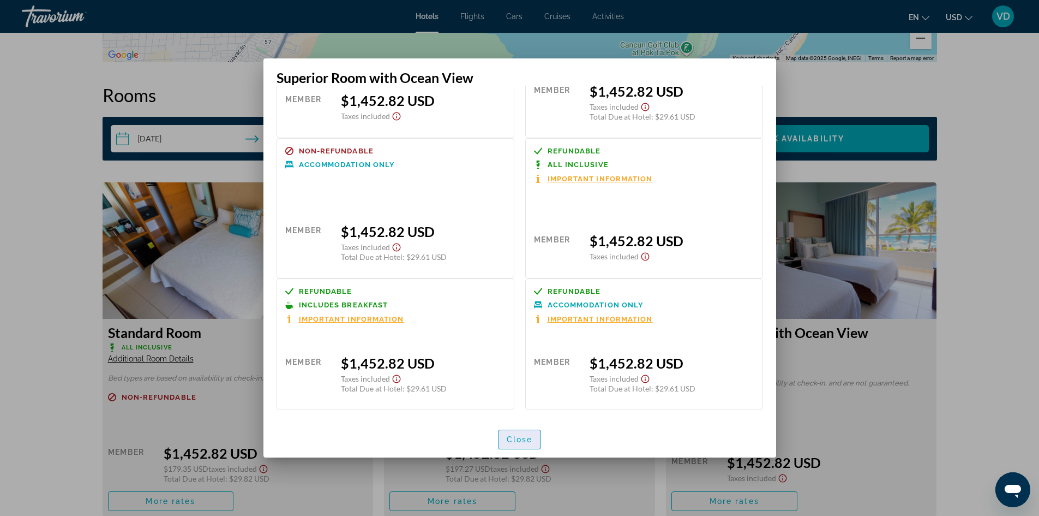
click at [517, 439] on span "Close" at bounding box center [520, 439] width 26 height 9
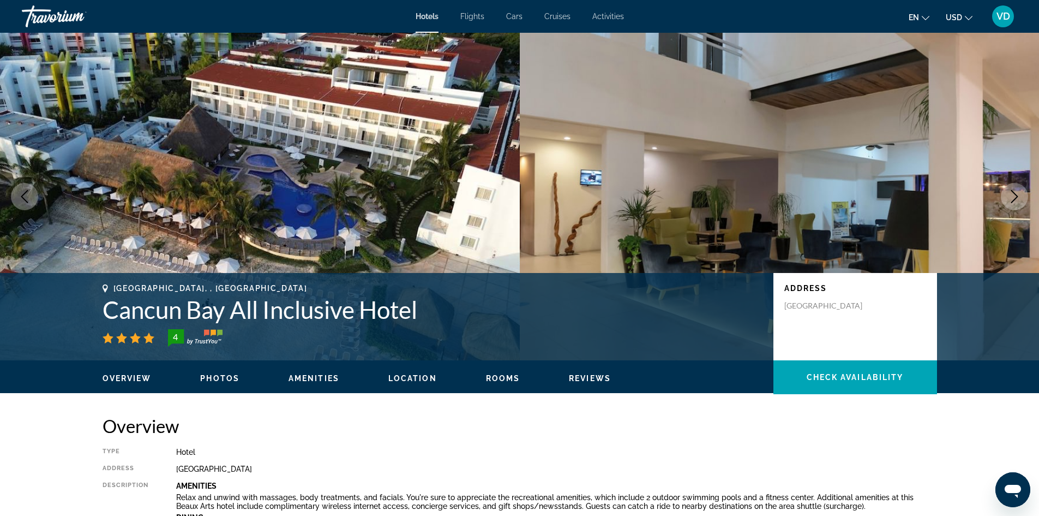
scroll to position [1362, 0]
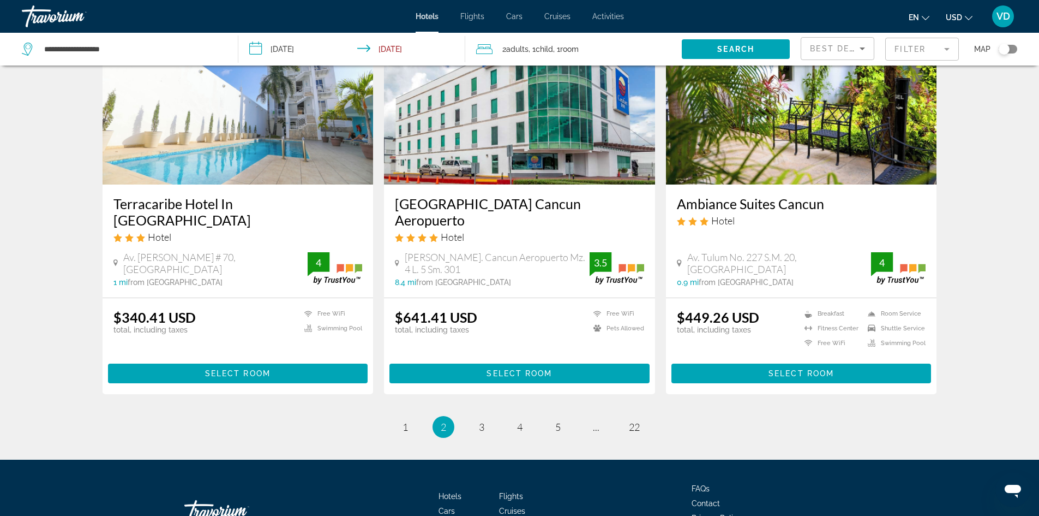
scroll to position [1266, 0]
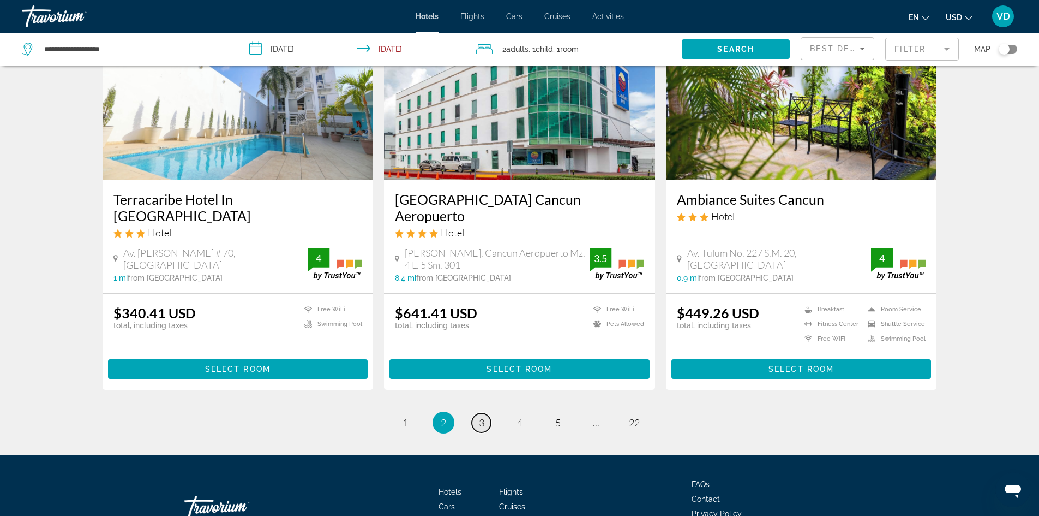
click at [483, 418] on span "3" at bounding box center [481, 422] width 5 height 12
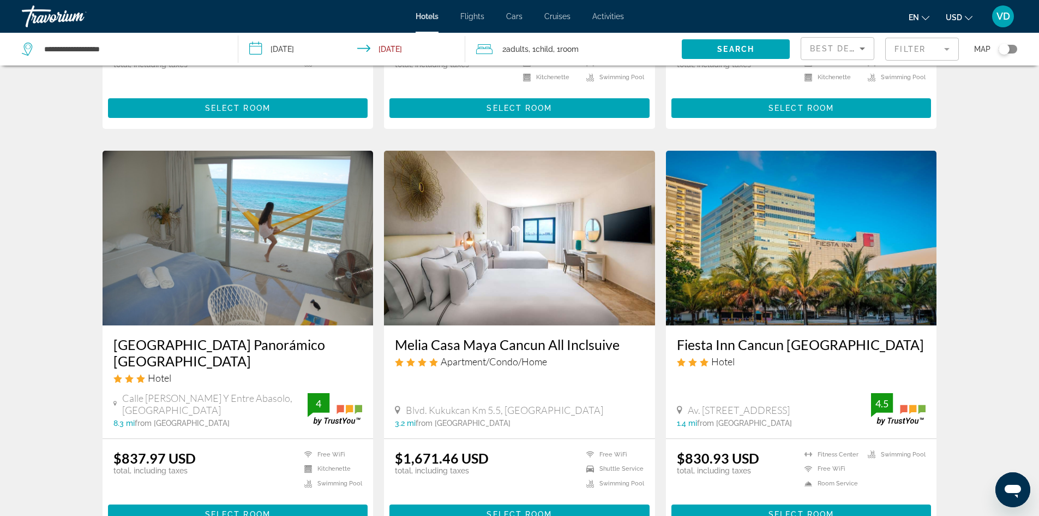
scroll to position [1200, 0]
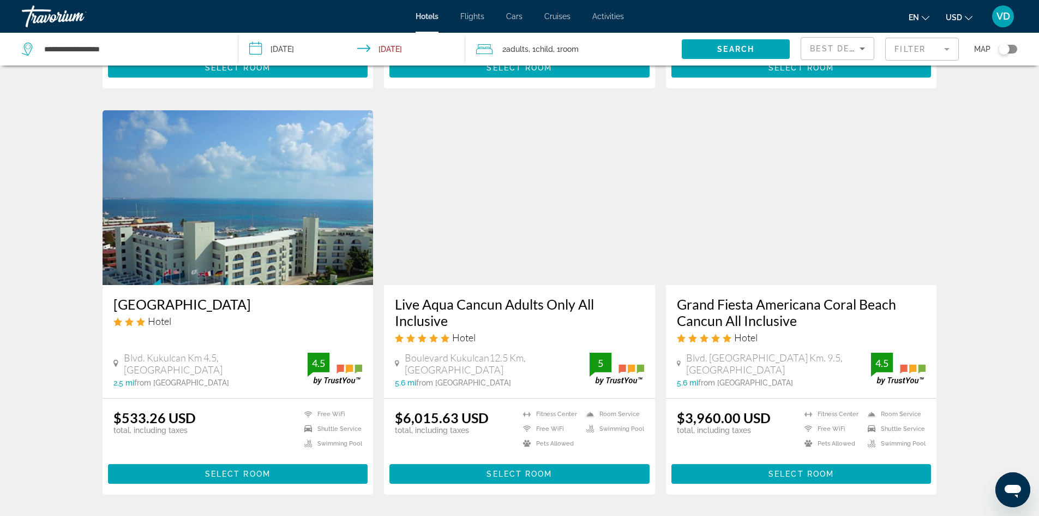
scroll to position [1244, 0]
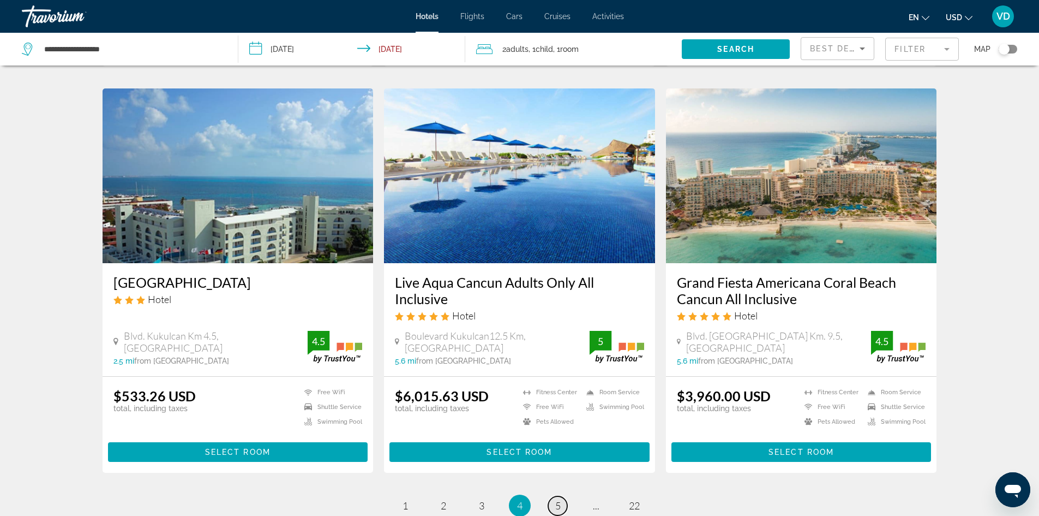
click at [553, 496] on link "page 5" at bounding box center [557, 505] width 19 height 19
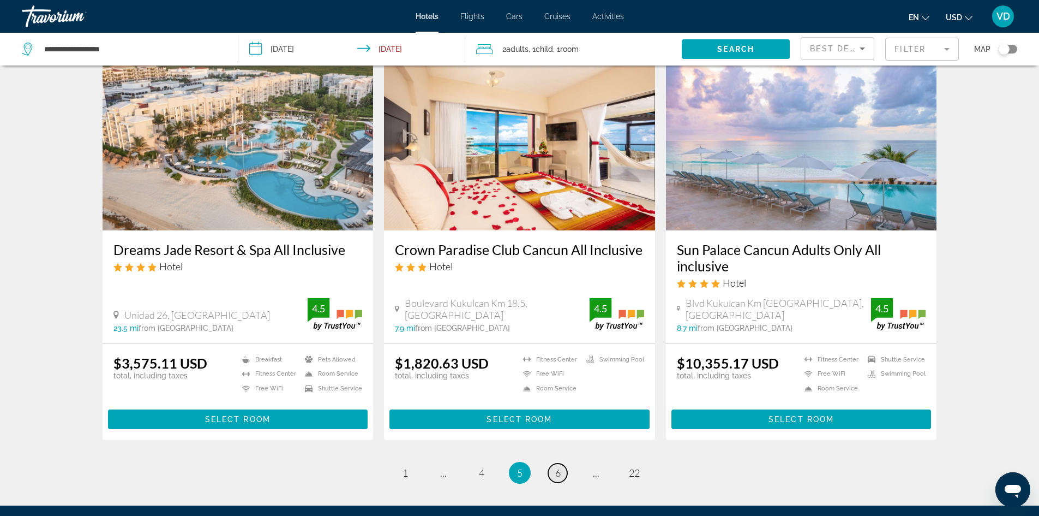
scroll to position [1287, 0]
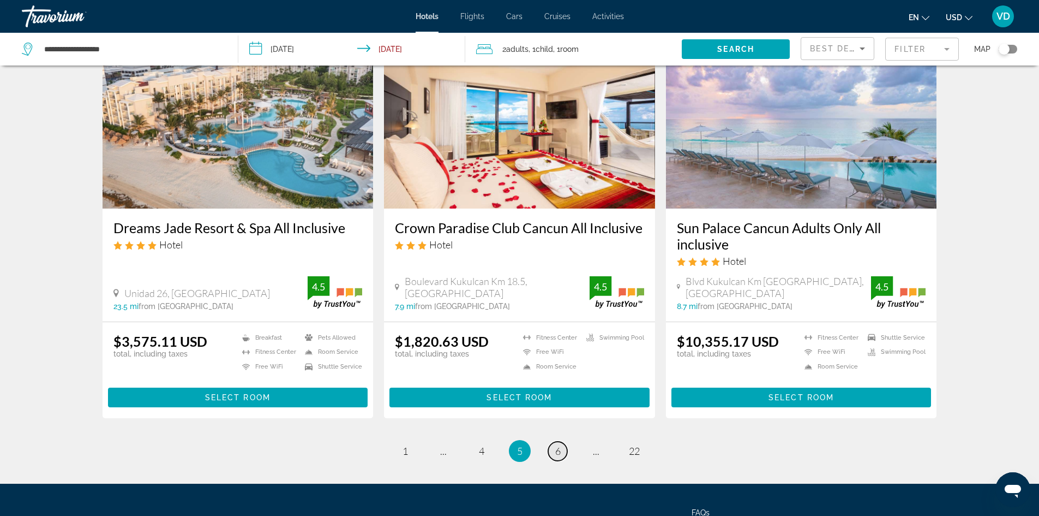
click at [564, 447] on link "page 6" at bounding box center [557, 450] width 19 height 19
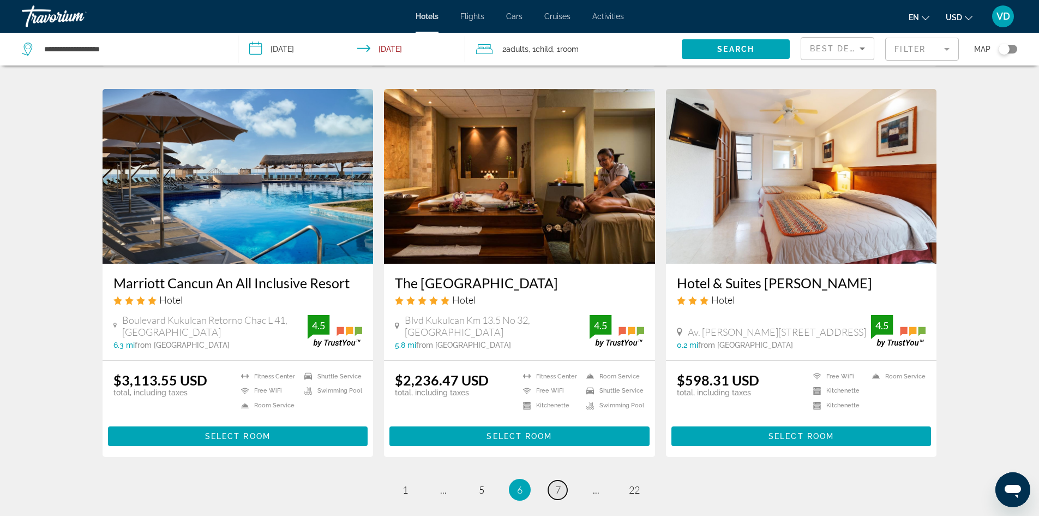
scroll to position [1200, 0]
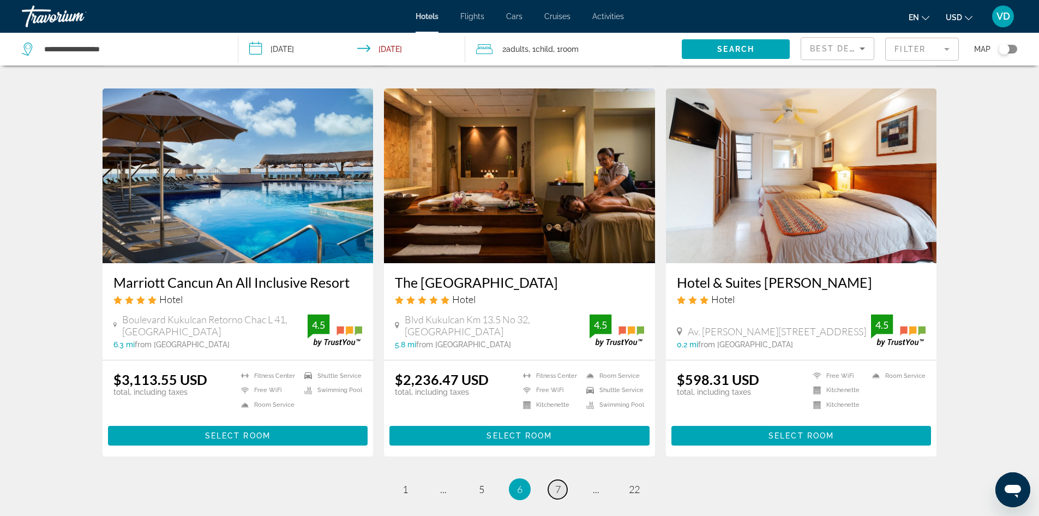
click at [558, 483] on span "7" at bounding box center [557, 489] width 5 height 12
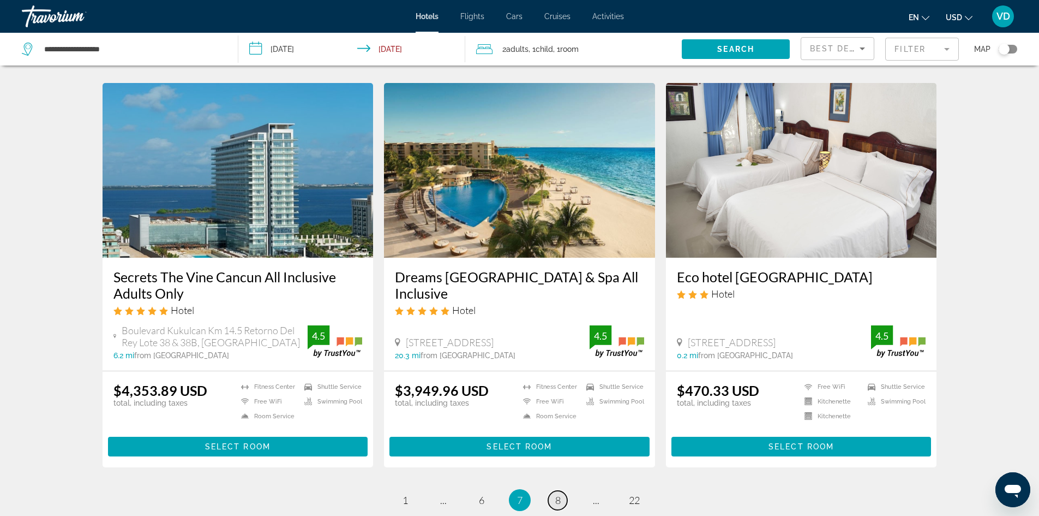
scroll to position [1287, 0]
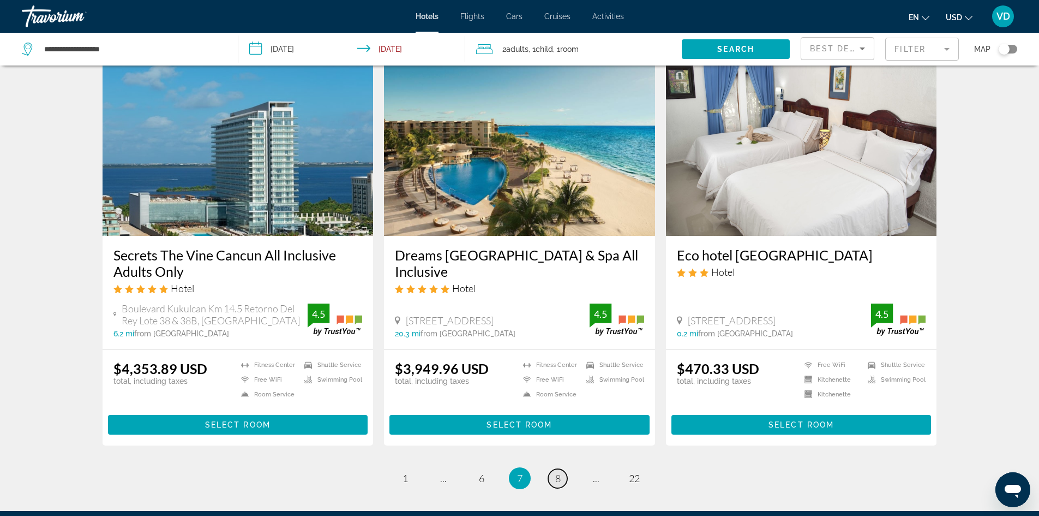
click at [558, 472] on span "8" at bounding box center [557, 478] width 5 height 12
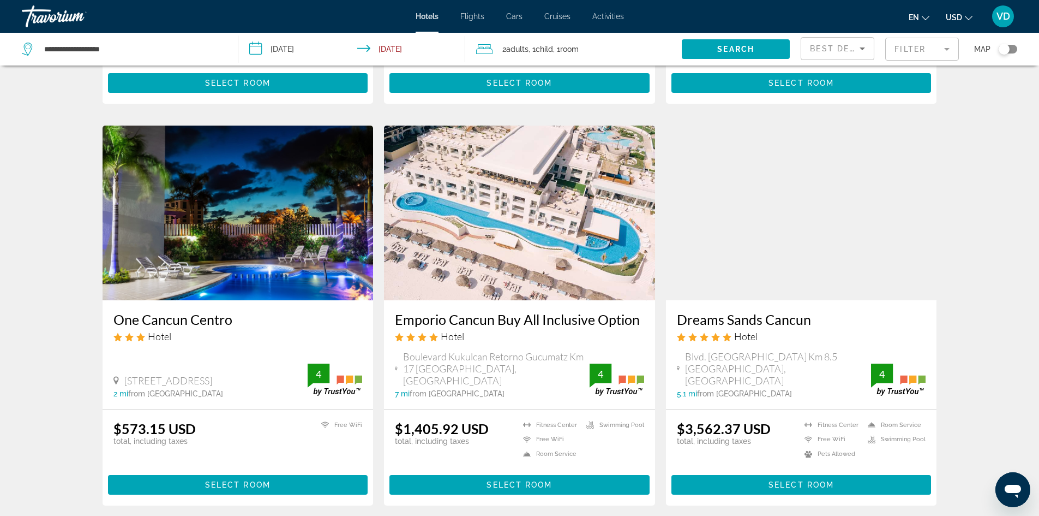
scroll to position [807, 0]
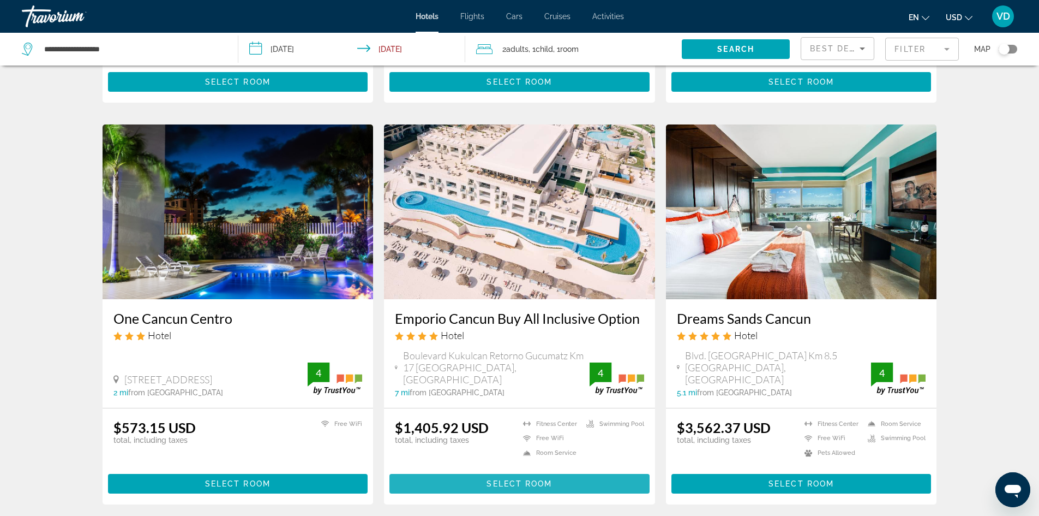
click at [480, 489] on span "Main content" at bounding box center [520, 483] width 260 height 26
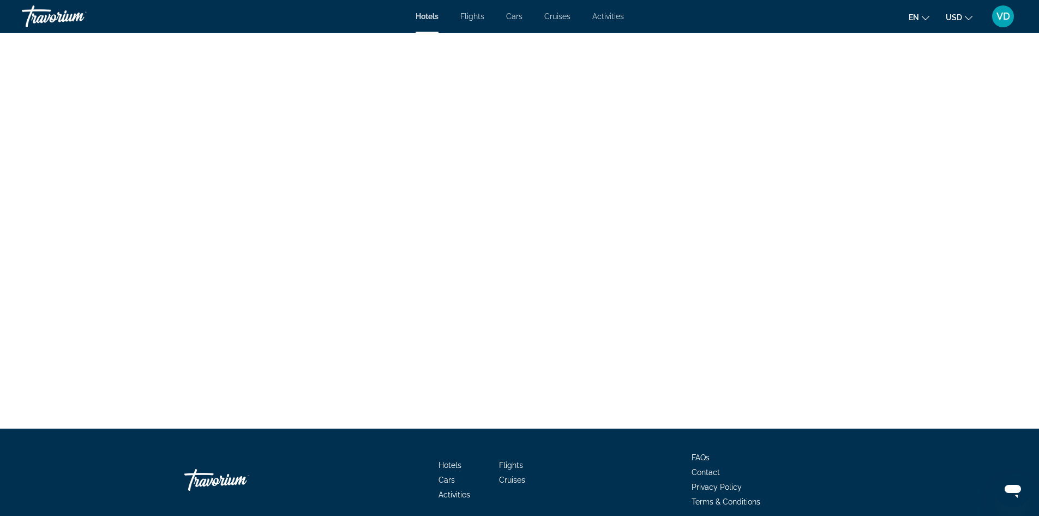
scroll to position [3830, 0]
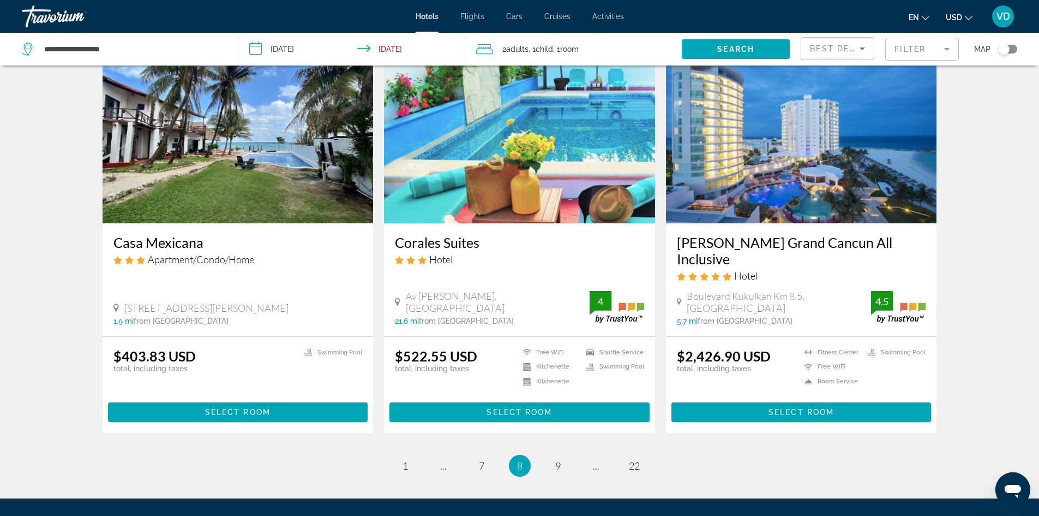
scroll to position [1287, 0]
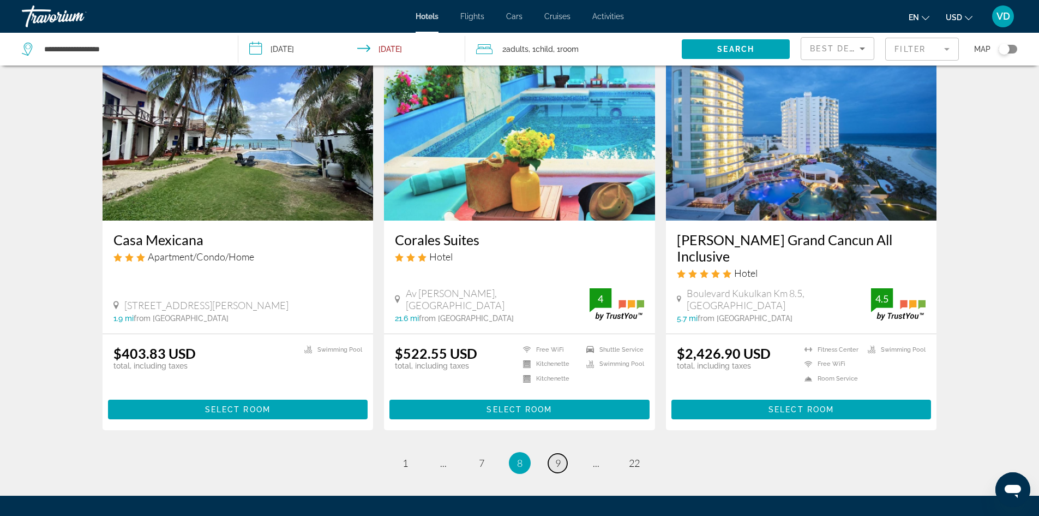
click at [560, 457] on span "9" at bounding box center [557, 463] width 5 height 12
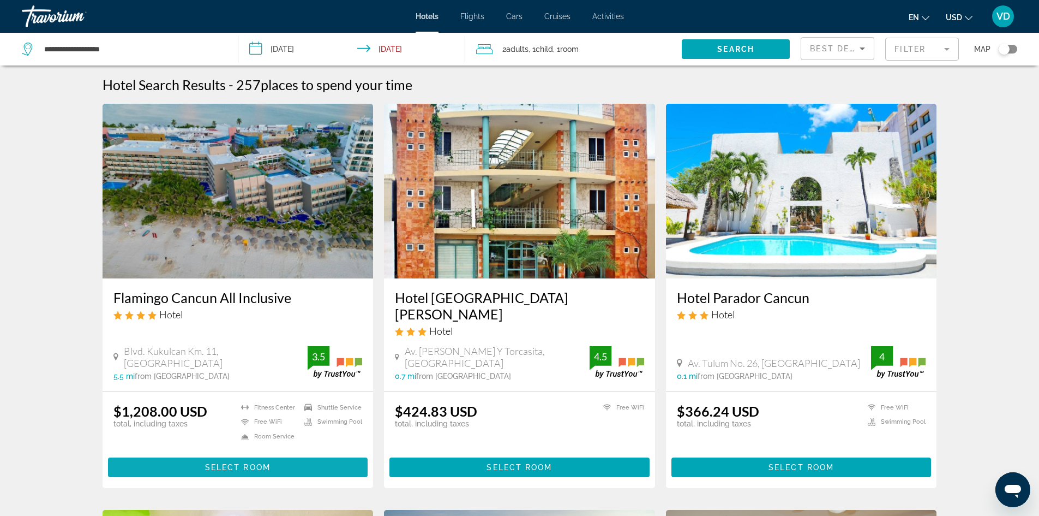
click at [171, 454] on span "Main content" at bounding box center [238, 467] width 260 height 26
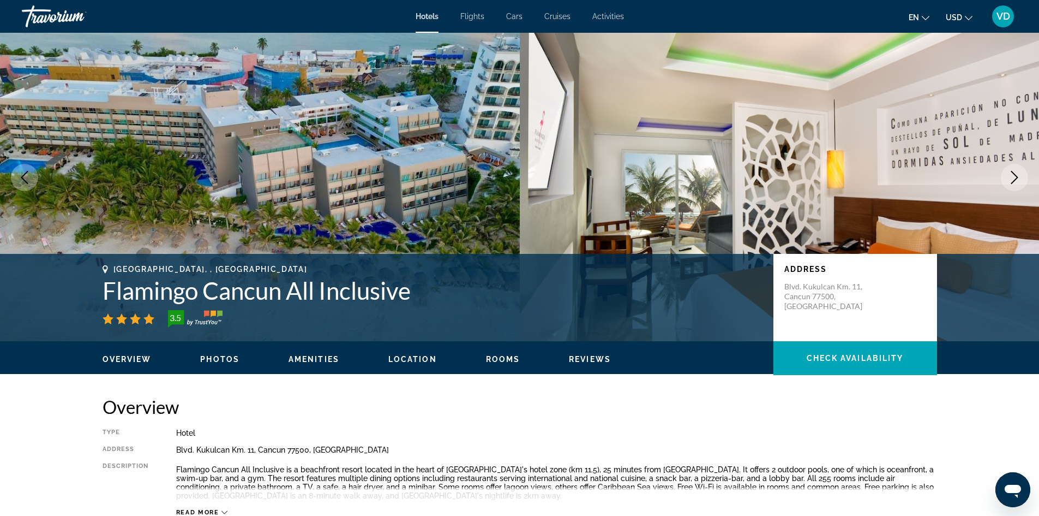
scroll to position [22, 0]
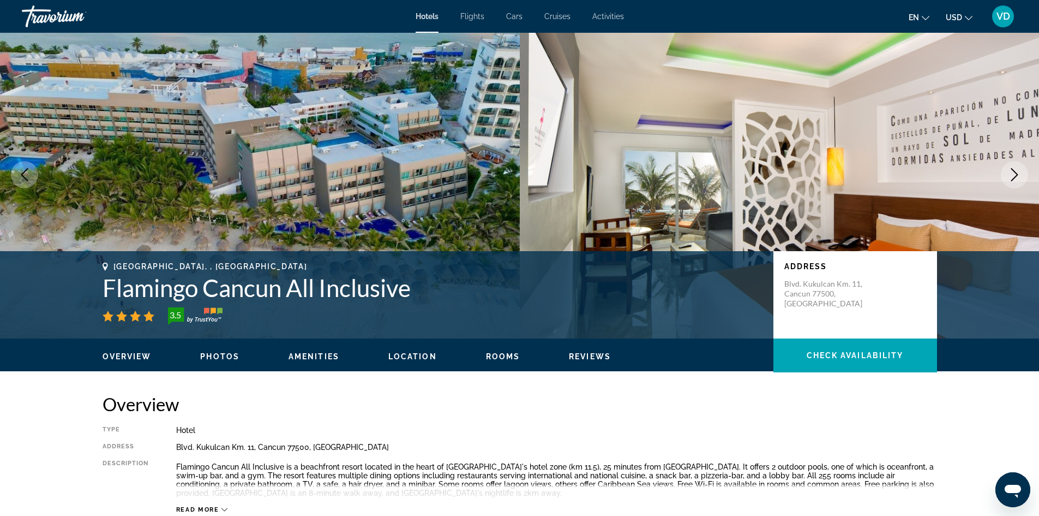
click at [1001, 161] on button "Next image" at bounding box center [1014, 174] width 27 height 27
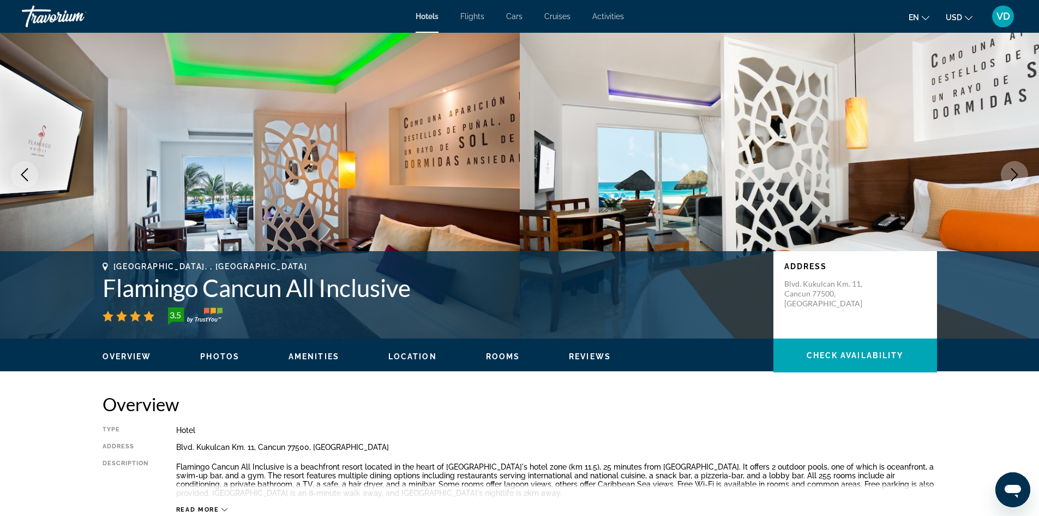
click at [1001, 161] on button "Next image" at bounding box center [1014, 174] width 27 height 27
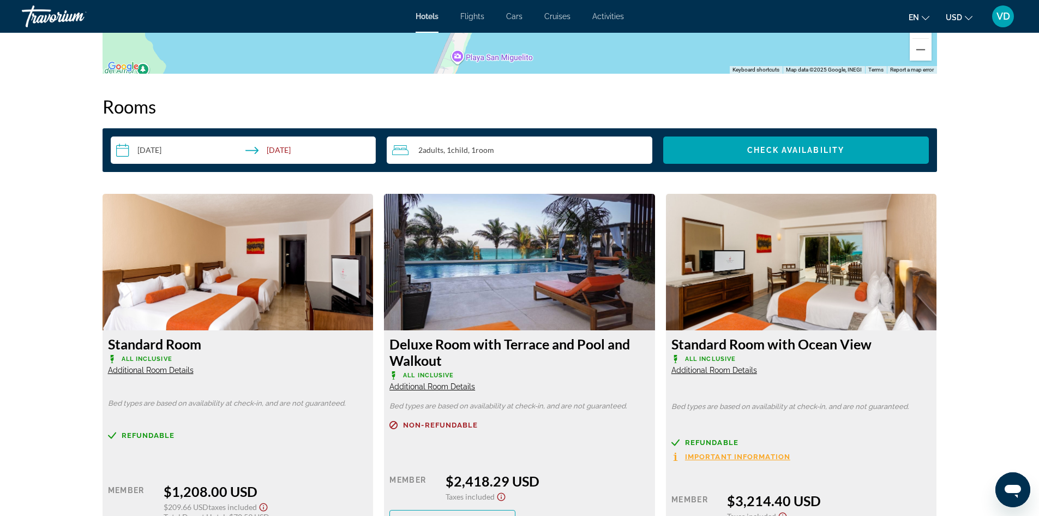
scroll to position [1331, 0]
